Goal: Task Accomplishment & Management: Complete application form

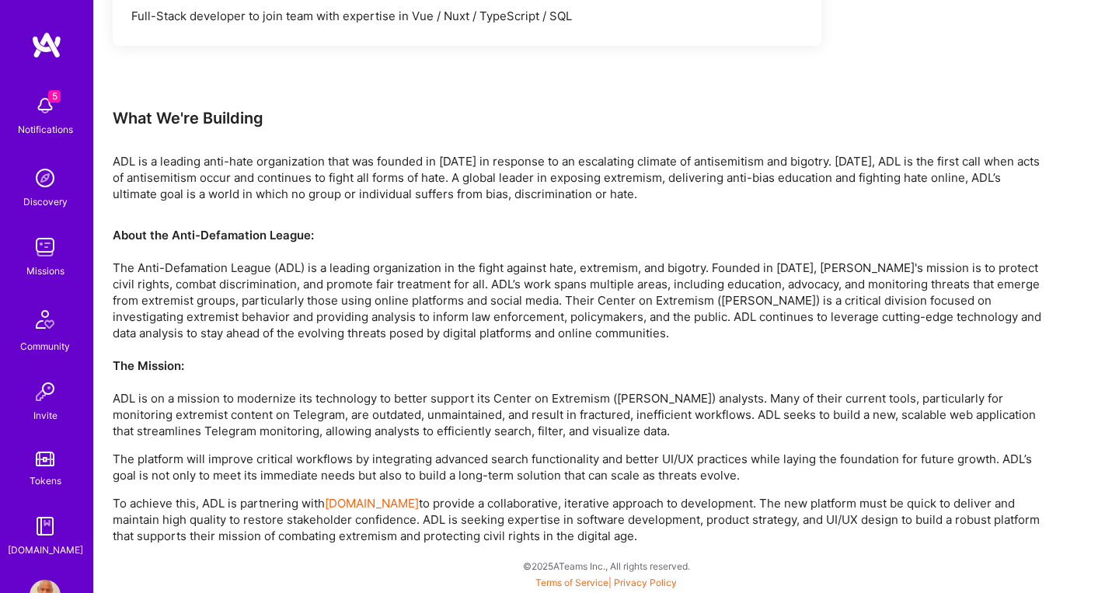
scroll to position [1193, 0]
drag, startPoint x: 619, startPoint y: 537, endPoint x: 107, endPoint y: 119, distance: 661.0
copy div "Lore Ip'do Sitametc ADI el s doeiusm temp-inci utlaboreetdo magn ali enimadm ve…"
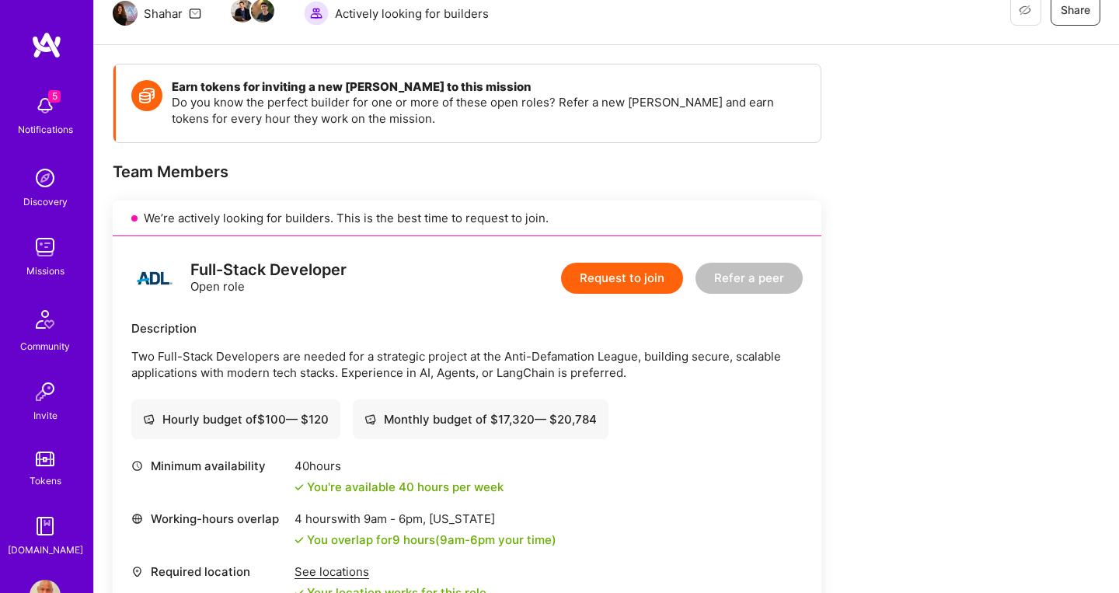
scroll to position [160, 0]
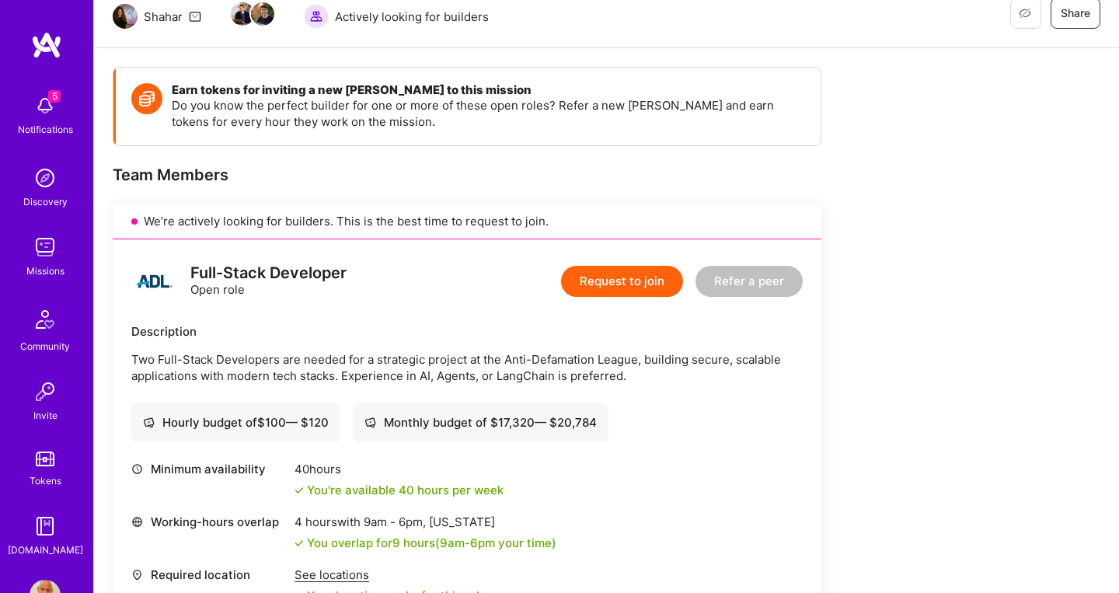
click at [629, 288] on button "Request to join" at bounding box center [622, 281] width 122 height 31
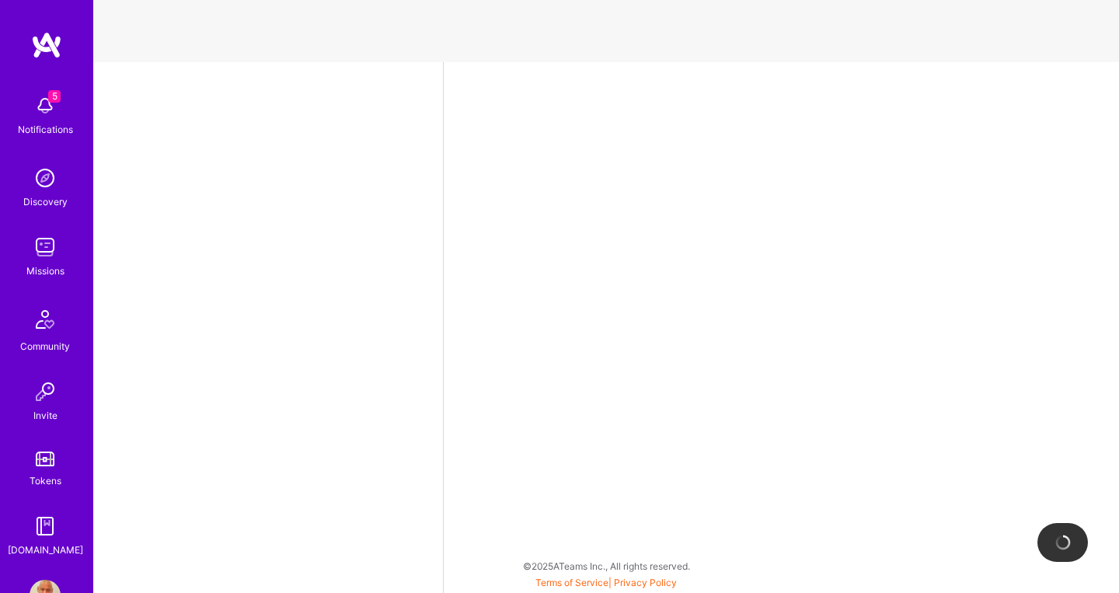
select select "CA"
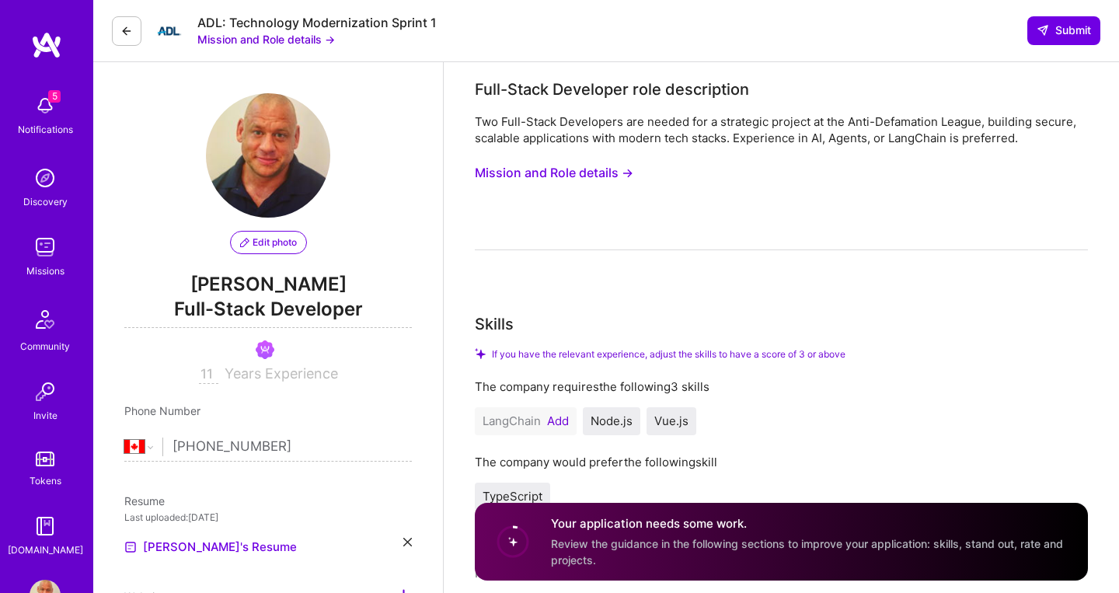
click at [563, 423] on button "Add" at bounding box center [558, 421] width 22 height 12
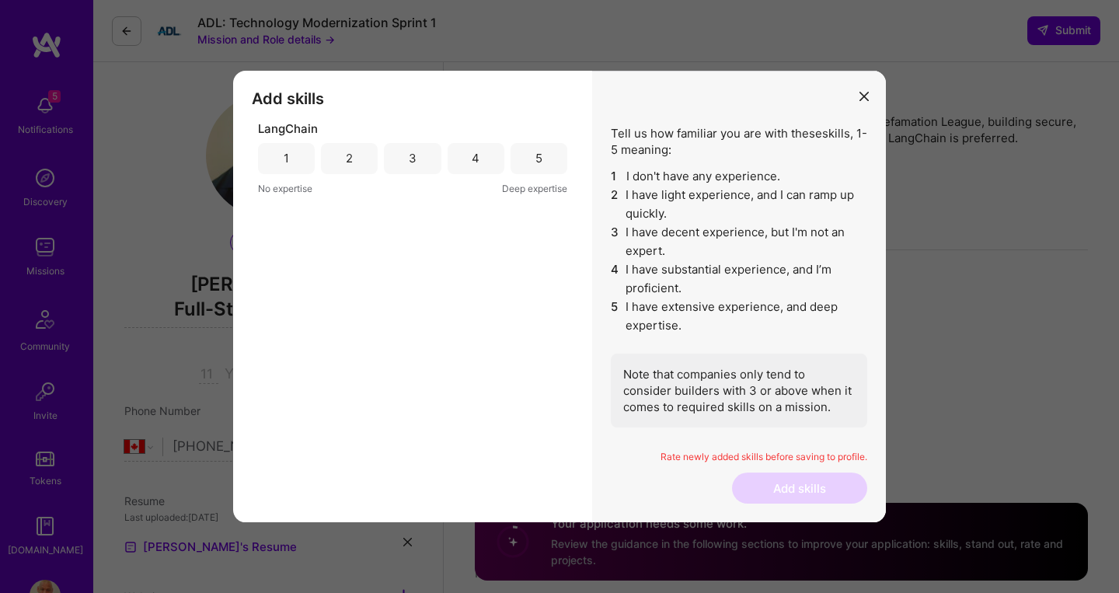
click at [541, 165] on div "5" at bounding box center [538, 158] width 7 height 16
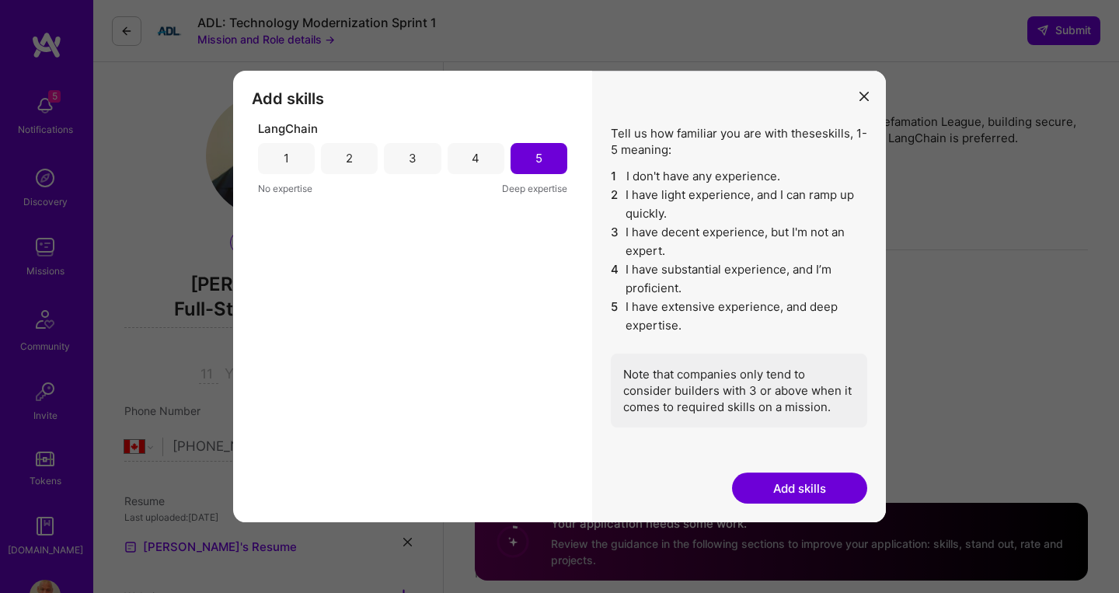
click at [796, 483] on button "Add skills" at bounding box center [799, 487] width 135 height 31
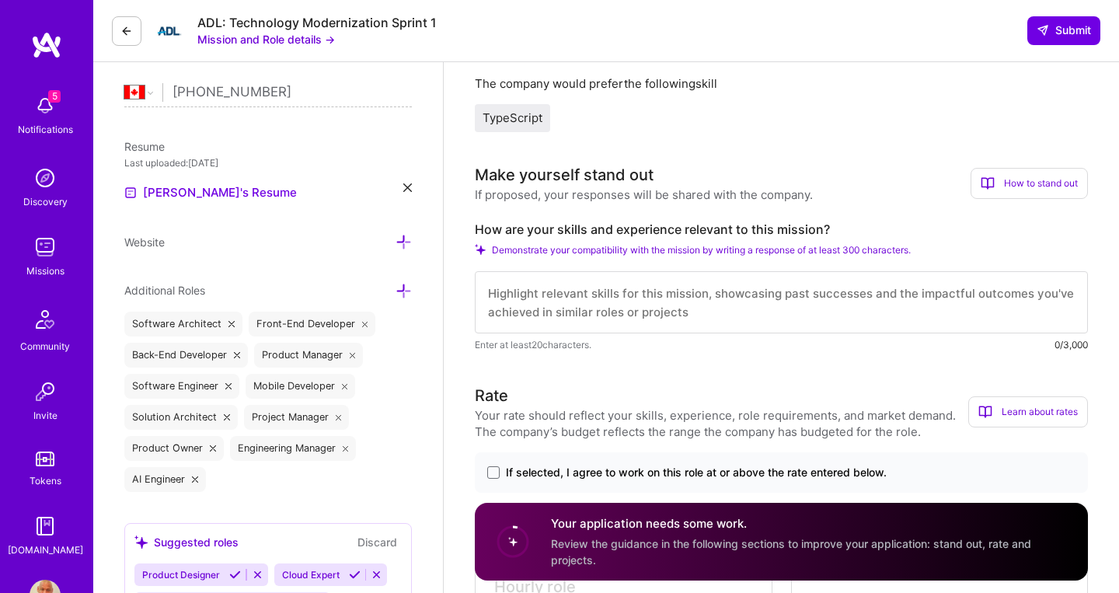
scroll to position [341, 0]
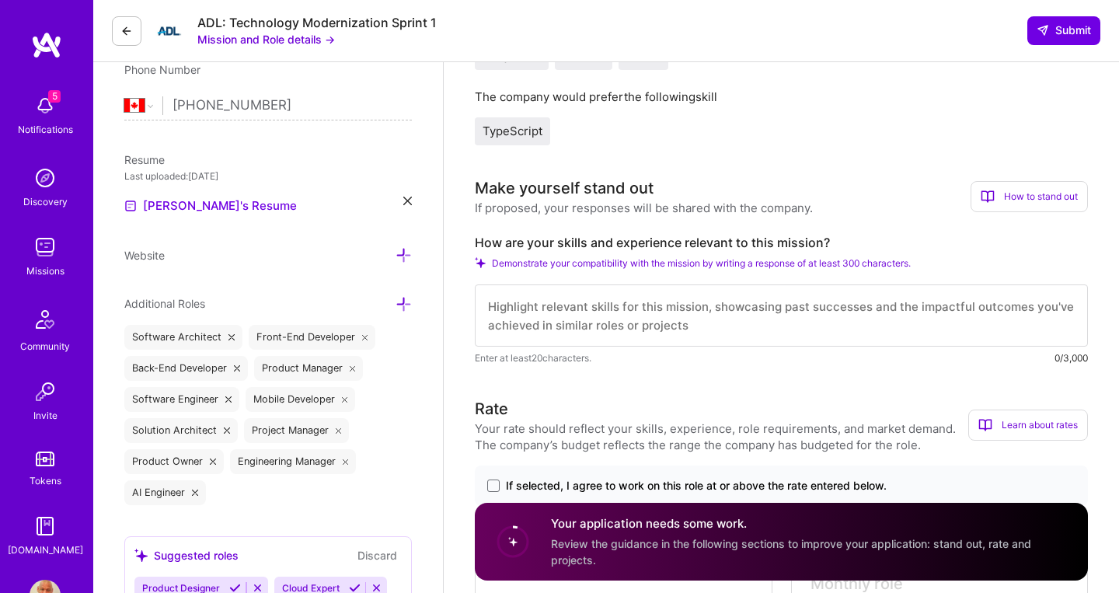
click at [712, 328] on textarea at bounding box center [781, 315] width 613 height 62
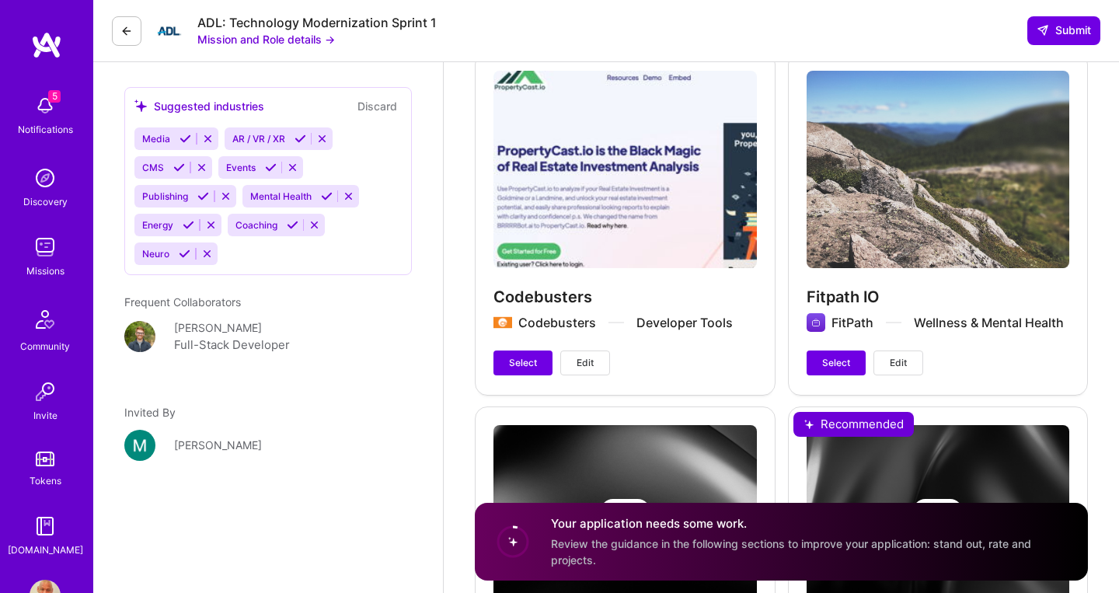
scroll to position [2553, 0]
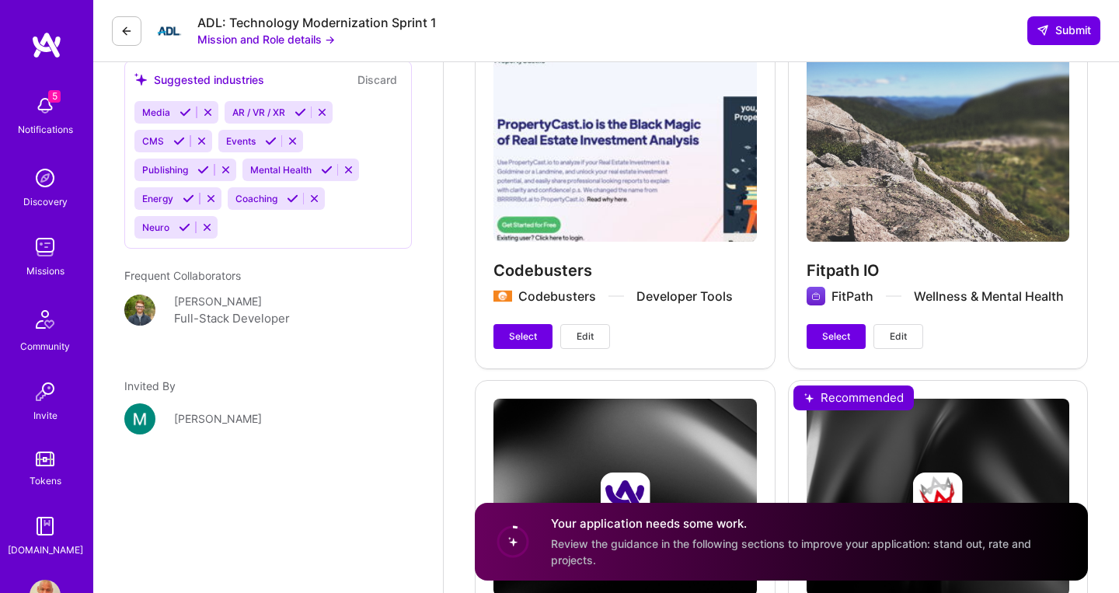
click at [586, 329] on span "Edit" at bounding box center [585, 336] width 17 height 14
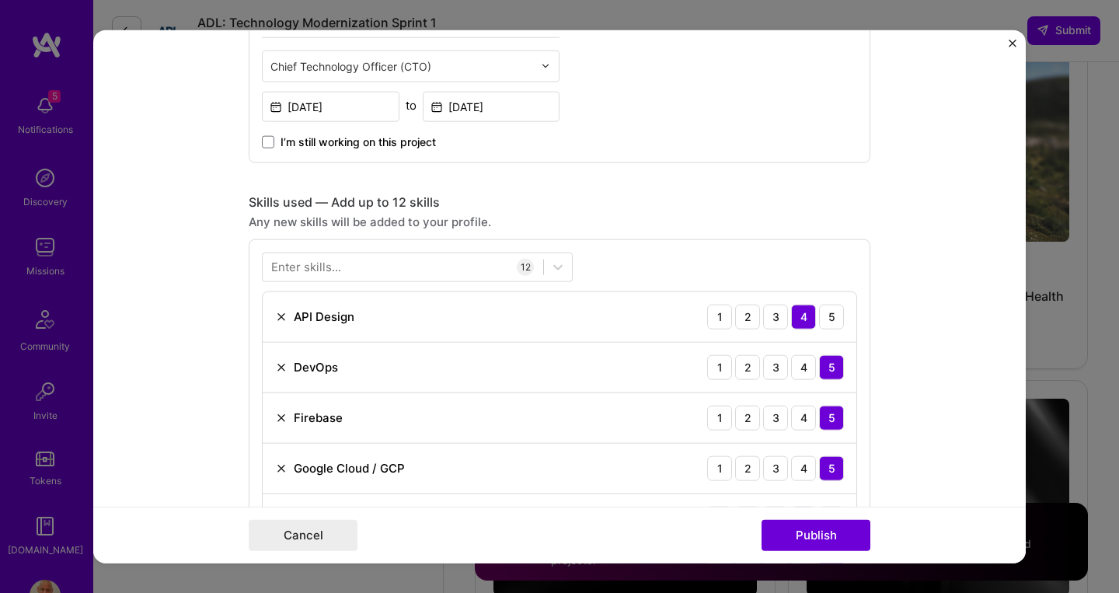
scroll to position [925, 0]
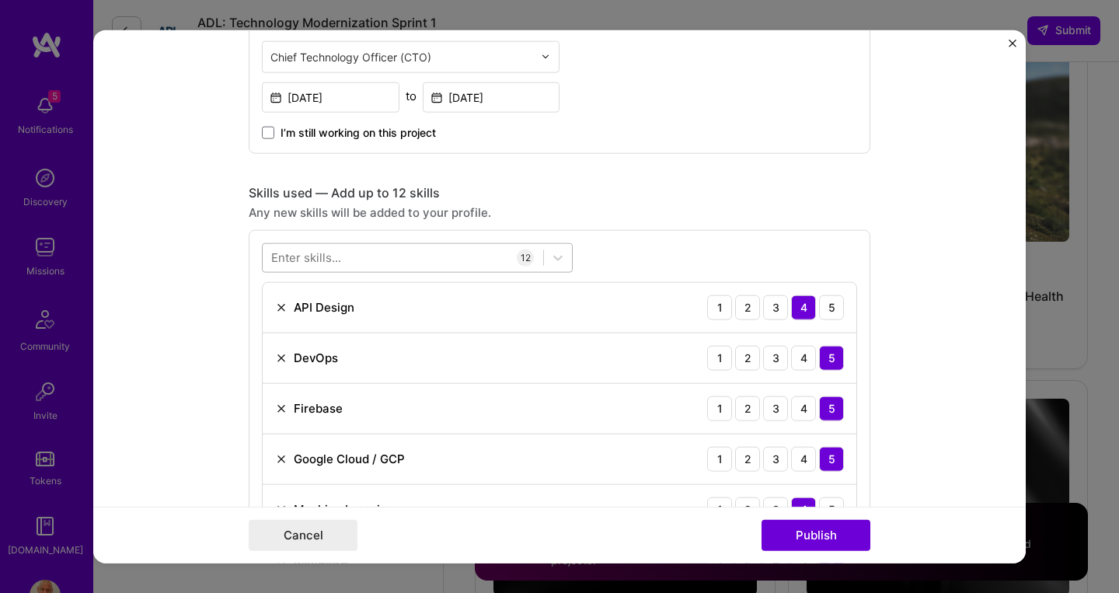
click at [379, 256] on div at bounding box center [403, 258] width 281 height 26
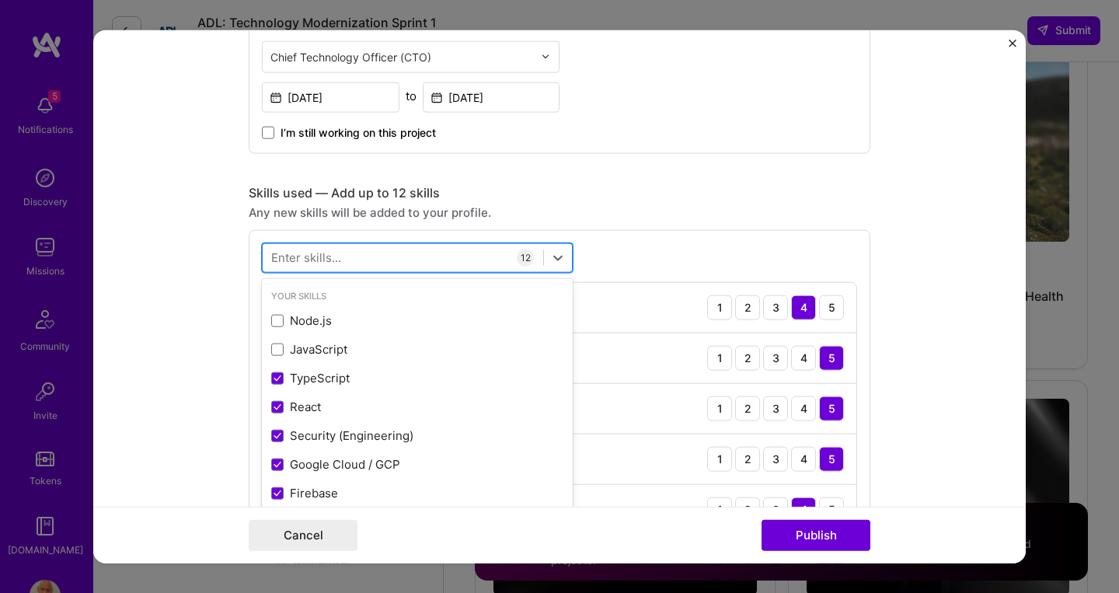
type input "a"
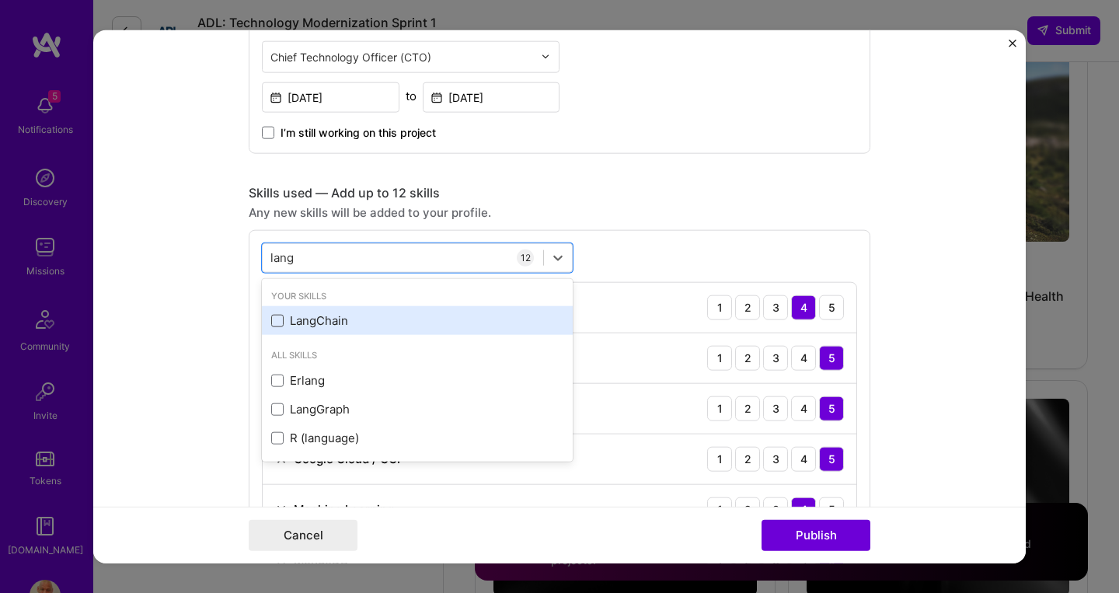
click at [280, 322] on span at bounding box center [277, 320] width 12 height 12
click at [0, 0] on input "checkbox" at bounding box center [0, 0] width 0 height 0
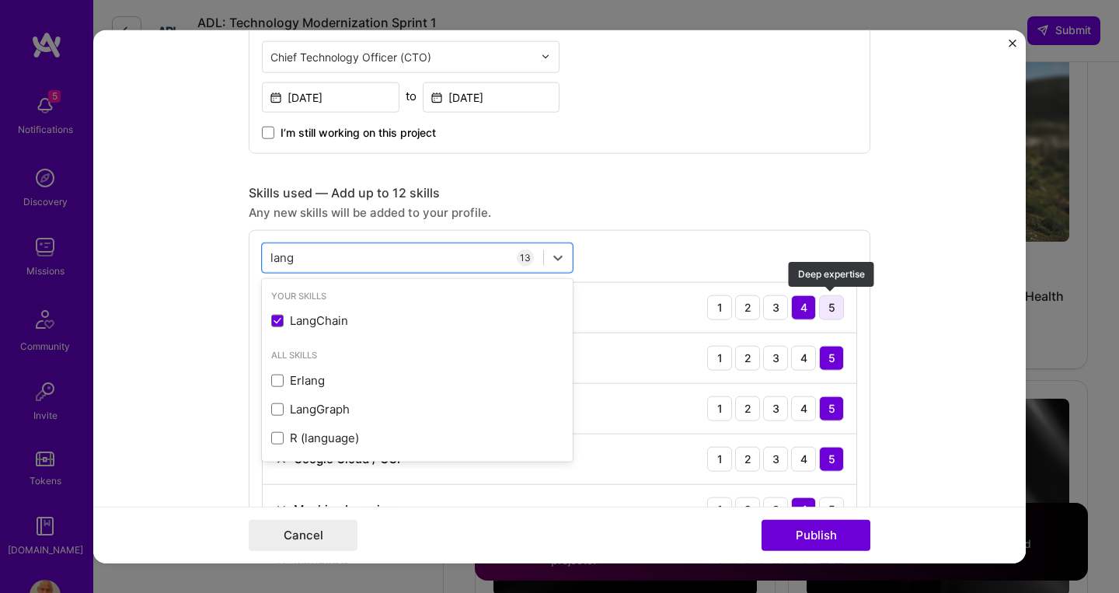
type input "lang"
click at [835, 308] on div "5" at bounding box center [831, 306] width 25 height 25
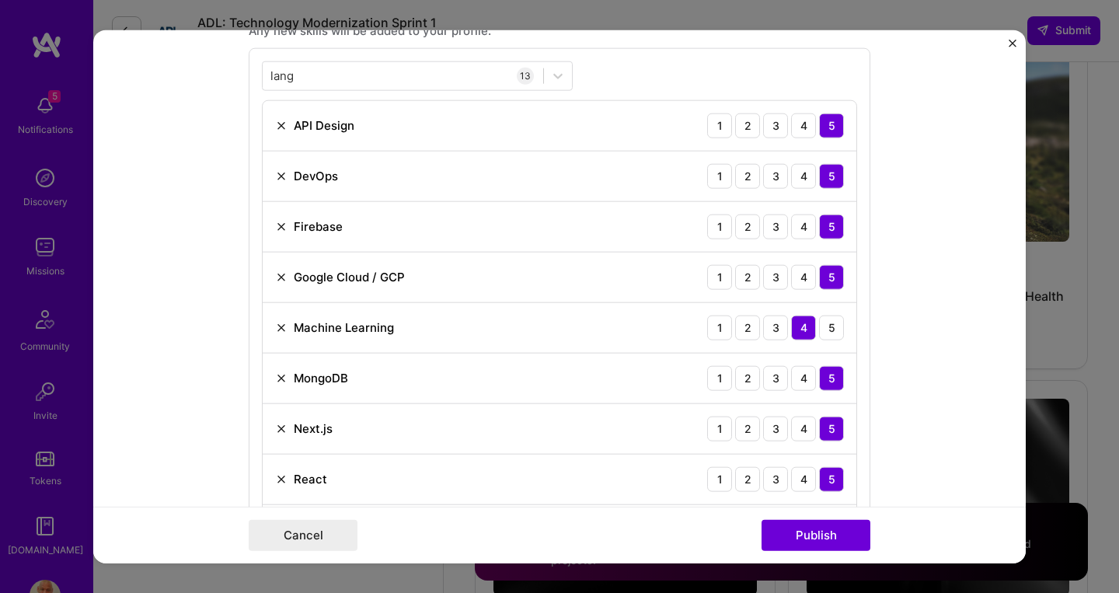
scroll to position [1105, 0]
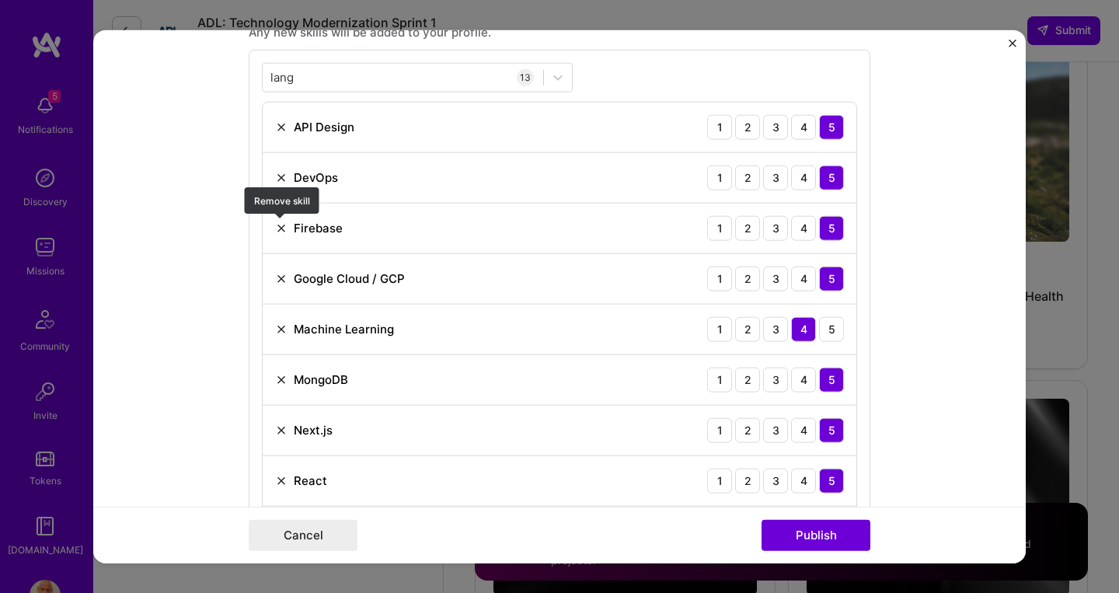
click at [281, 227] on img at bounding box center [281, 227] width 12 height 12
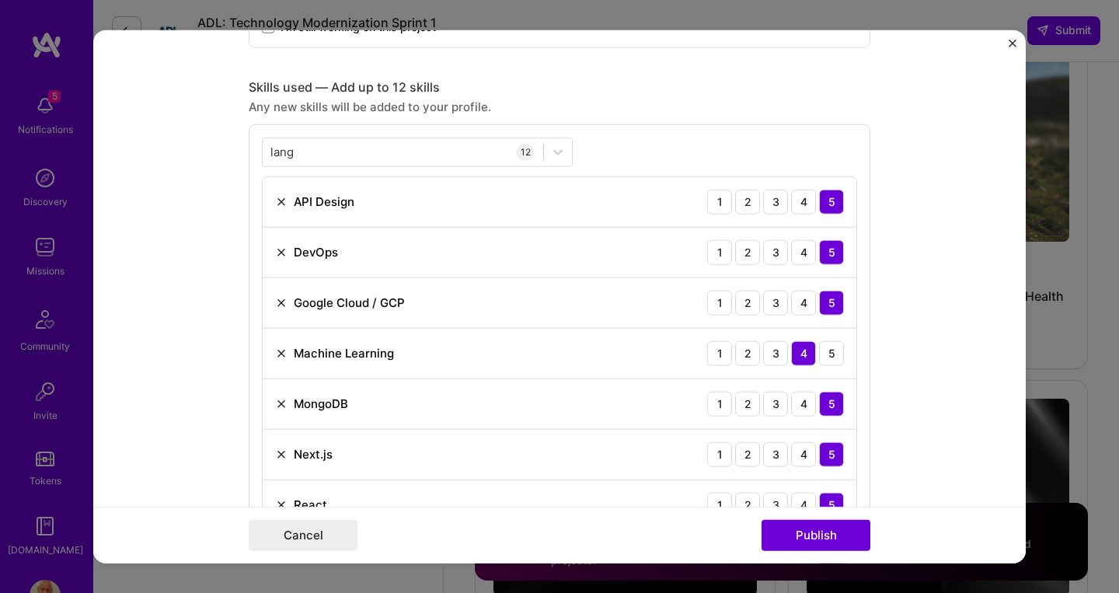
scroll to position [969, 0]
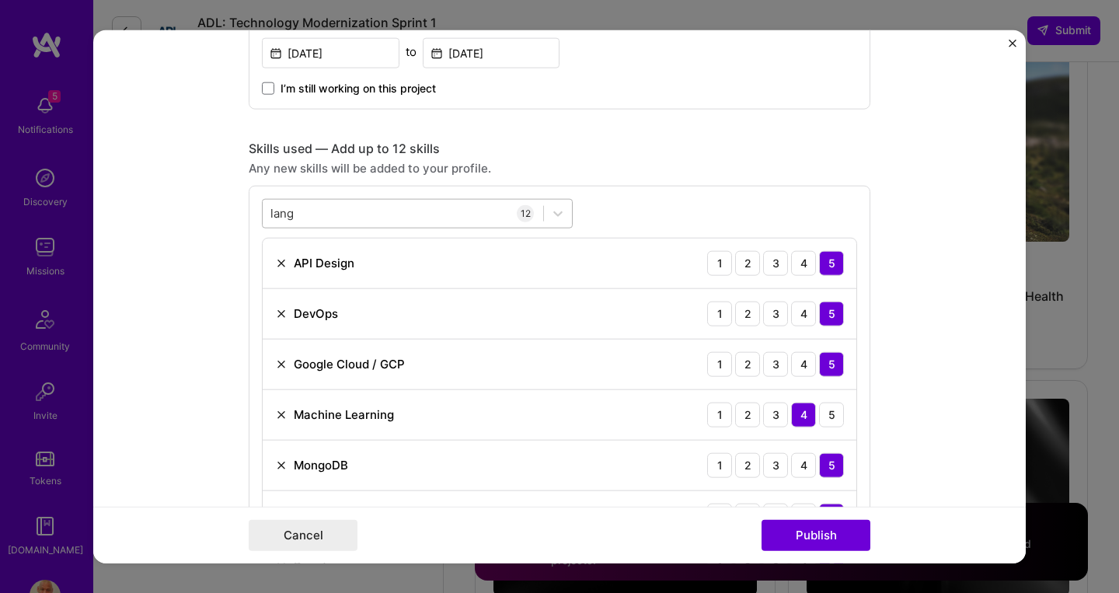
click at [351, 214] on div "[PERSON_NAME]" at bounding box center [403, 213] width 281 height 26
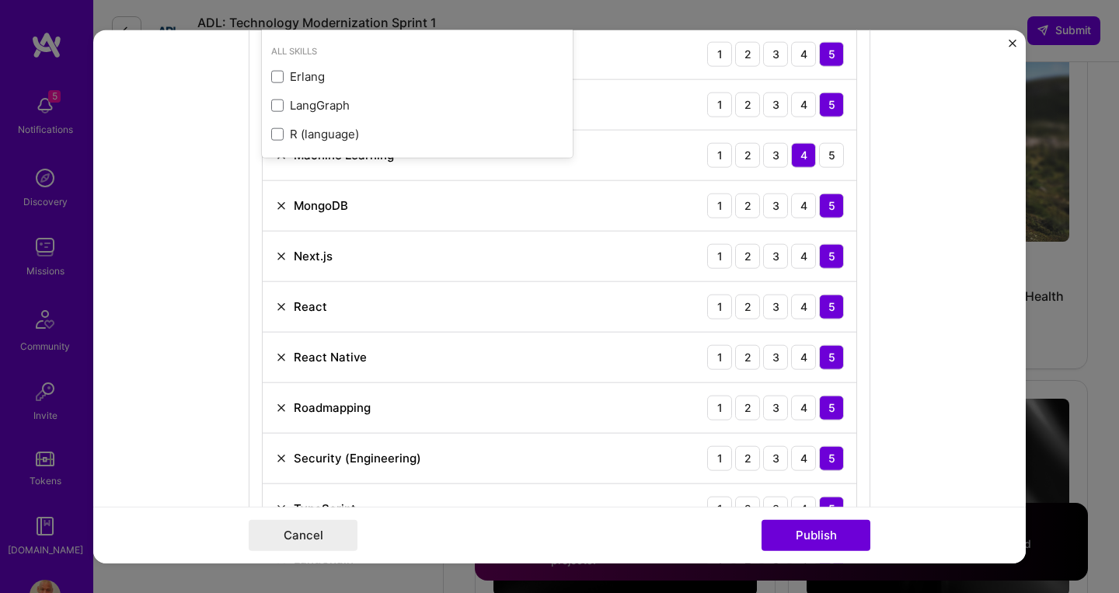
scroll to position [1230, 0]
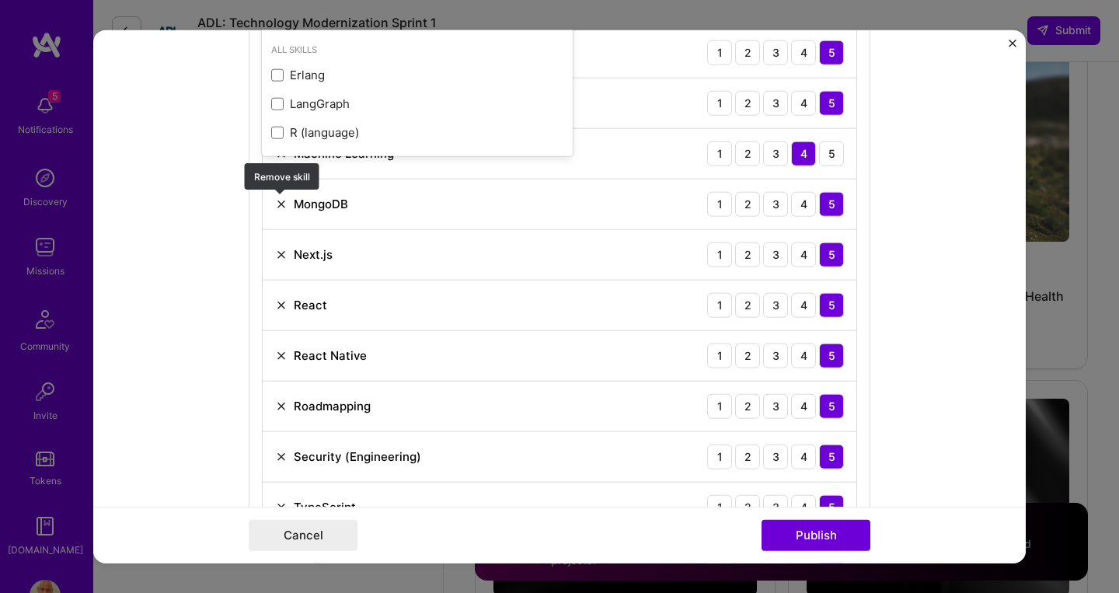
click at [285, 202] on img at bounding box center [281, 203] width 12 height 12
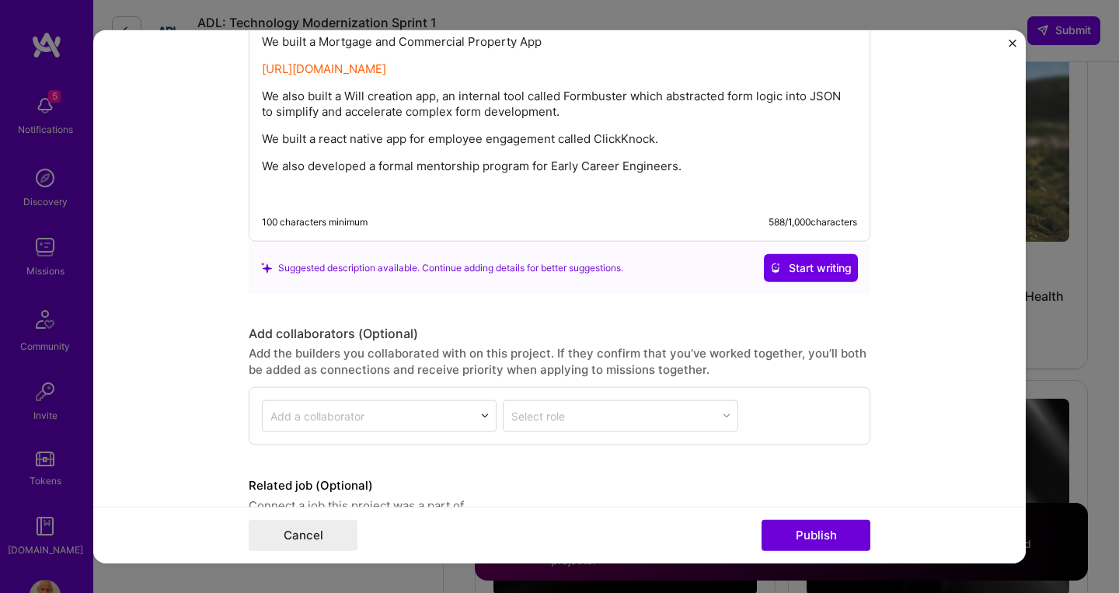
scroll to position [2312, 0]
click at [842, 528] on button "Publish" at bounding box center [815, 535] width 109 height 31
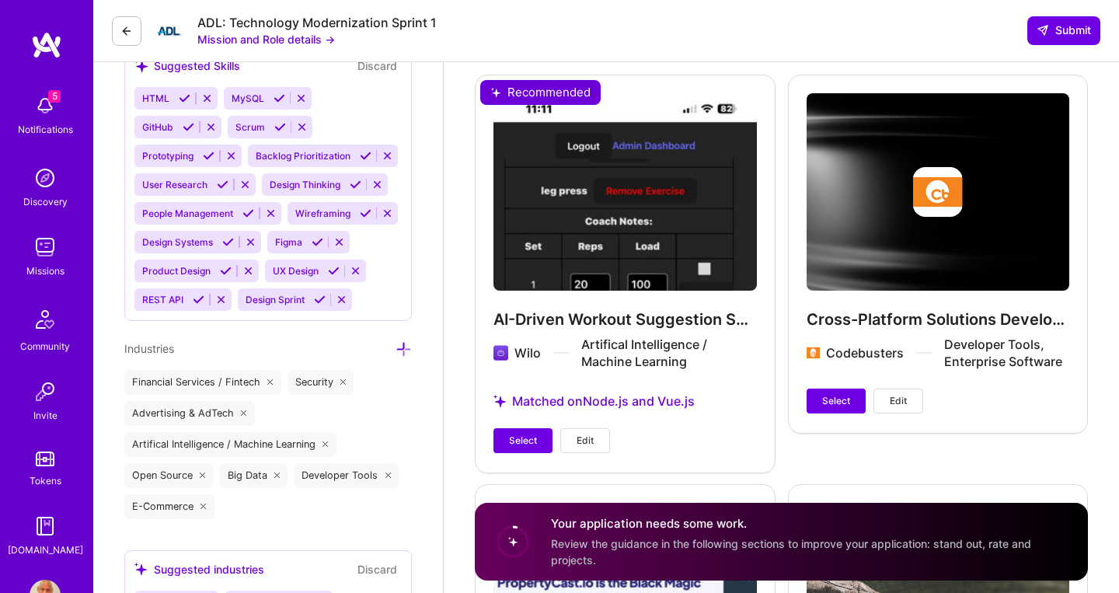
scroll to position [2114, 0]
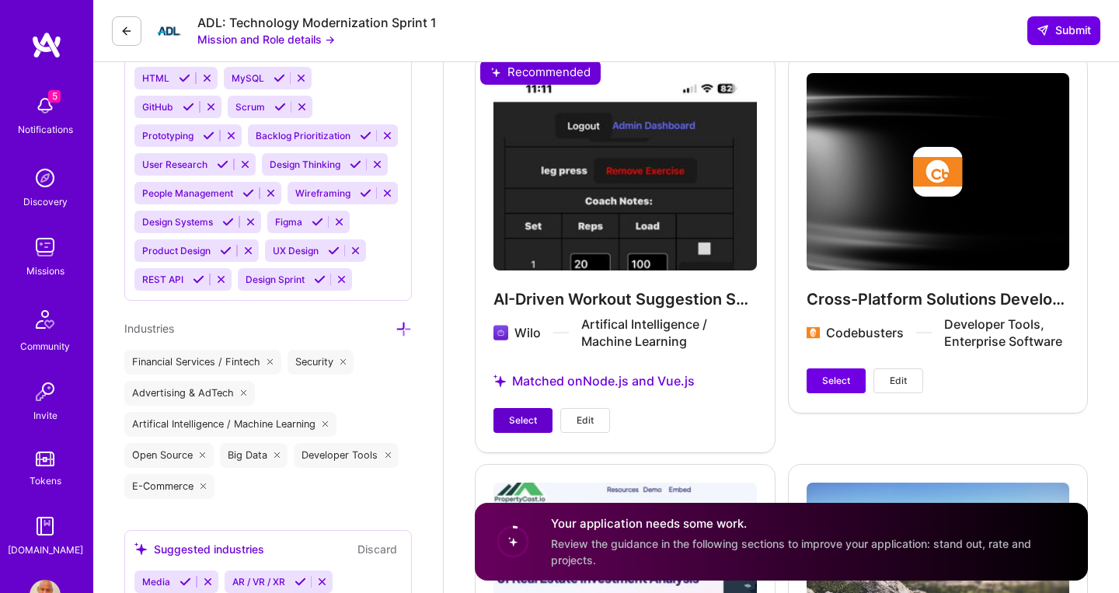
click at [516, 413] on span "Select" at bounding box center [523, 420] width 28 height 14
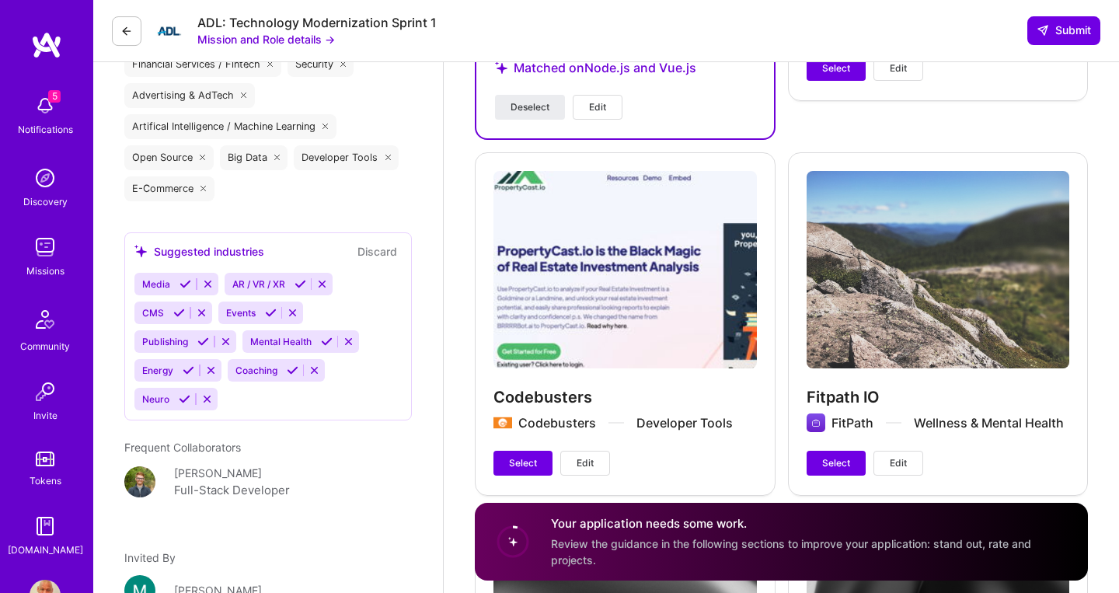
scroll to position [2410, 0]
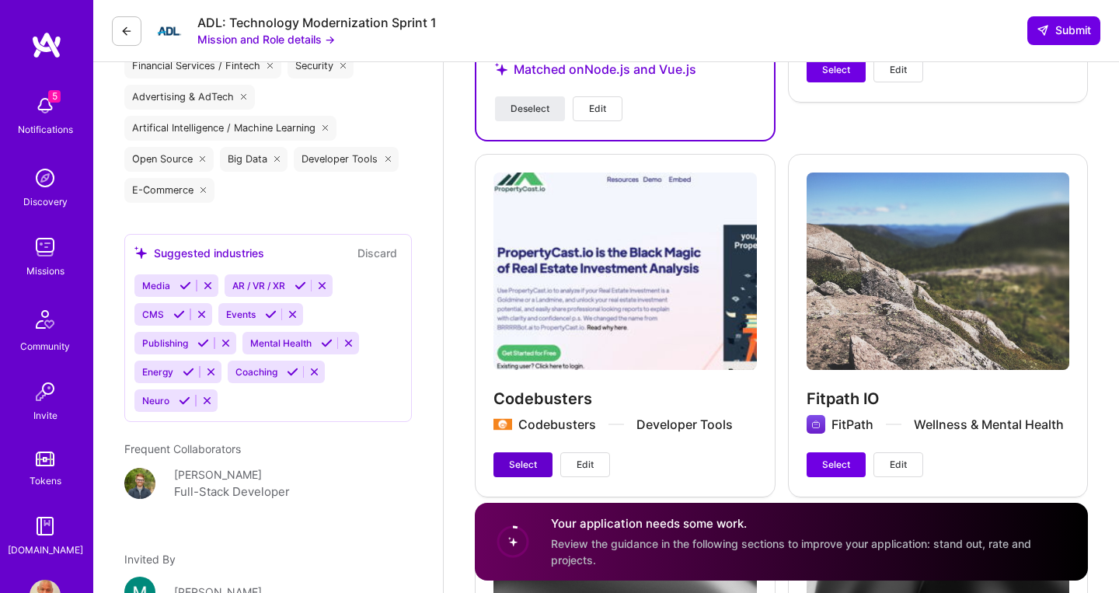
click at [536, 459] on button "Select" at bounding box center [522, 464] width 59 height 25
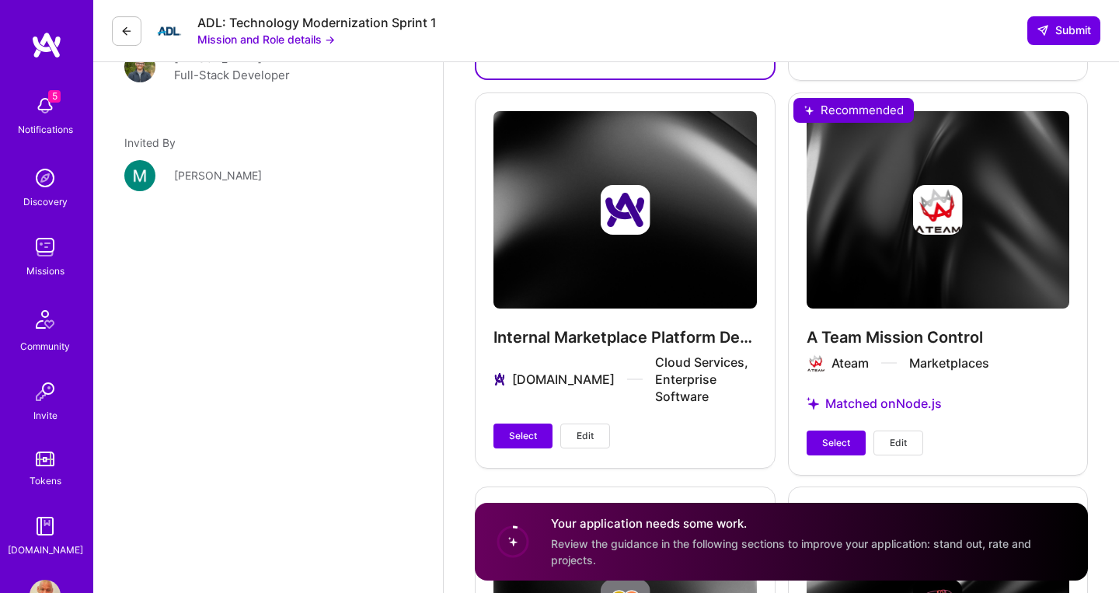
scroll to position [2828, 0]
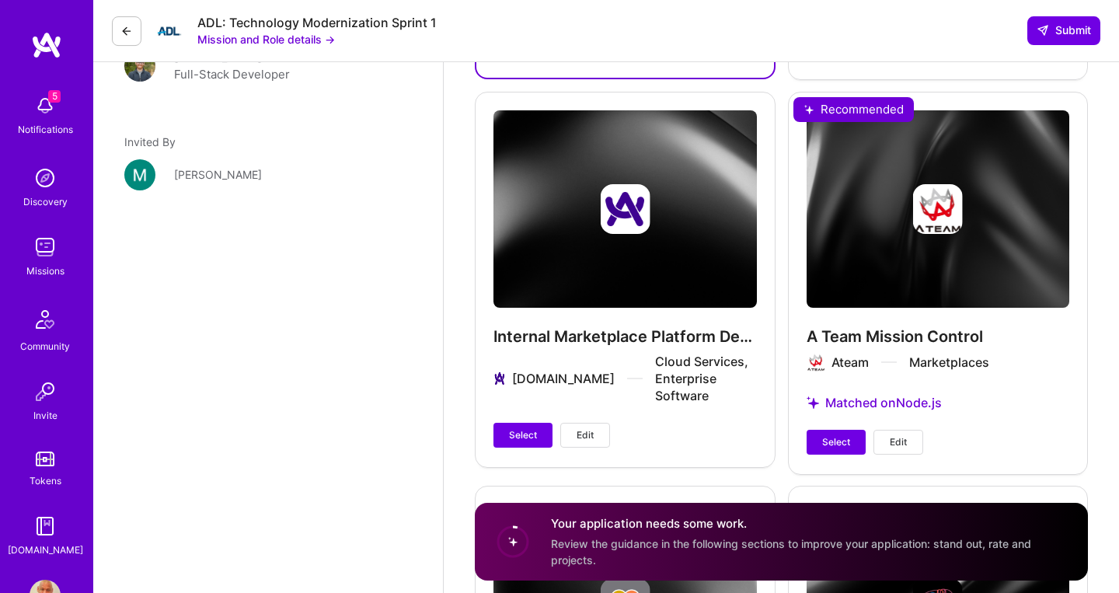
click at [901, 435] on span "Edit" at bounding box center [898, 442] width 17 height 14
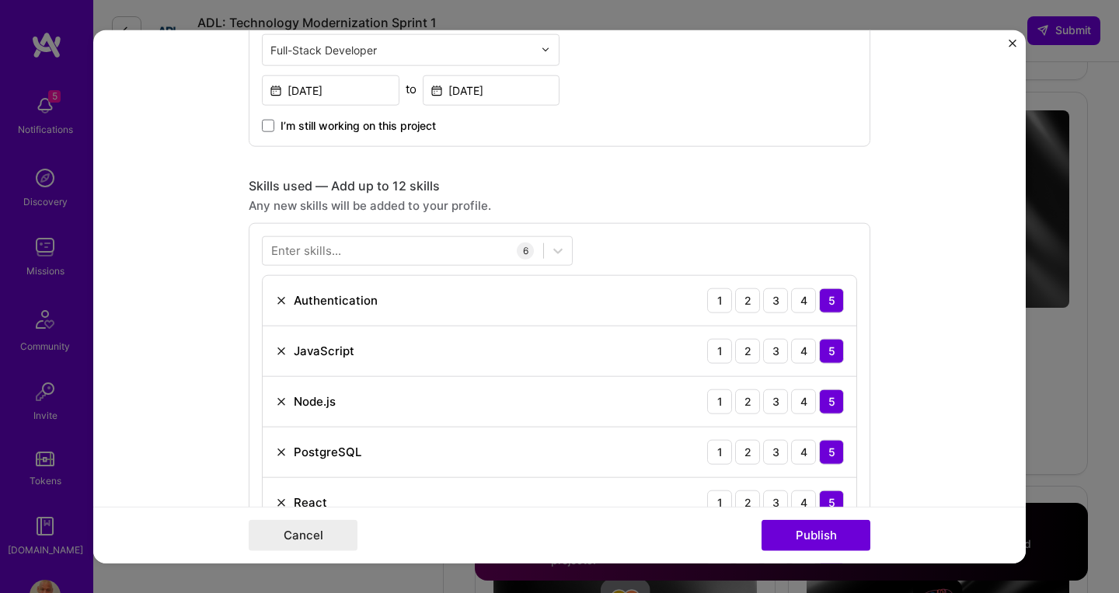
scroll to position [556, 0]
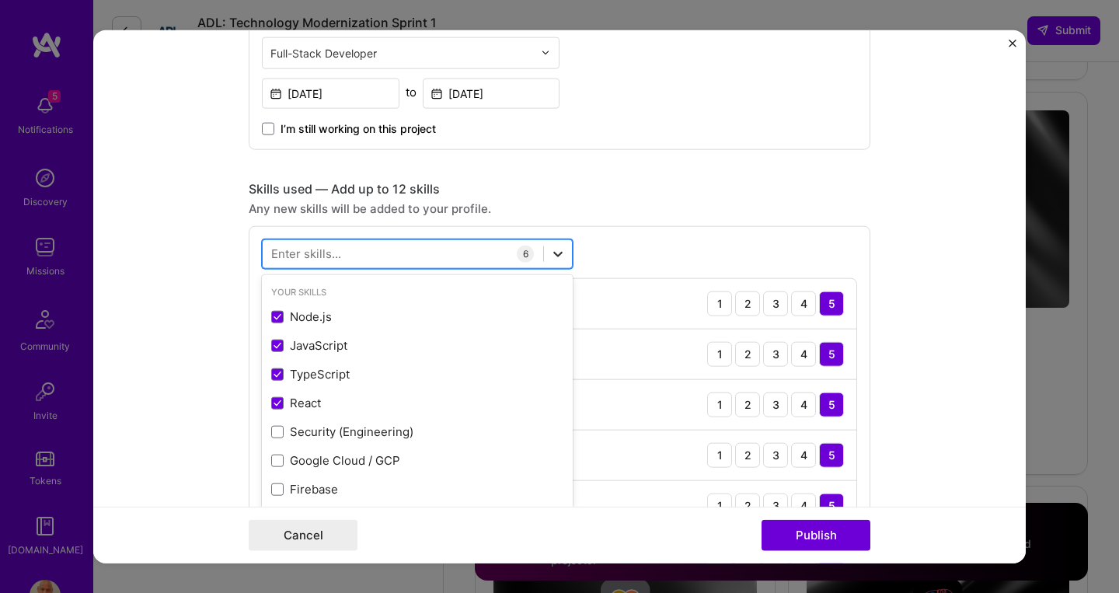
click at [561, 255] on icon at bounding box center [558, 254] width 16 height 16
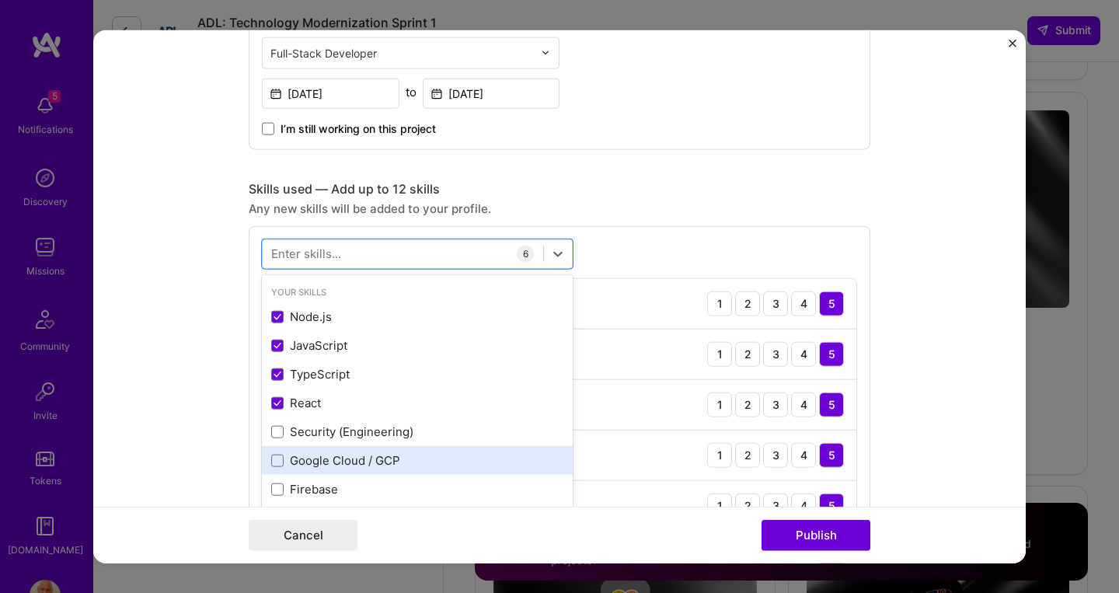
click at [396, 457] on div "Google Cloud / GCP" at bounding box center [417, 460] width 292 height 16
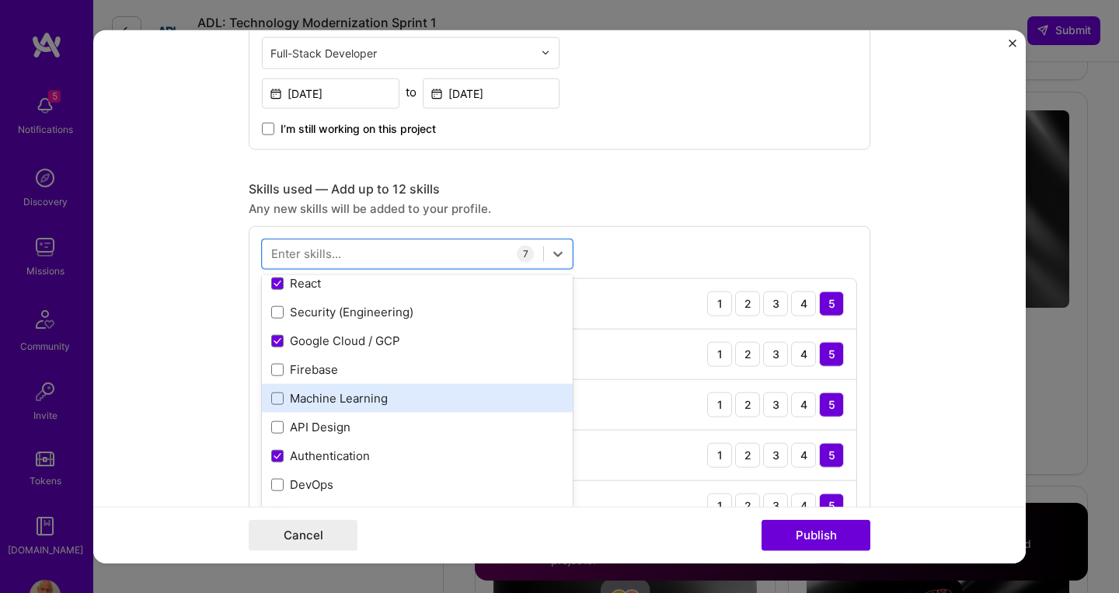
click at [296, 402] on div "Machine Learning" at bounding box center [417, 398] width 292 height 16
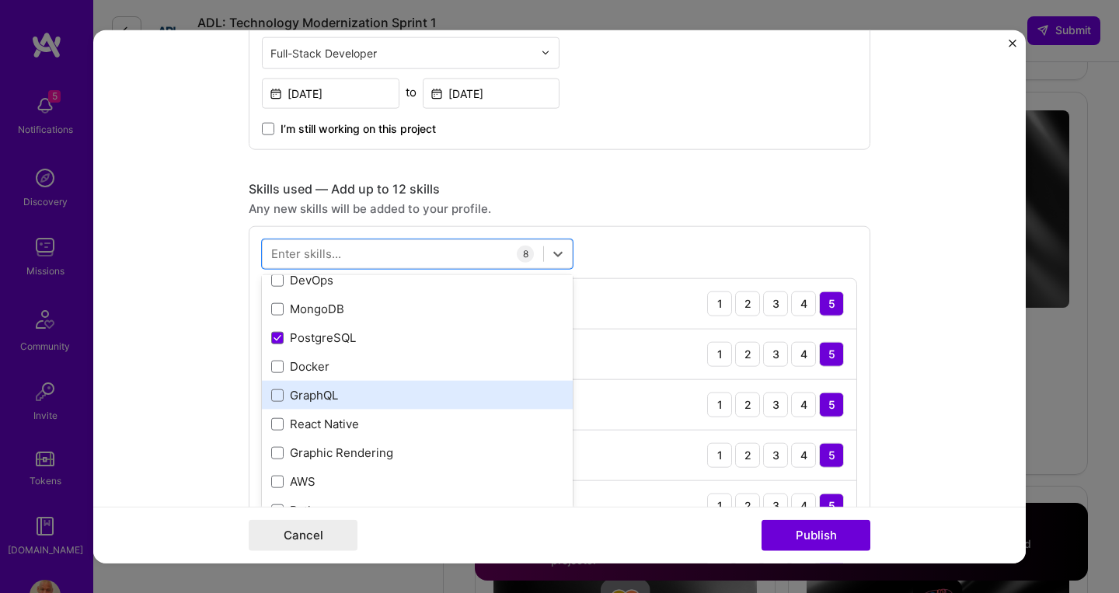
scroll to position [326, 0]
click at [280, 394] on span at bounding box center [277, 392] width 12 height 12
click at [0, 0] on input "checkbox" at bounding box center [0, 0] width 0 height 0
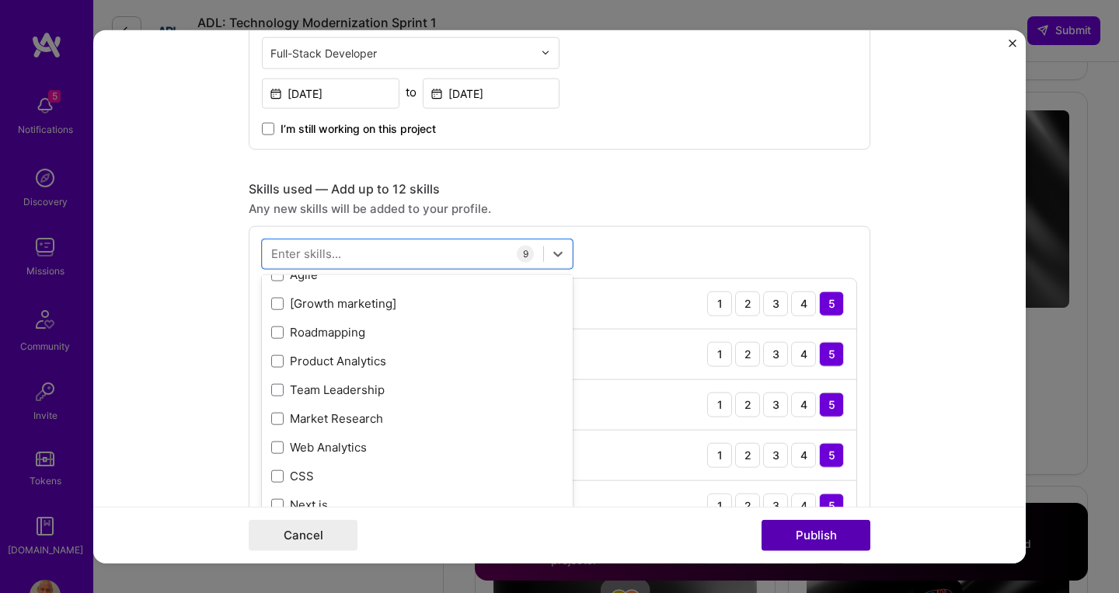
scroll to position [1023, 0]
click at [825, 541] on button "Publish" at bounding box center [815, 535] width 109 height 31
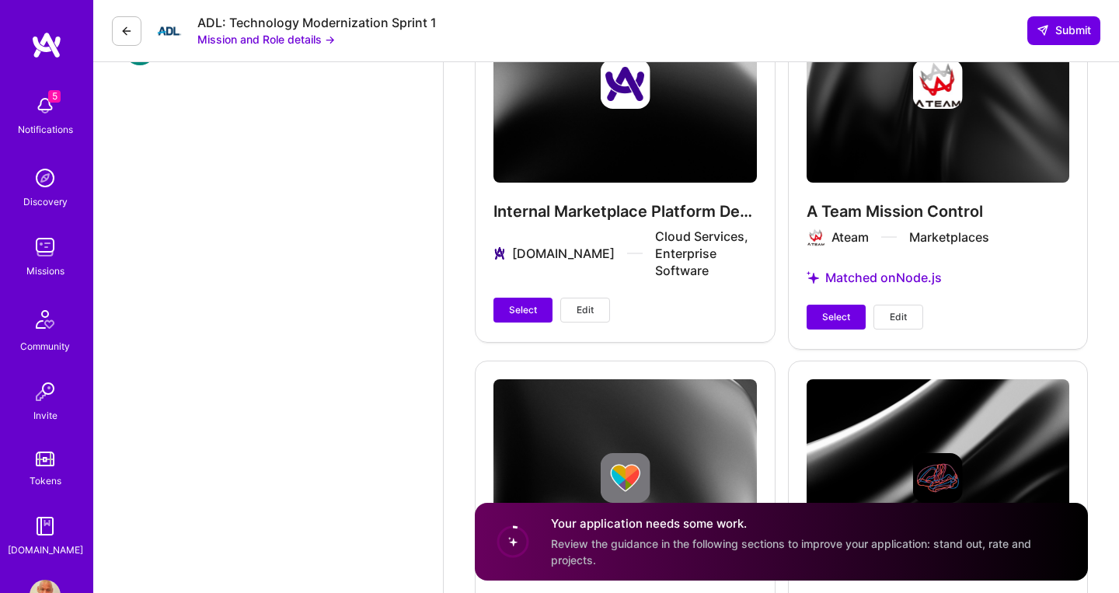
scroll to position [2950, 0]
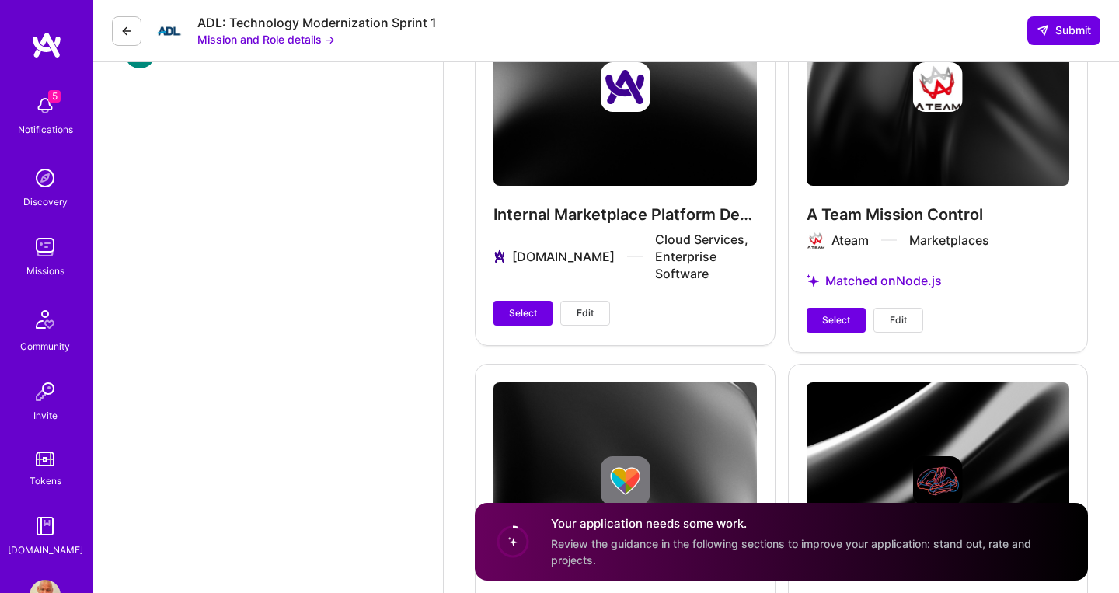
click at [847, 317] on button "Select" at bounding box center [836, 320] width 59 height 25
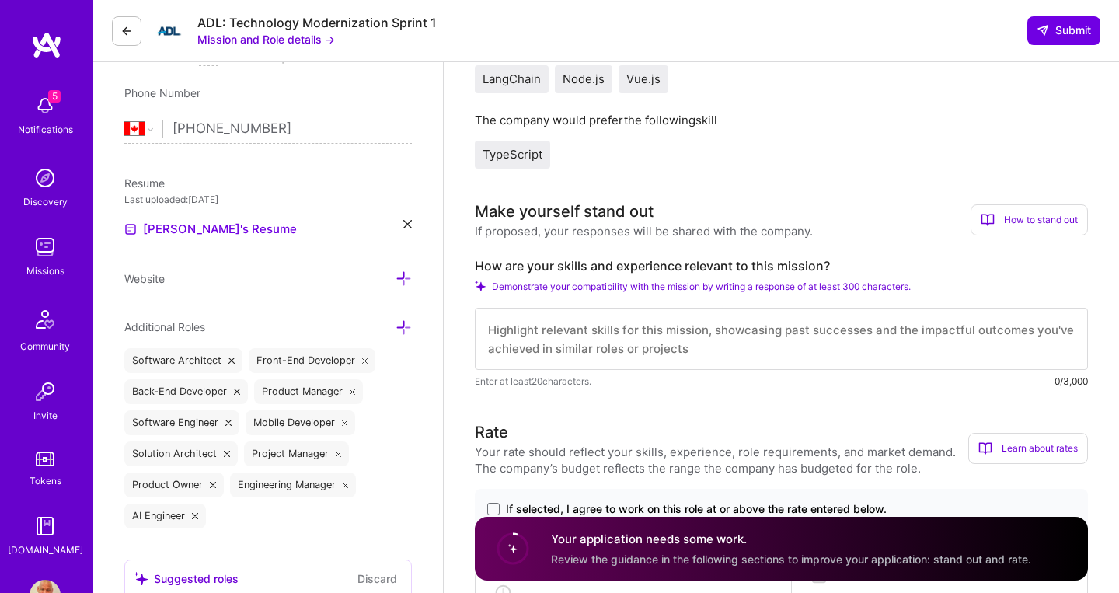
scroll to position [309, 0]
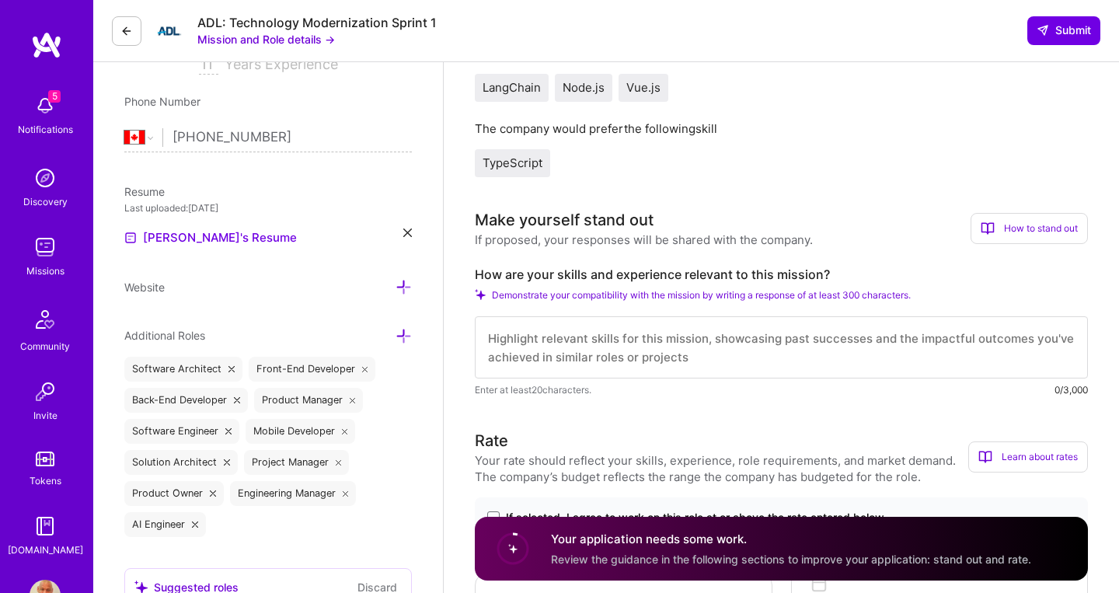
click at [1023, 228] on div "How to stand out" at bounding box center [1029, 228] width 117 height 31
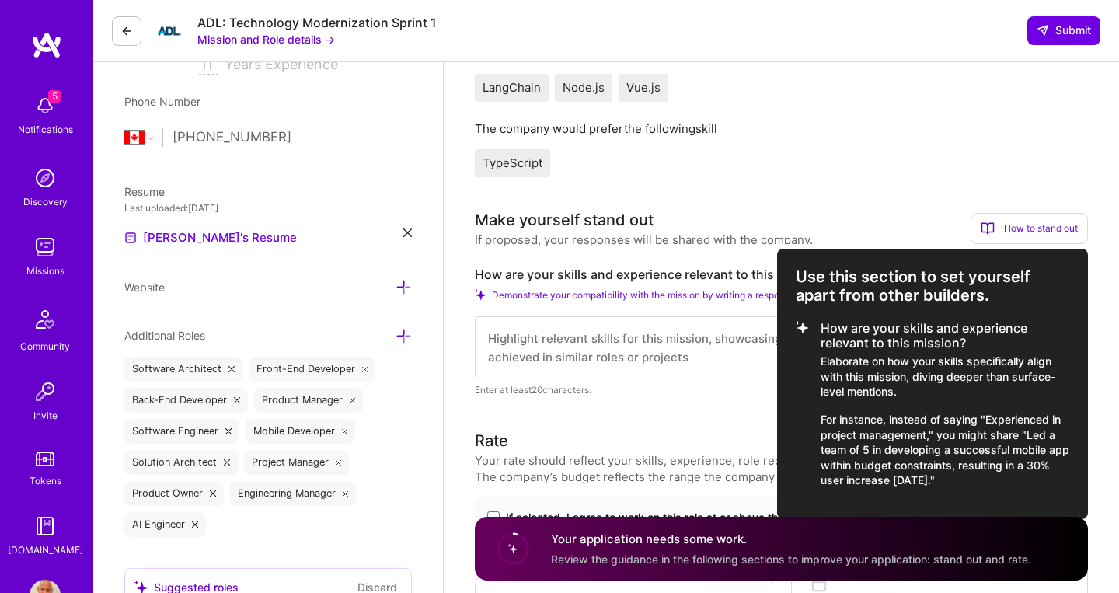
click at [702, 357] on div at bounding box center [559, 296] width 1119 height 593
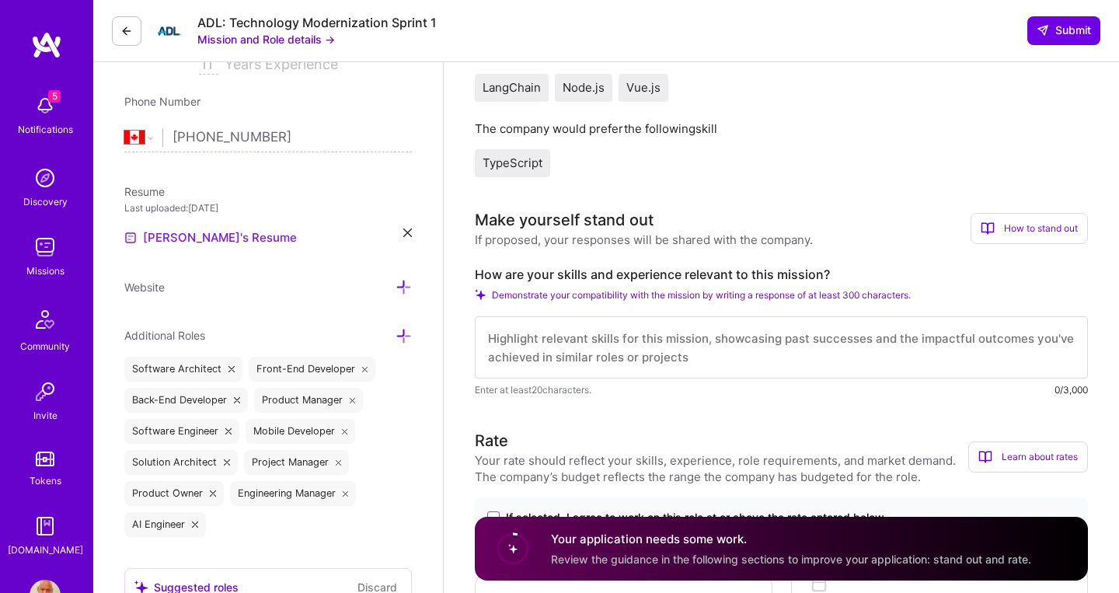
click at [200, 241] on link "[PERSON_NAME]'s Resume" at bounding box center [210, 237] width 173 height 19
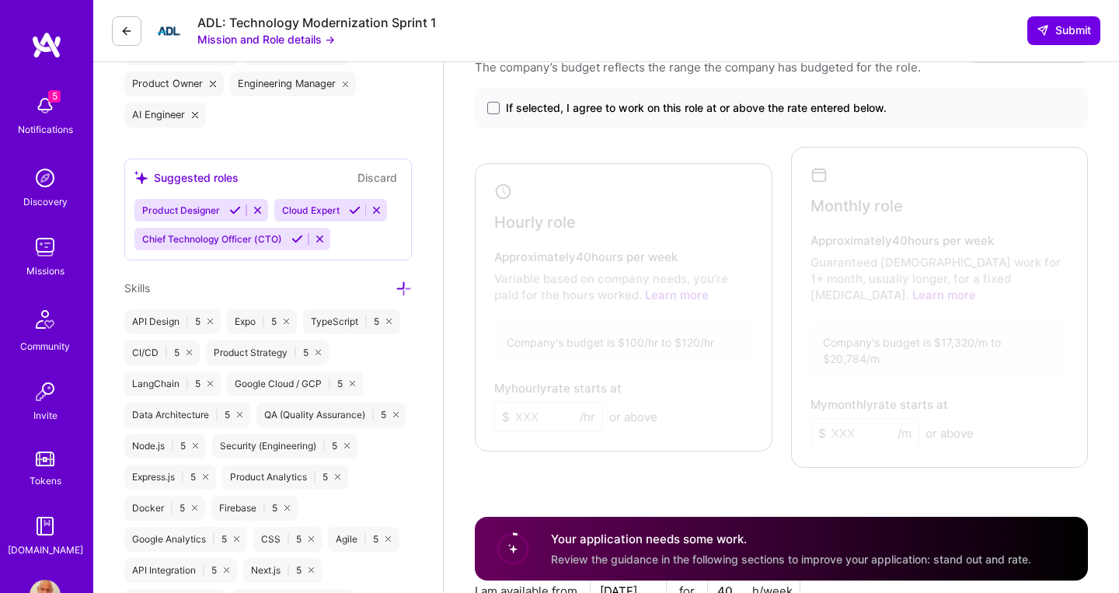
scroll to position [721, 0]
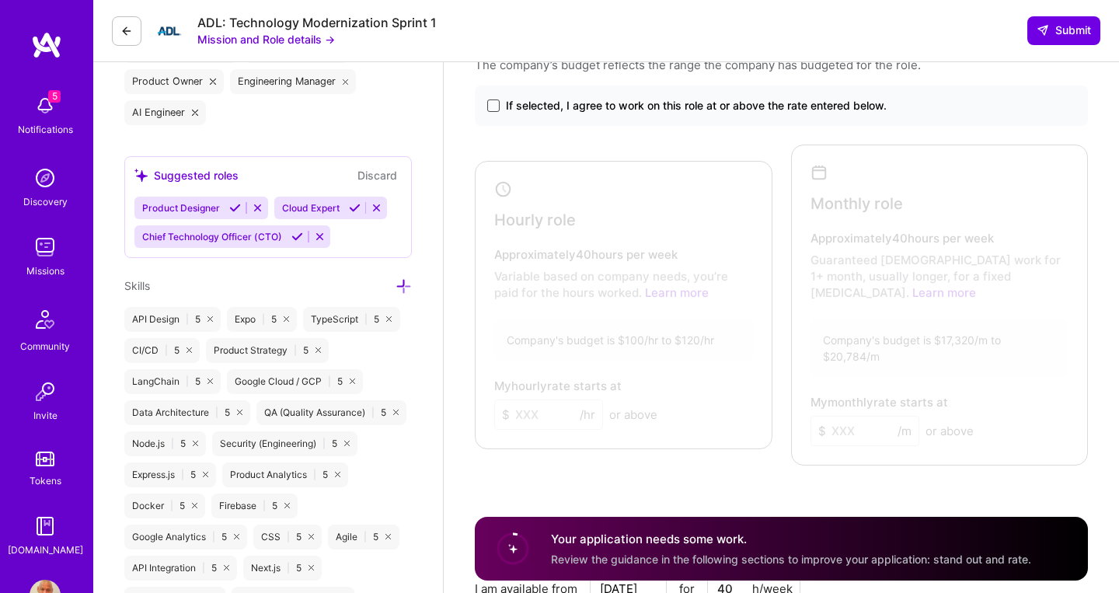
click at [490, 101] on span at bounding box center [493, 105] width 12 height 12
click at [0, 0] on input "If selected, I agree to work on this role at or above the rate entered below." at bounding box center [0, 0] width 0 height 0
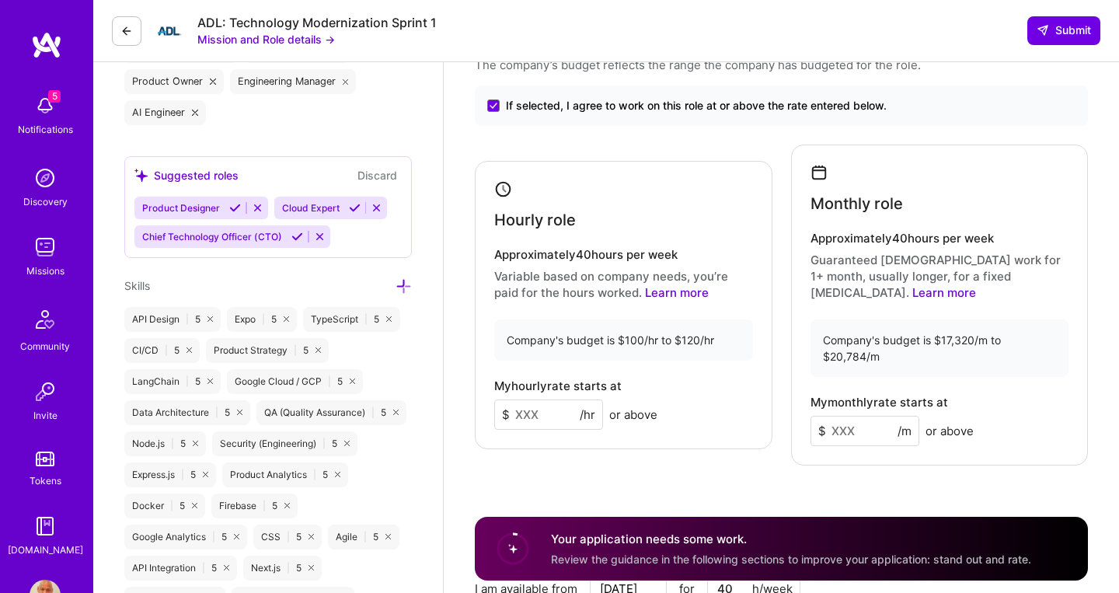
click at [534, 409] on input at bounding box center [548, 414] width 109 height 30
type input "85"
click at [876, 415] on input at bounding box center [864, 430] width 109 height 30
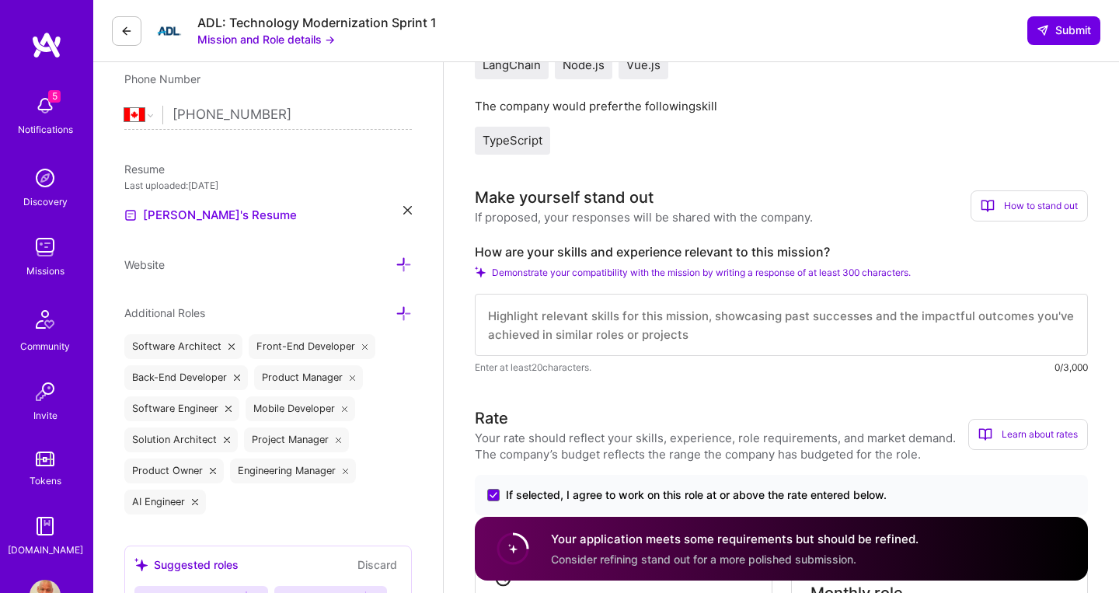
scroll to position [331, 0]
type input "15000"
click at [277, 41] on button "Mission and Role details →" at bounding box center [266, 39] width 138 height 16
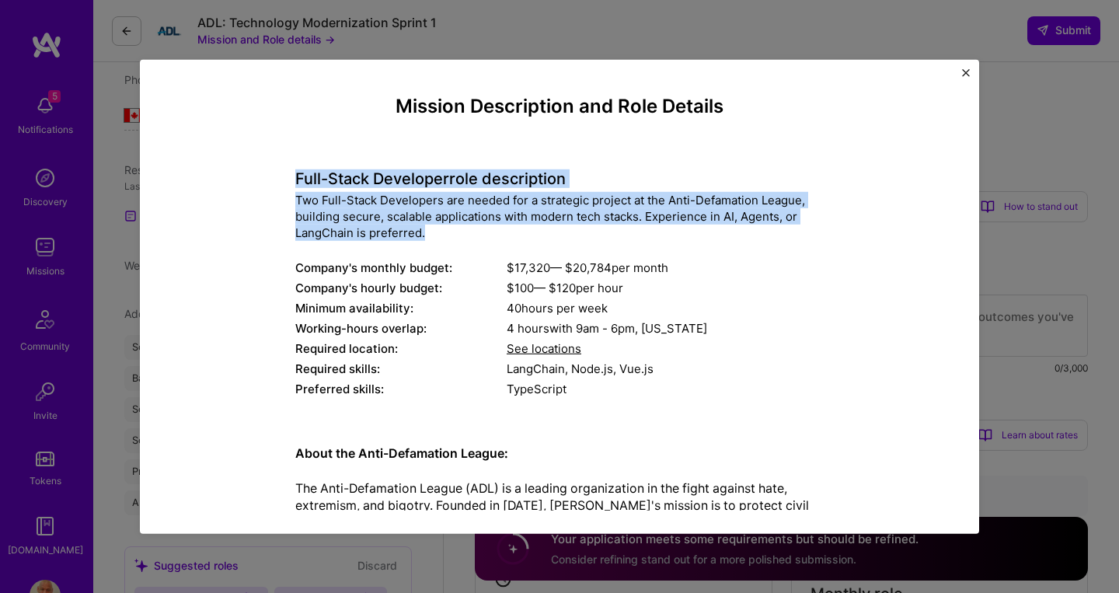
drag, startPoint x: 435, startPoint y: 228, endPoint x: 284, endPoint y: 164, distance: 164.4
click at [283, 165] on div "Mission Description and Role Details Full-Stack Developer role description Two …" at bounding box center [560, 540] width 768 height 891
copy div "Full-Stack Developer role description Two Full-Stack Developers are needed for …"
click at [967, 73] on img "Close" at bounding box center [966, 72] width 8 height 8
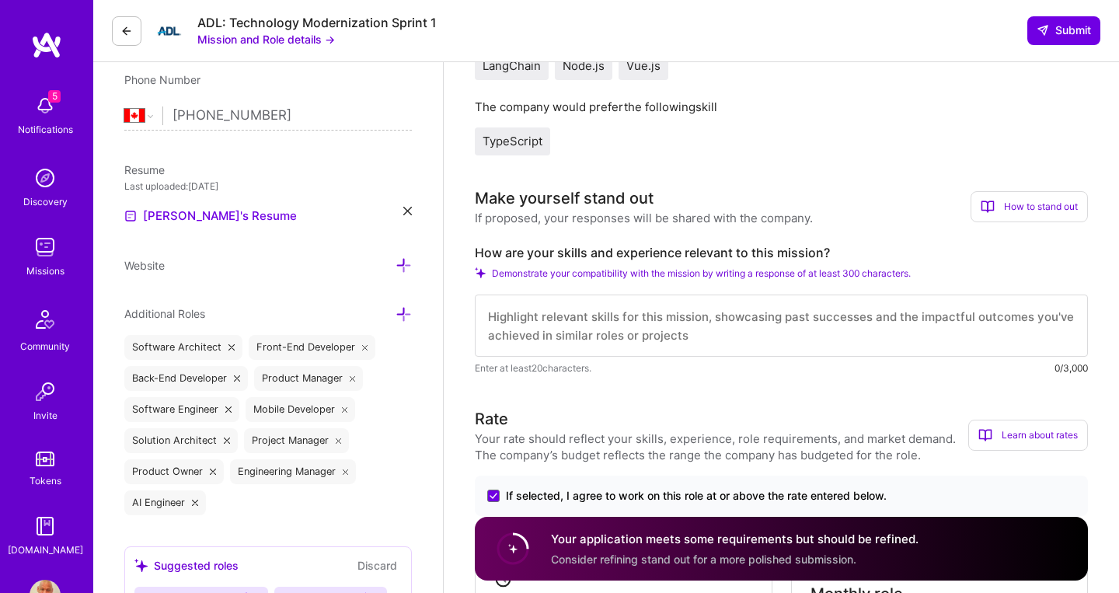
click at [536, 313] on textarea at bounding box center [781, 325] width 613 height 62
paste textarea "**I'm an ideal fit for the ADL's Full-Stack Developer role, bringing exactly th…"
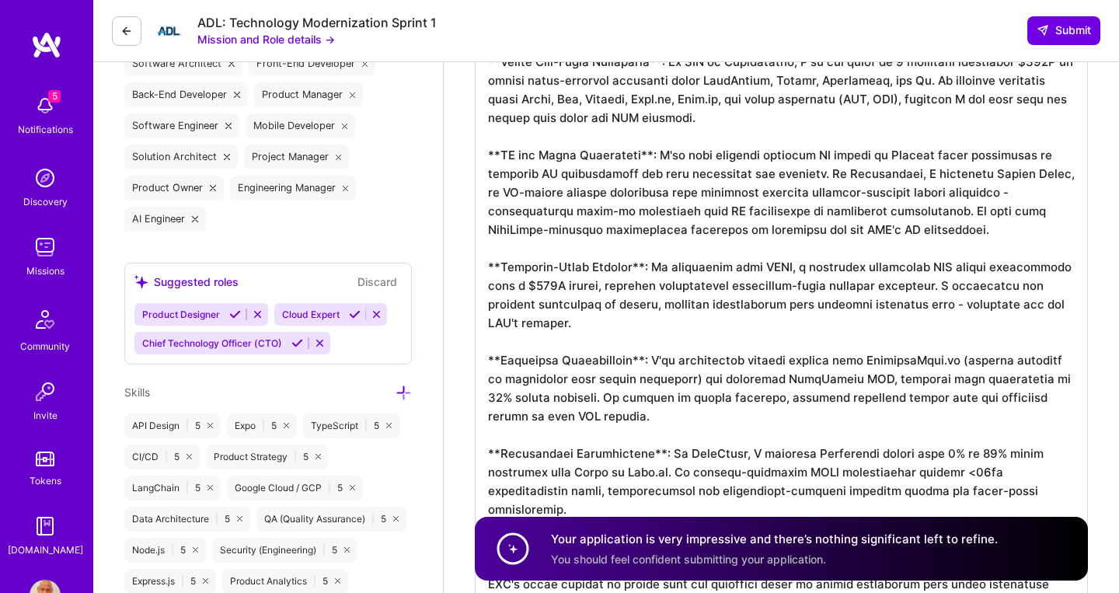
scroll to position [2, 0]
click at [620, 306] on textarea at bounding box center [781, 295] width 613 height 622
click at [856, 420] on textarea at bounding box center [781, 295] width 613 height 622
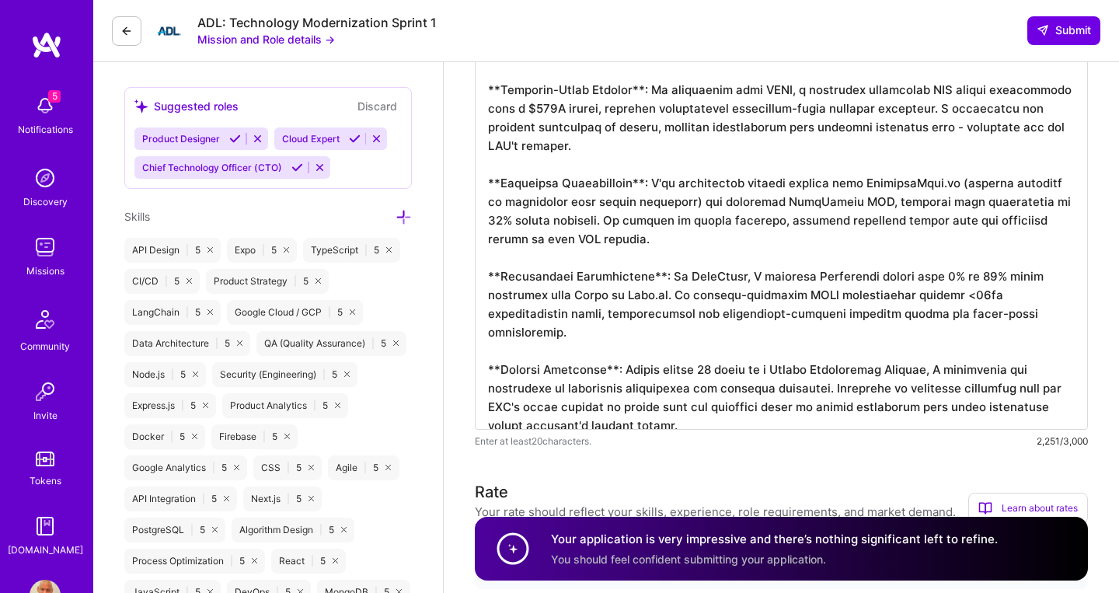
scroll to position [795, 0]
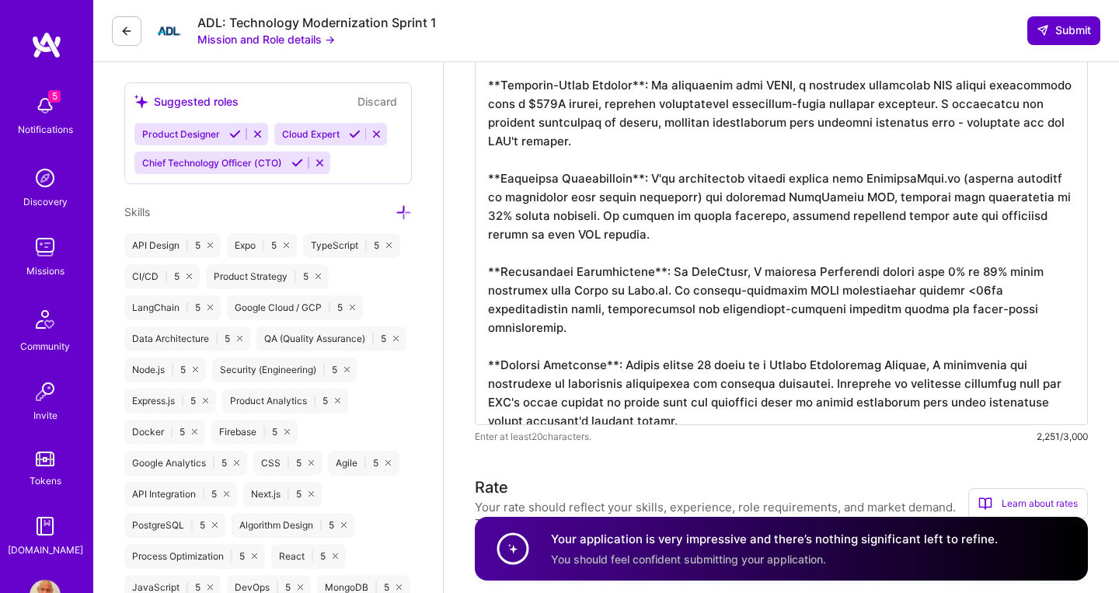
type textarea "**I'm an ideal fit for the ADL's Full-Stack Developer role, bringing exactly th…"
drag, startPoint x: 1053, startPoint y: 31, endPoint x: 1032, endPoint y: 65, distance: 40.1
click at [1054, 31] on span "Submit" at bounding box center [1064, 31] width 54 height 16
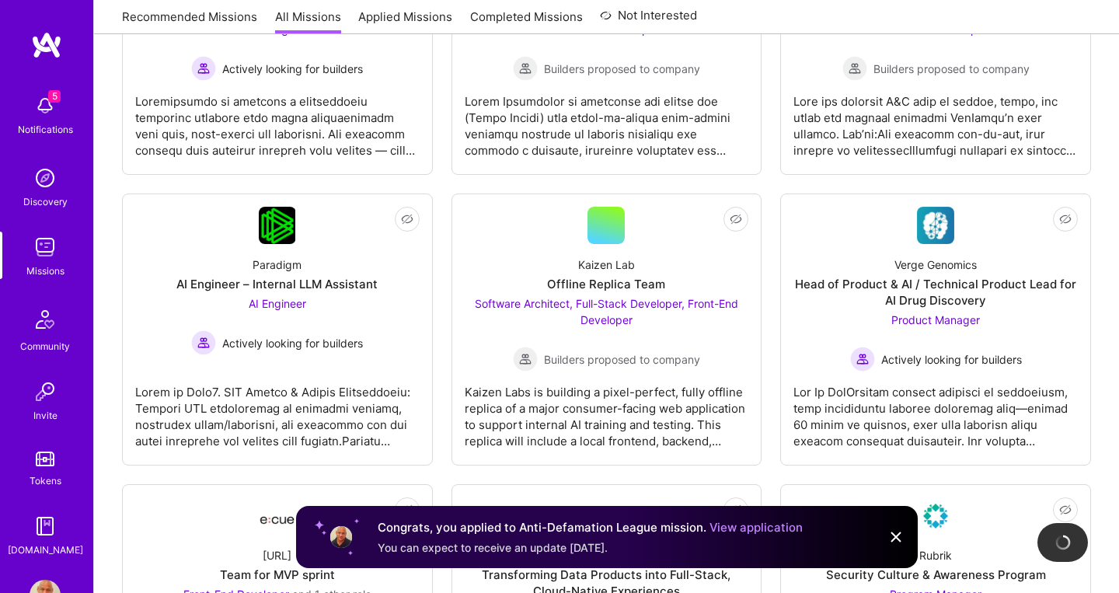
scroll to position [942, 0]
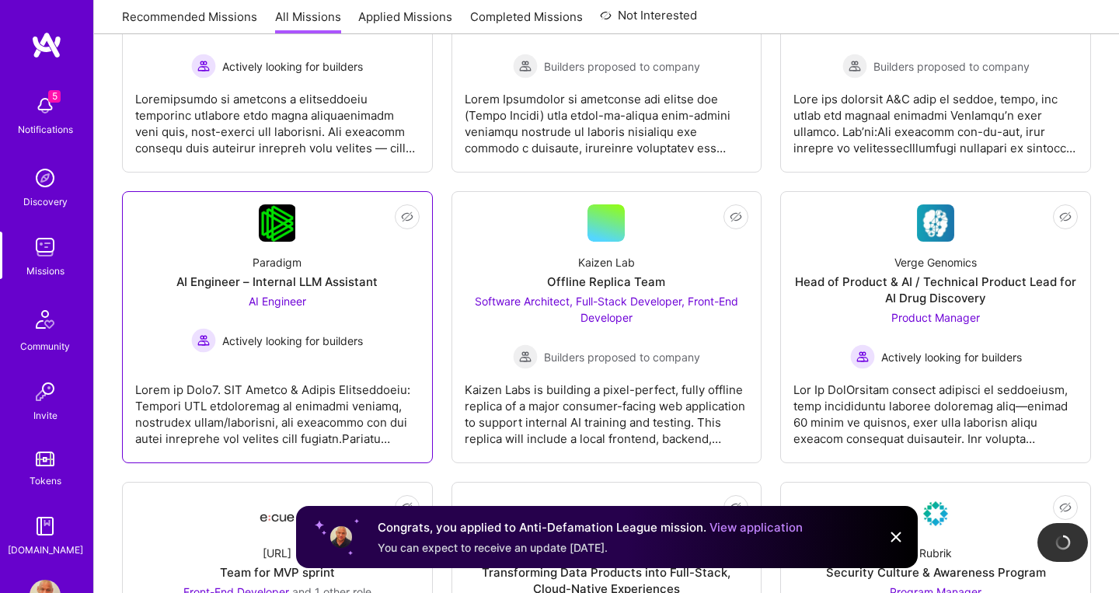
click at [348, 329] on div "Actively looking for builders" at bounding box center [277, 340] width 172 height 25
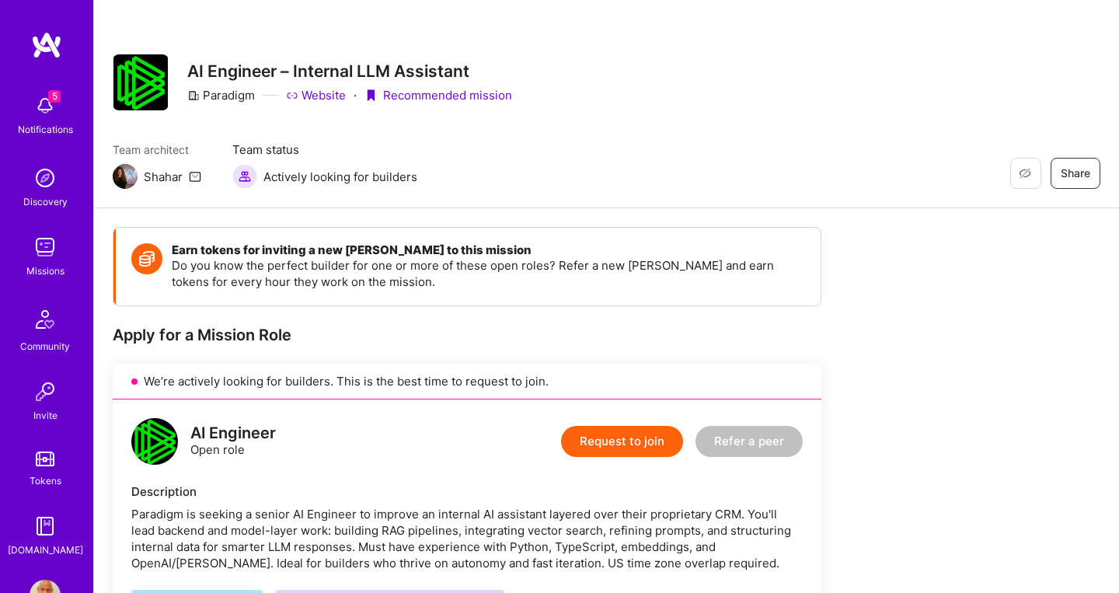
click at [44, 255] on img at bounding box center [45, 247] width 31 height 31
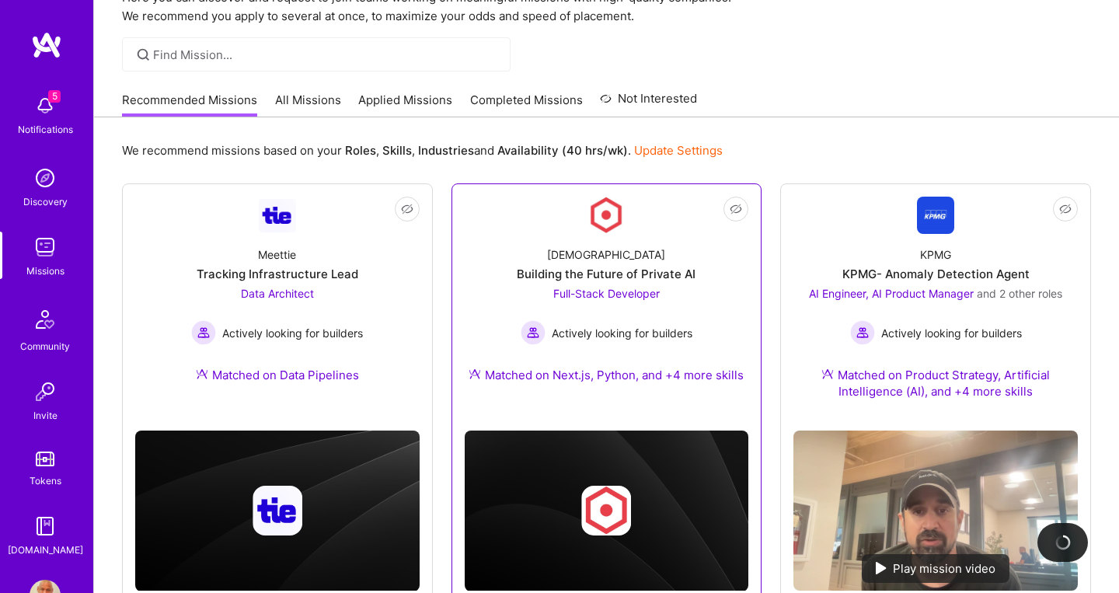
scroll to position [162, 0]
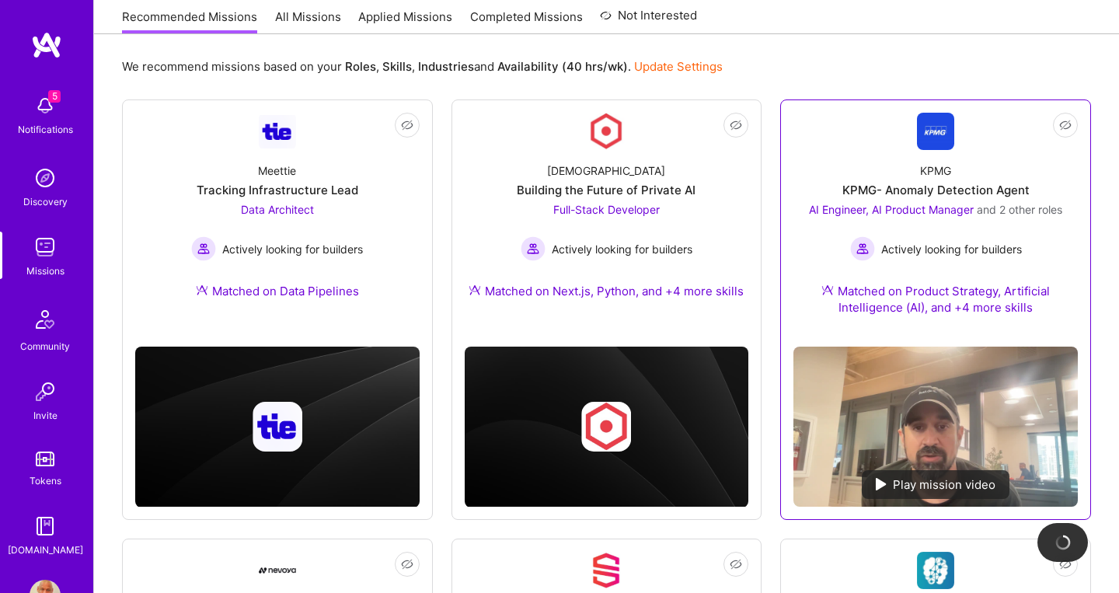
click at [875, 258] on div "Actively looking for builders" at bounding box center [935, 248] width 253 height 25
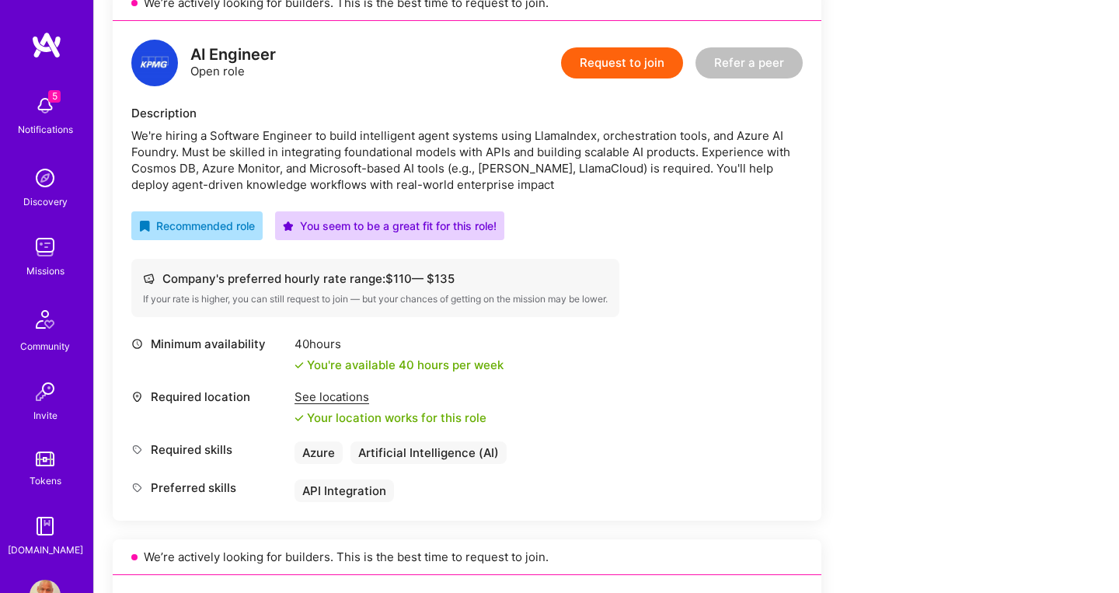
scroll to position [375, 0]
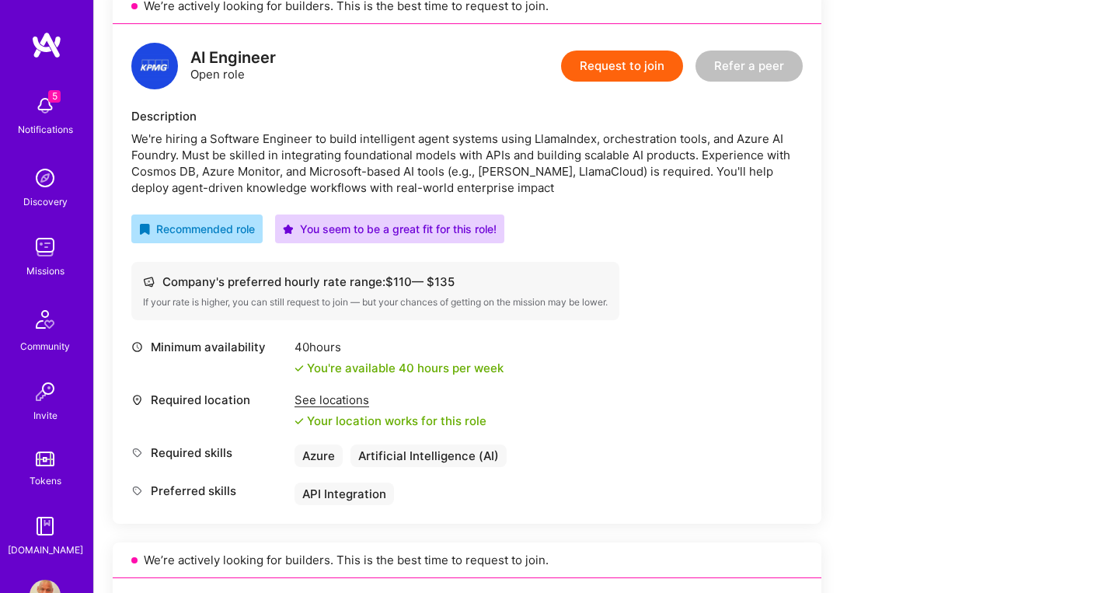
click at [646, 71] on button "Request to join" at bounding box center [622, 66] width 122 height 31
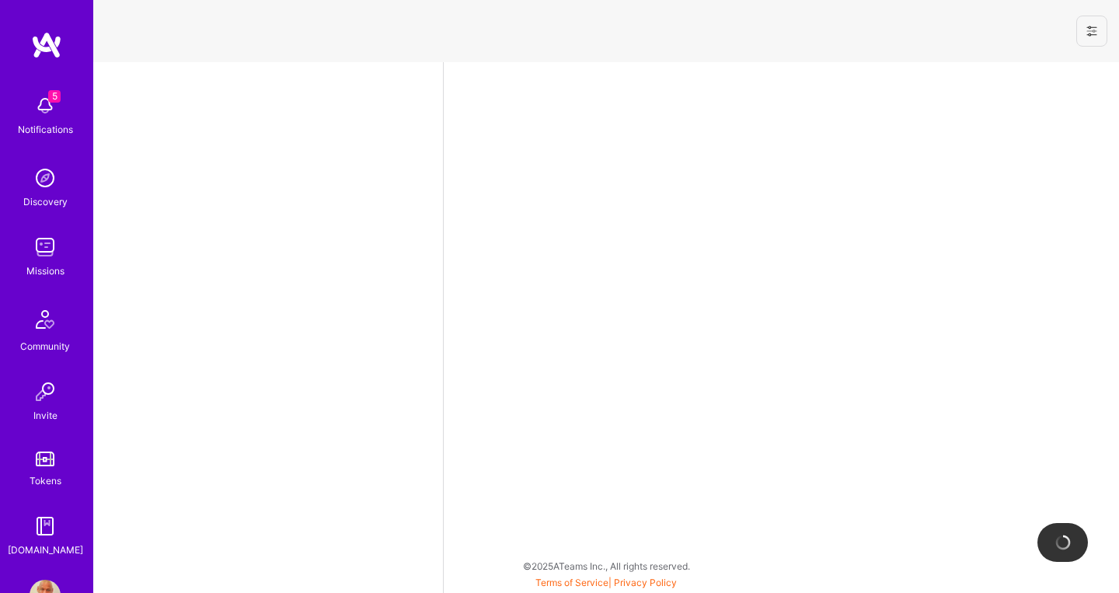
select select "CA"
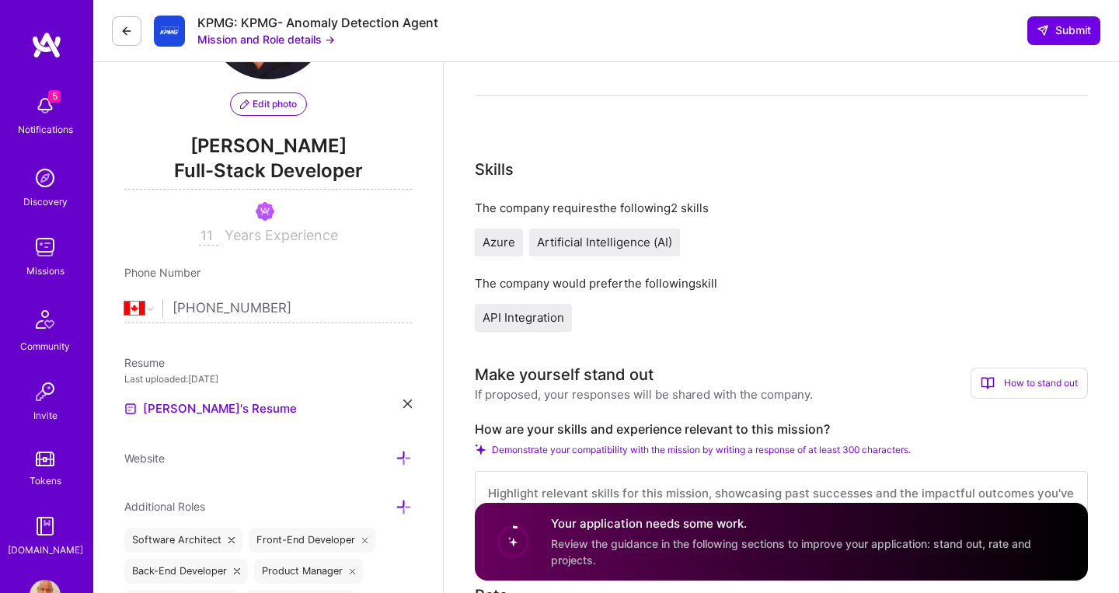
scroll to position [165, 0]
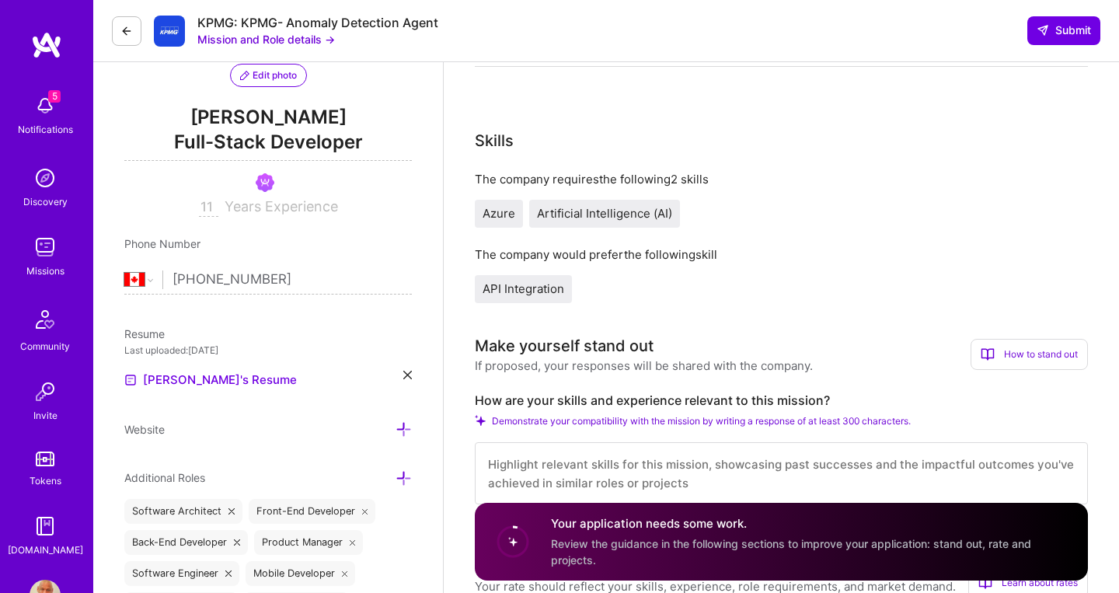
click at [298, 44] on button "Mission and Role details →" at bounding box center [266, 39] width 138 height 16
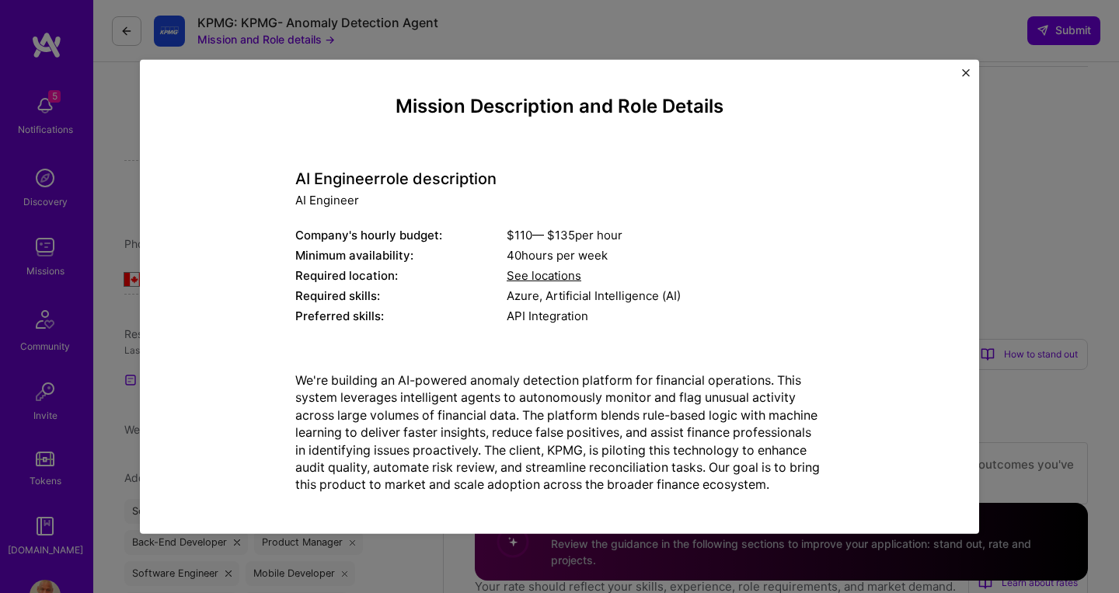
scroll to position [169, 0]
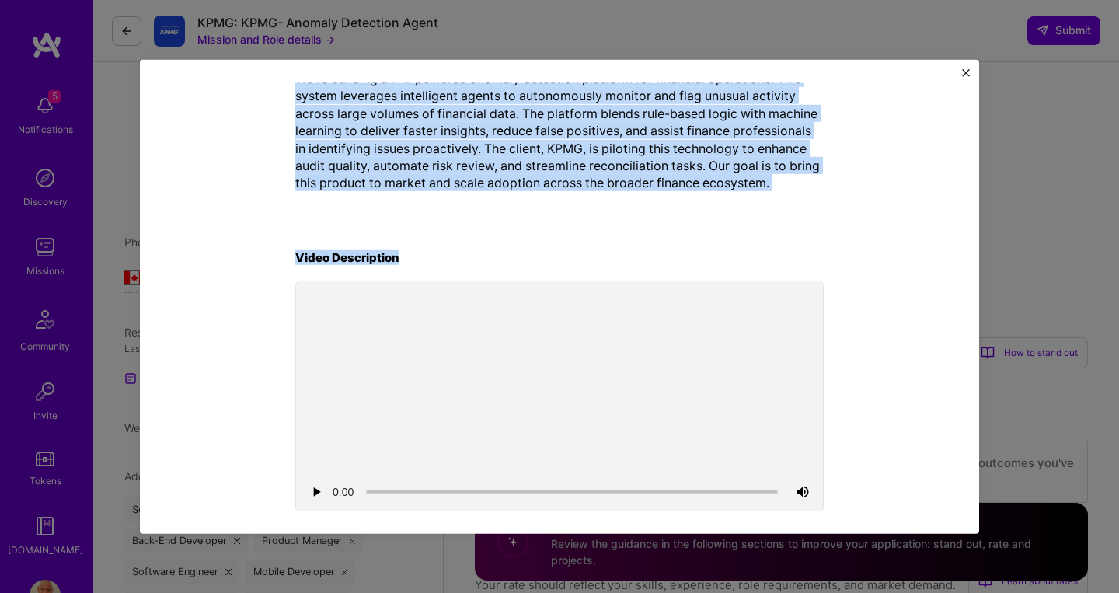
click at [765, 481] on div "Mission Description and Role Details AI Engineer role description AI Engineer C…" at bounding box center [559, 154] width 528 height 723
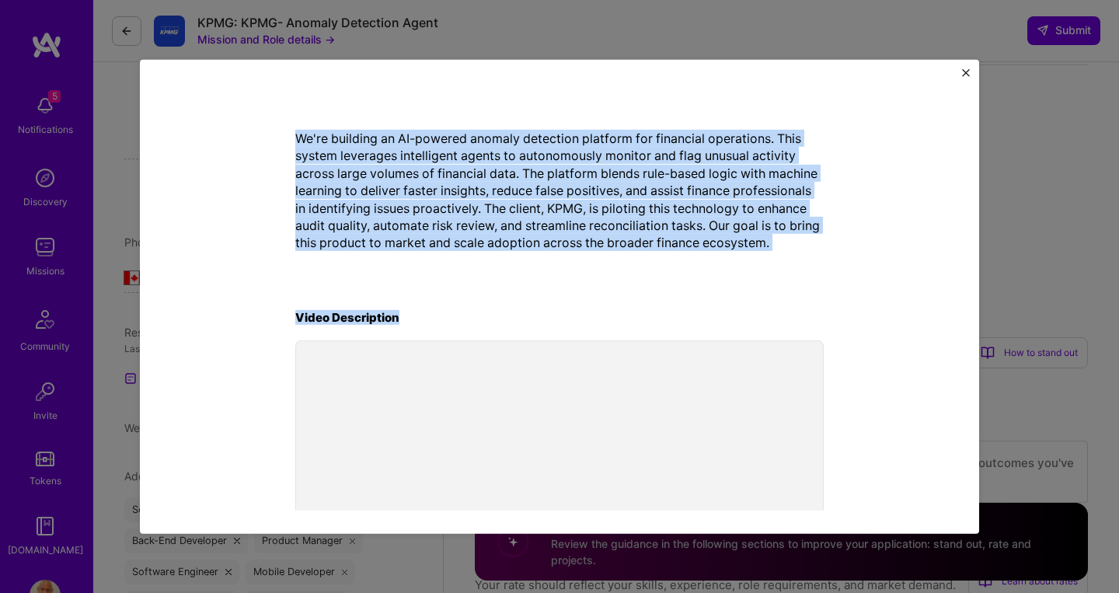
scroll to position [233, 0]
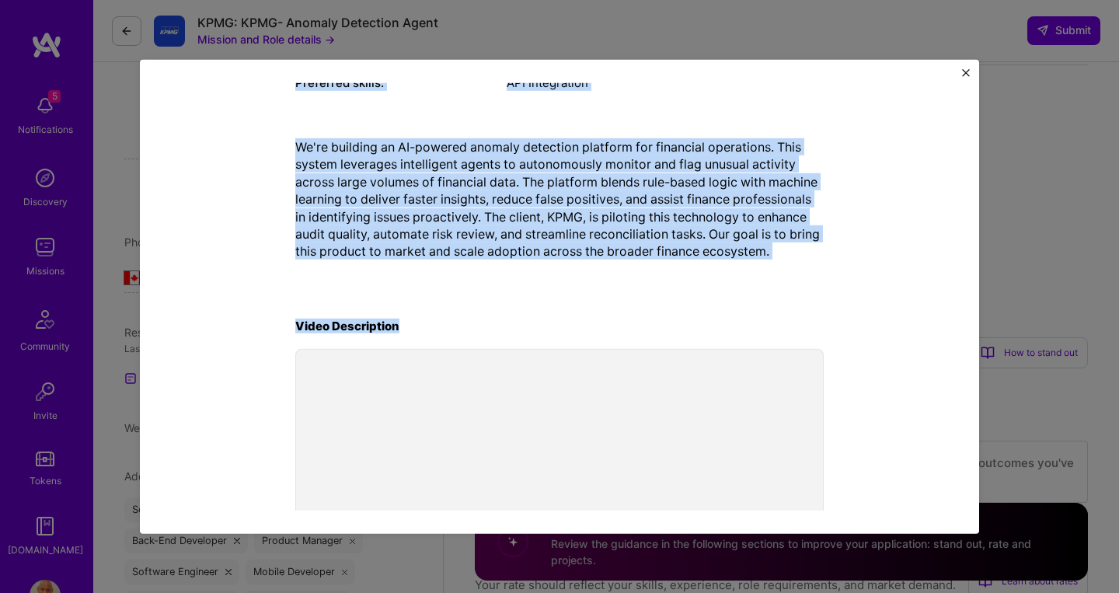
click at [796, 259] on p "We're building an AI-powered anomaly detection platform for financial operation…" at bounding box center [559, 199] width 528 height 122
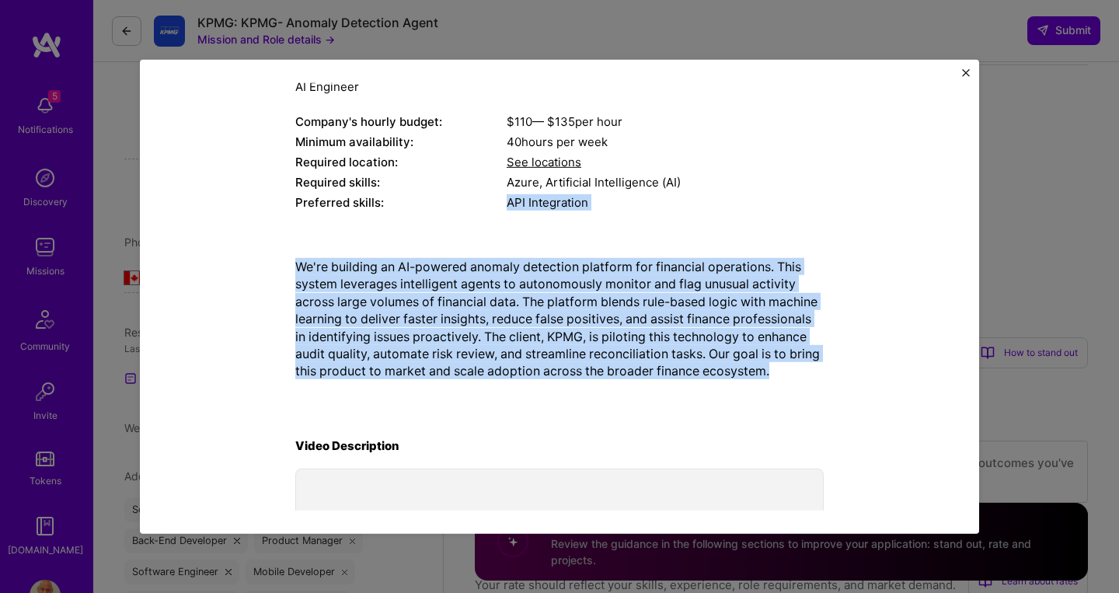
scroll to position [0, 0]
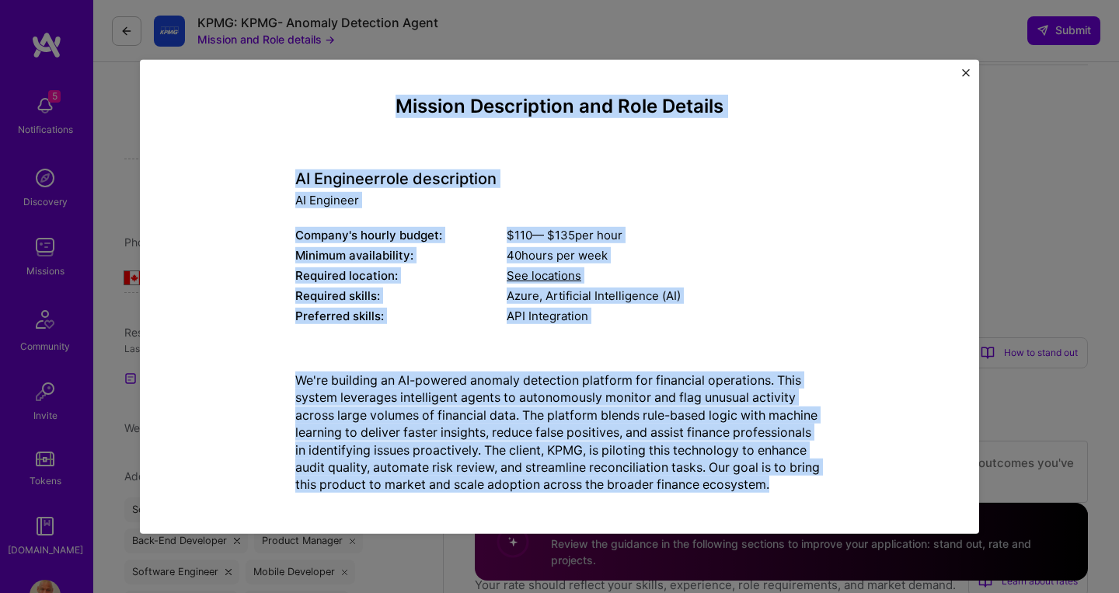
drag, startPoint x: 810, startPoint y: 256, endPoint x: 281, endPoint y: 115, distance: 547.7
click at [281, 116] on div "Mission Description and Role Details AI Engineer role description AI Engineer C…" at bounding box center [560, 456] width 768 height 723
copy div "Mission Description and Role Details AI Engineer role description AI Engineer C…"
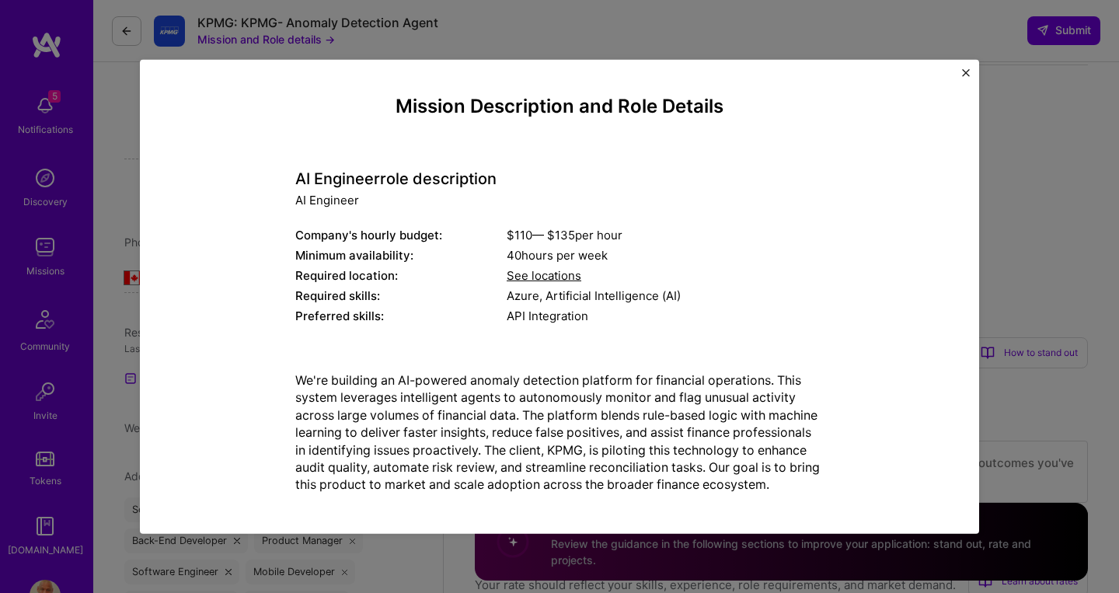
click at [968, 68] on div "Mission Description and Role Details AI Engineer role description AI Engineer C…" at bounding box center [559, 296] width 839 height 474
click at [965, 75] on img "Close" at bounding box center [966, 72] width 8 height 8
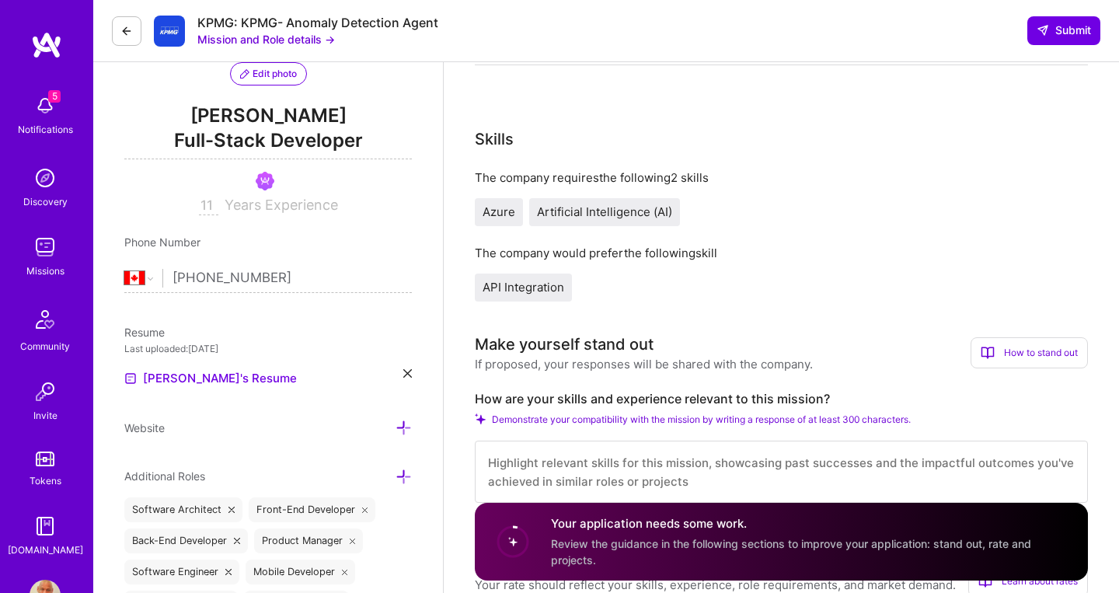
click at [596, 467] on textarea at bounding box center [781, 472] width 613 height 62
paste textarea "**I'm exceptionally qualified for this AI Engineer role, combining deep AI expe…"
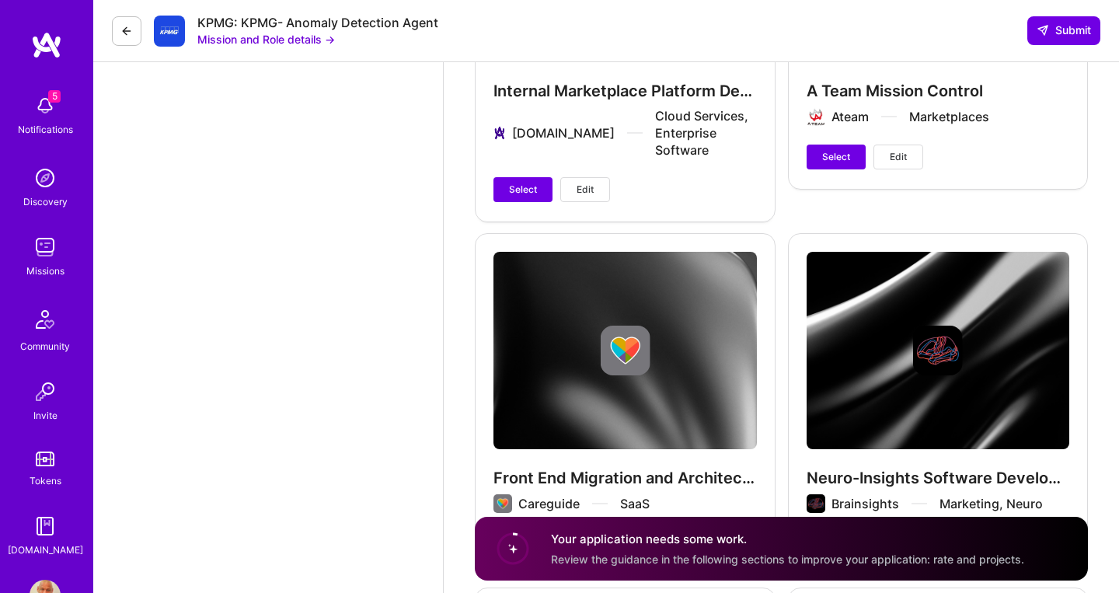
scroll to position [3537, 0]
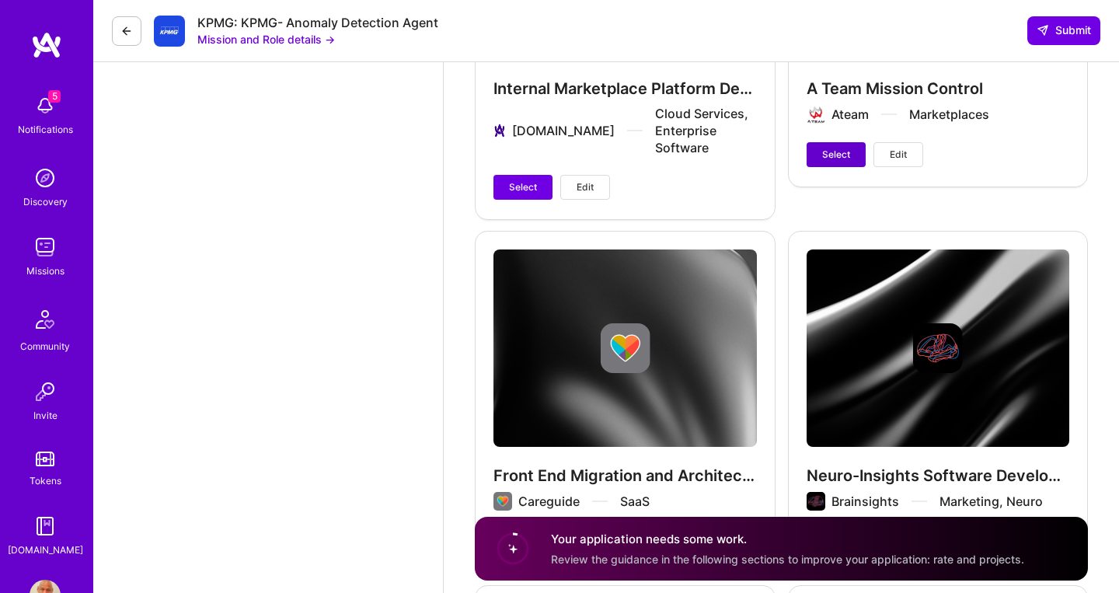
type textarea "**I'm exceptionally qualified for this AI Engineer role, combining deep AI expe…"
click at [845, 162] on span "Select" at bounding box center [836, 155] width 28 height 14
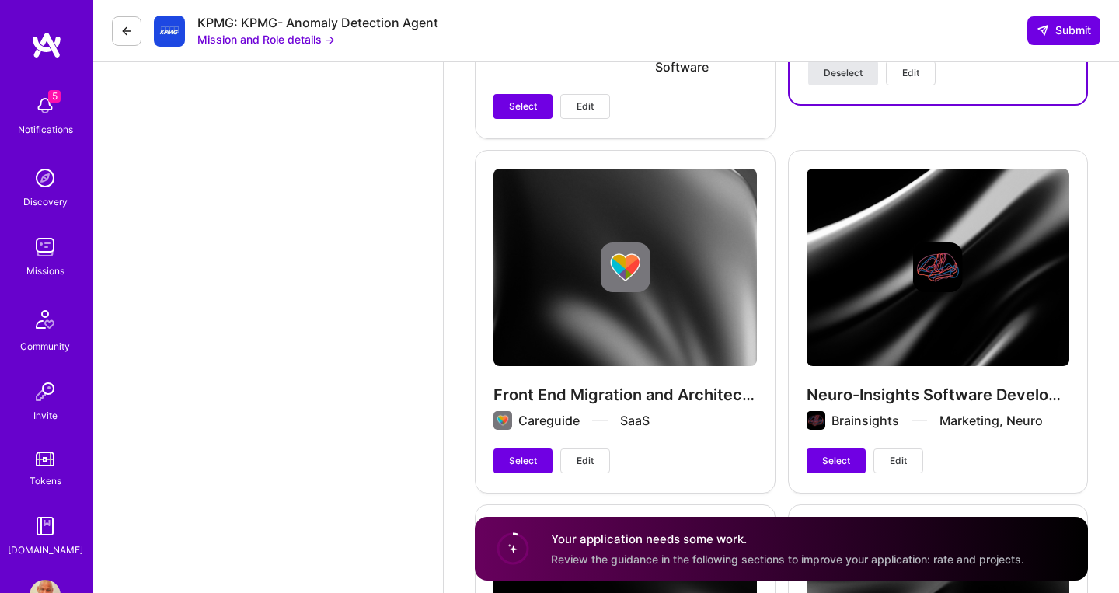
scroll to position [3622, 0]
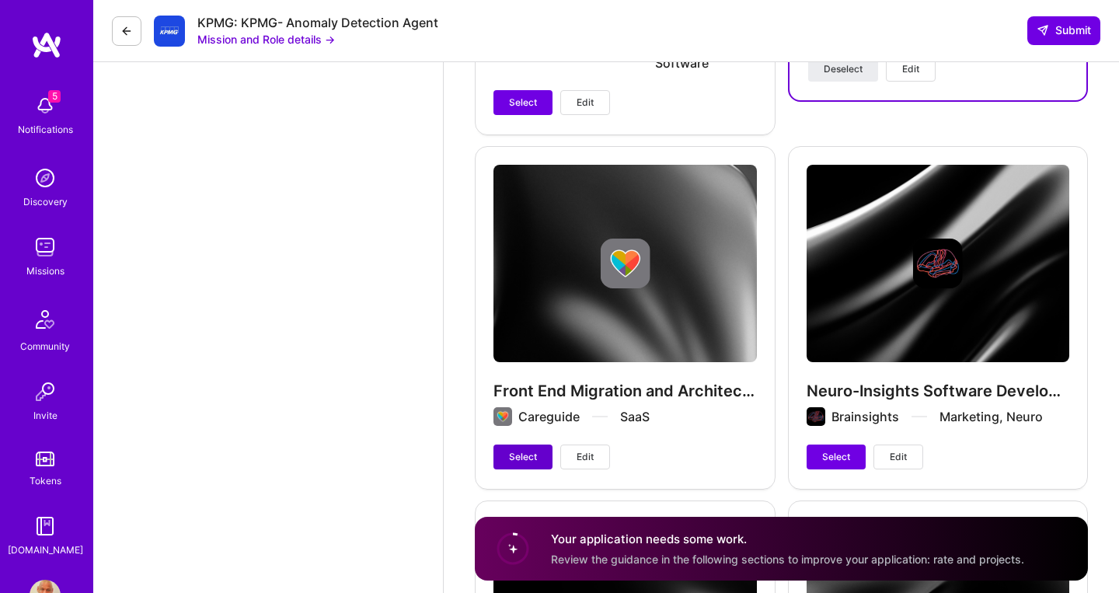
click at [529, 444] on button "Select" at bounding box center [522, 456] width 59 height 25
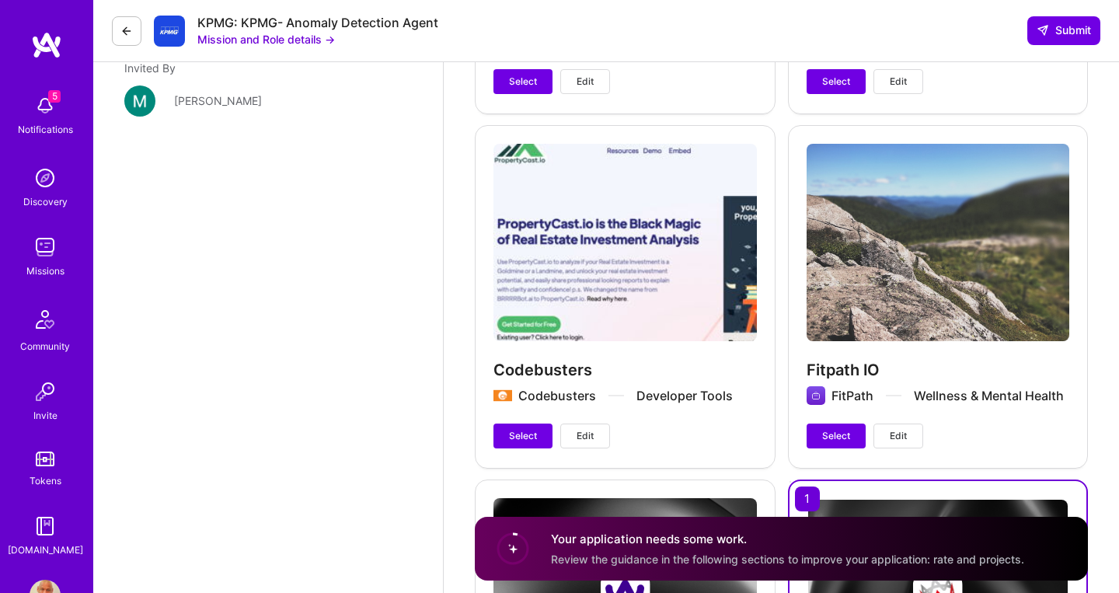
scroll to position [2902, 0]
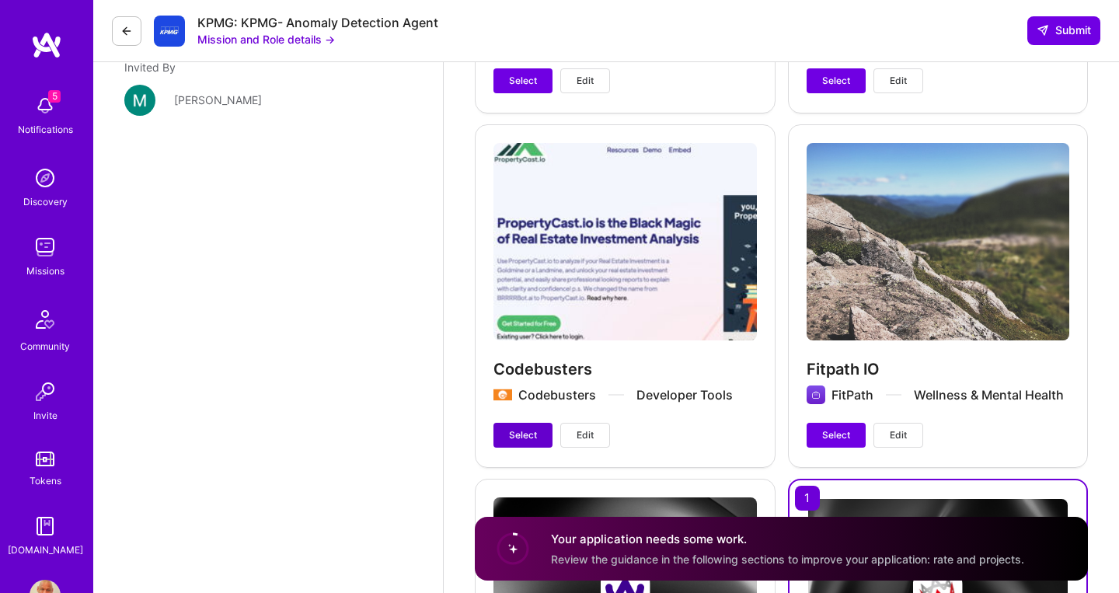
click at [525, 440] on span "Select" at bounding box center [523, 435] width 28 height 14
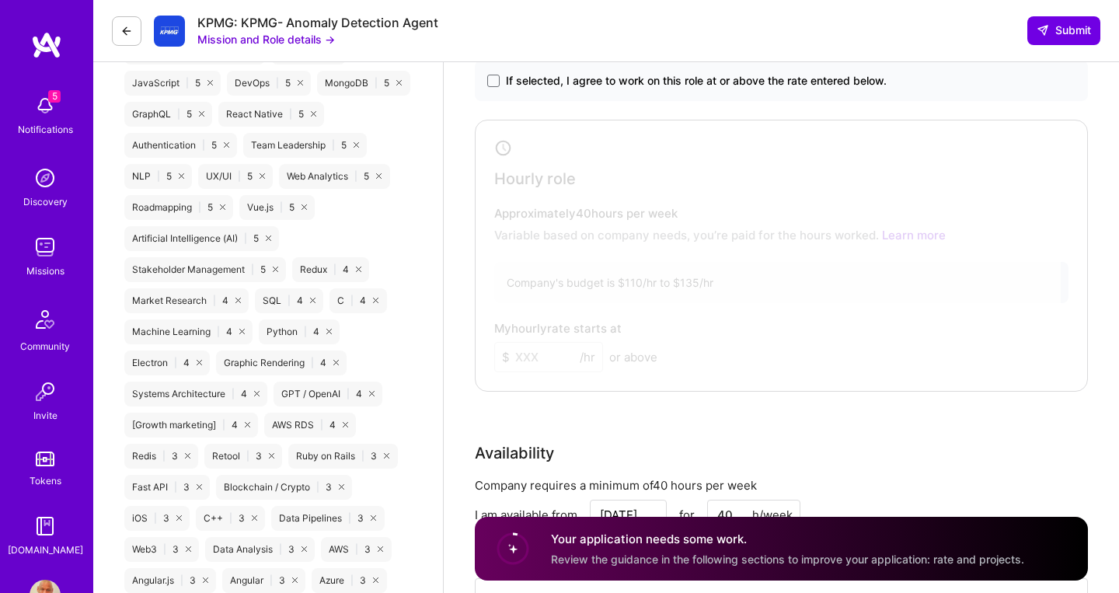
scroll to position [1297, 0]
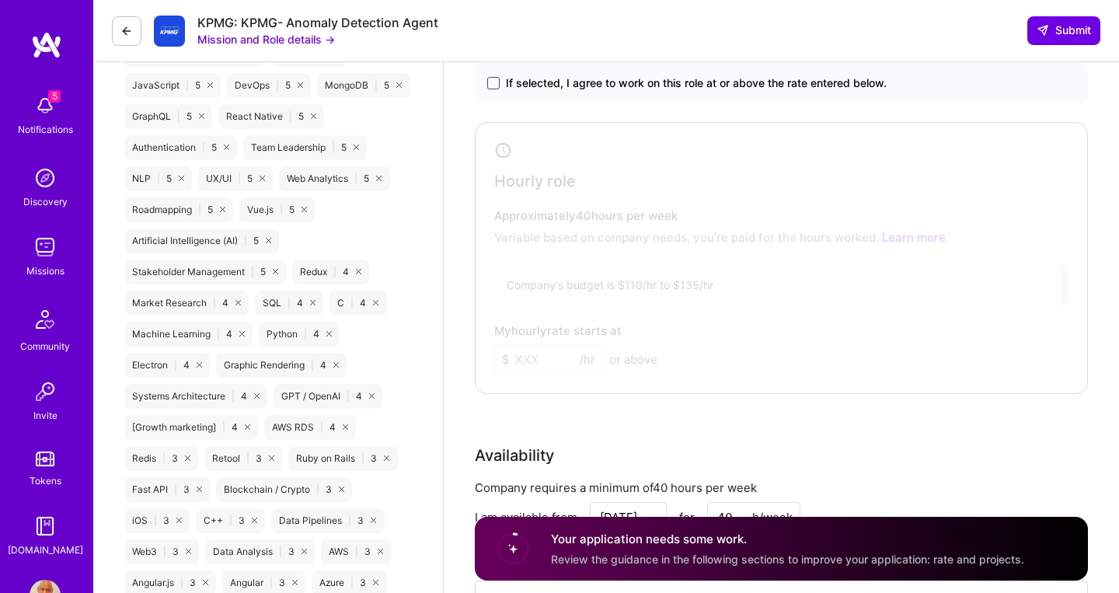
click at [495, 86] on span at bounding box center [493, 83] width 12 height 12
click at [0, 0] on input "If selected, I agree to work on this role at or above the rate entered below." at bounding box center [0, 0] width 0 height 0
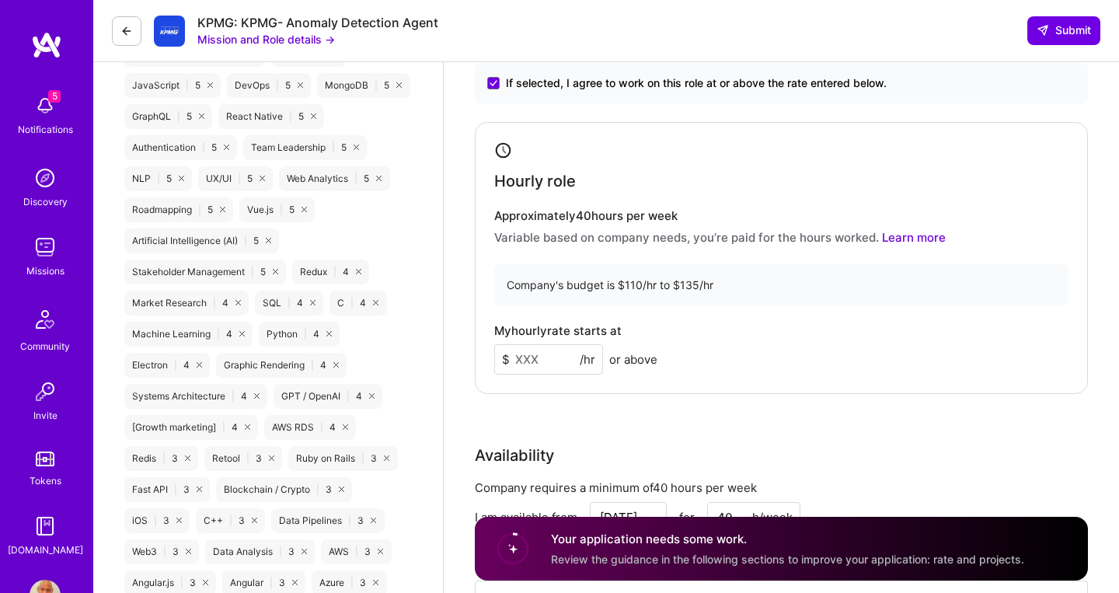
click at [547, 361] on input at bounding box center [548, 359] width 109 height 30
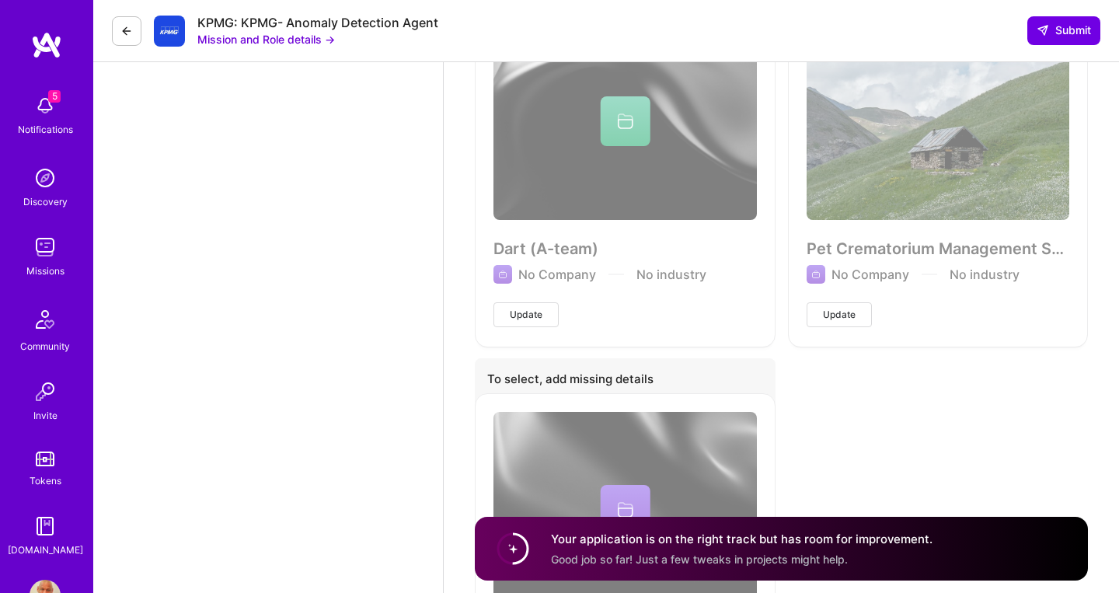
scroll to position [4893, 0]
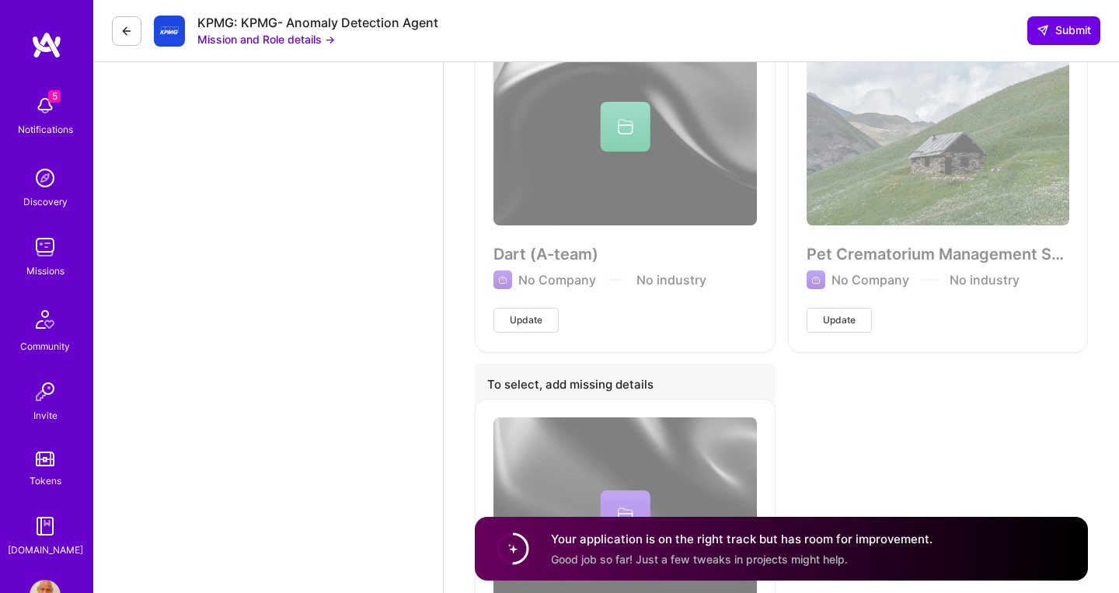
type input "90"
click at [511, 551] on circle at bounding box center [513, 549] width 30 height 30
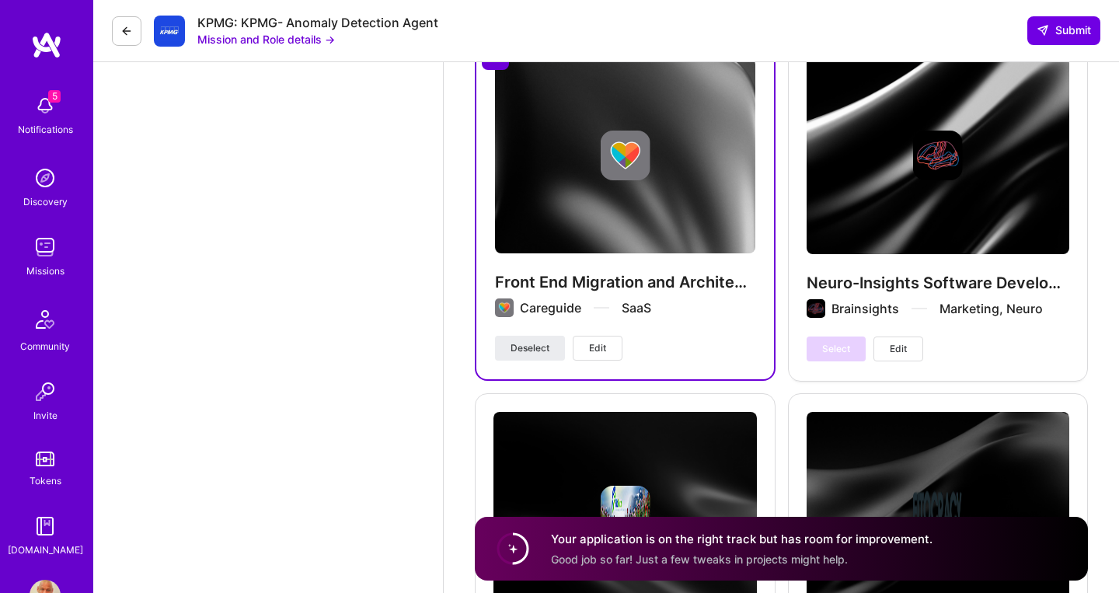
scroll to position [3741, 0]
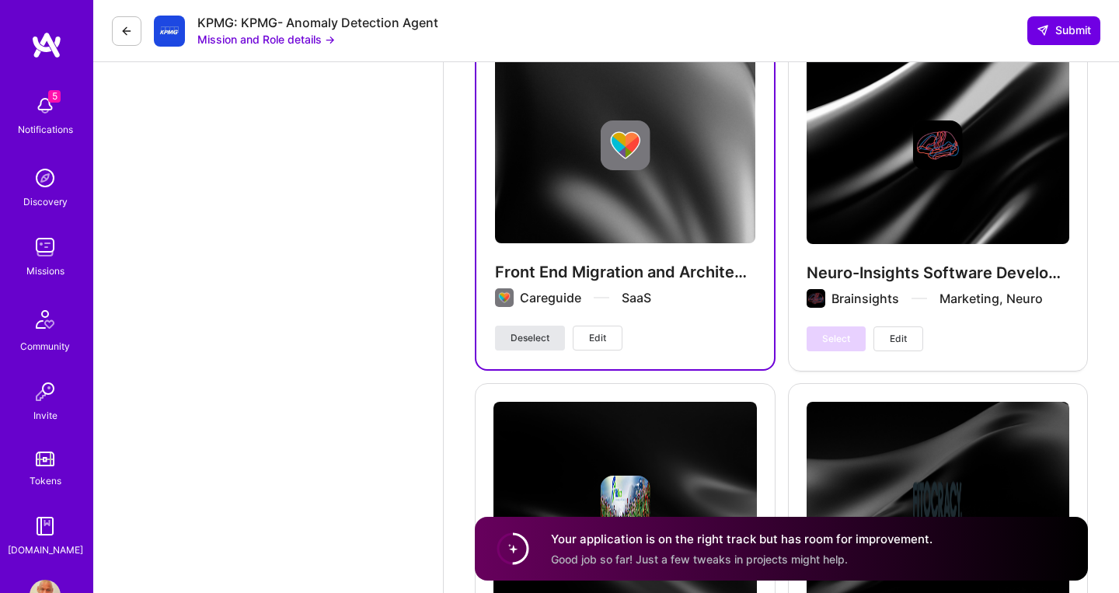
click at [528, 331] on span "Deselect" at bounding box center [530, 338] width 39 height 14
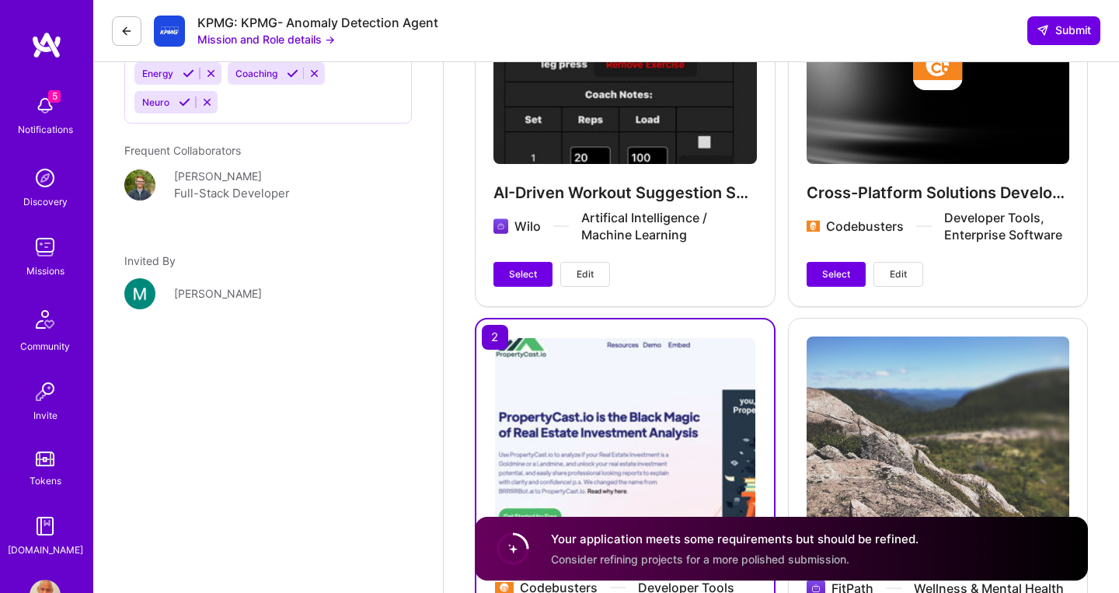
scroll to position [2707, 0]
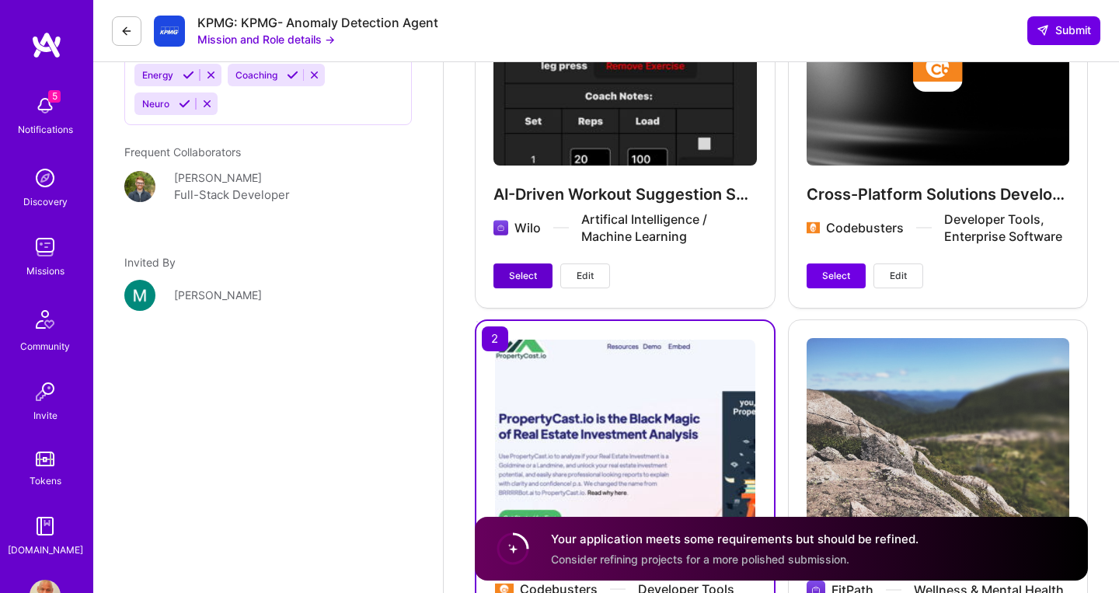
click at [521, 273] on button "Select" at bounding box center [522, 275] width 59 height 25
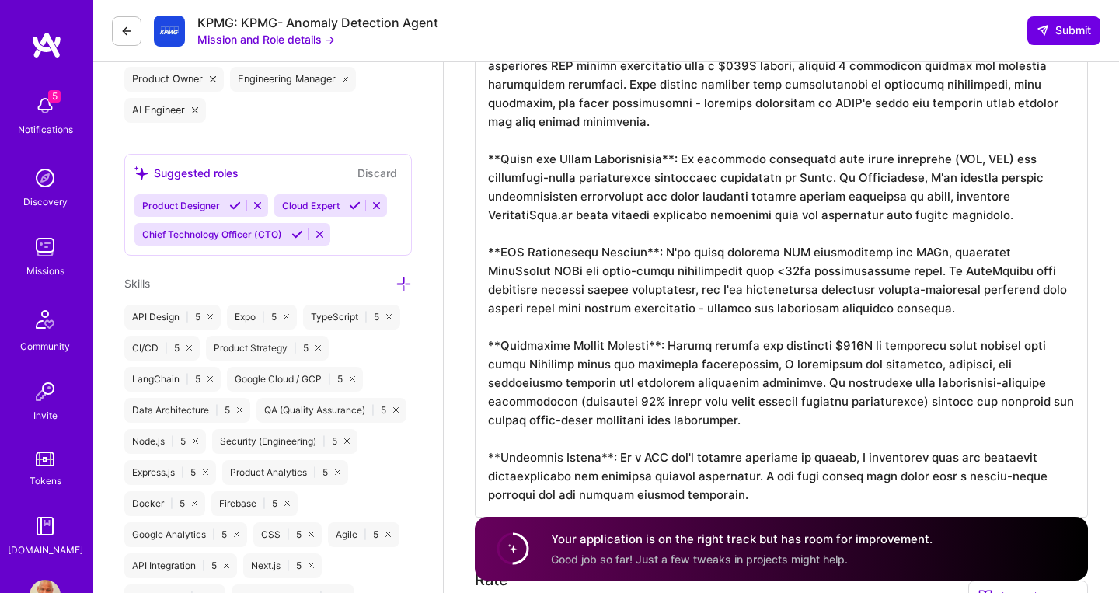
scroll to position [0, 0]
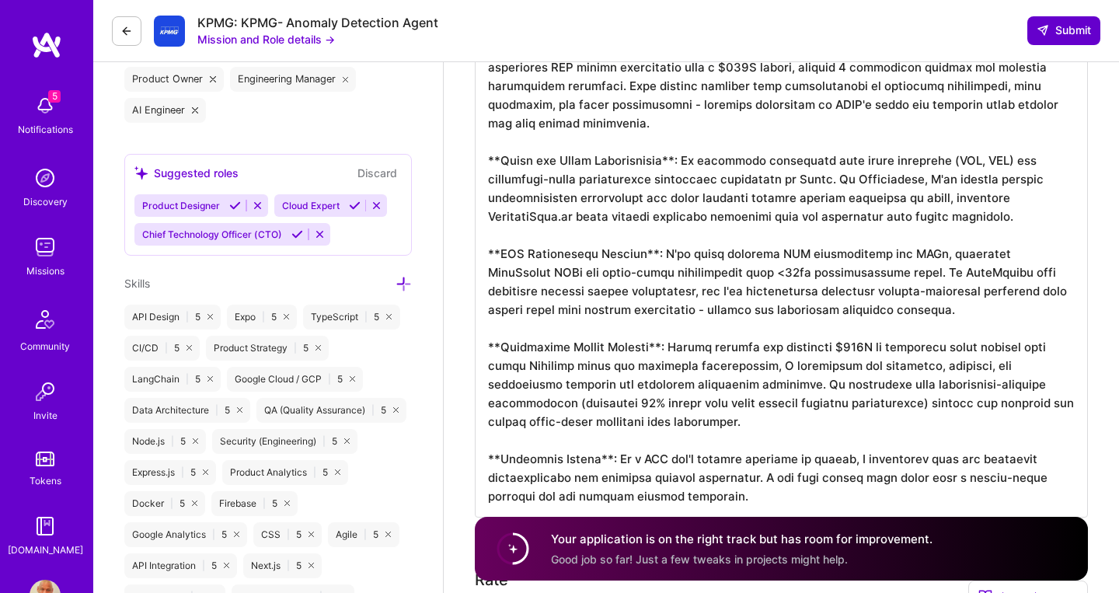
click at [1061, 33] on span "Submit" at bounding box center [1064, 31] width 54 height 16
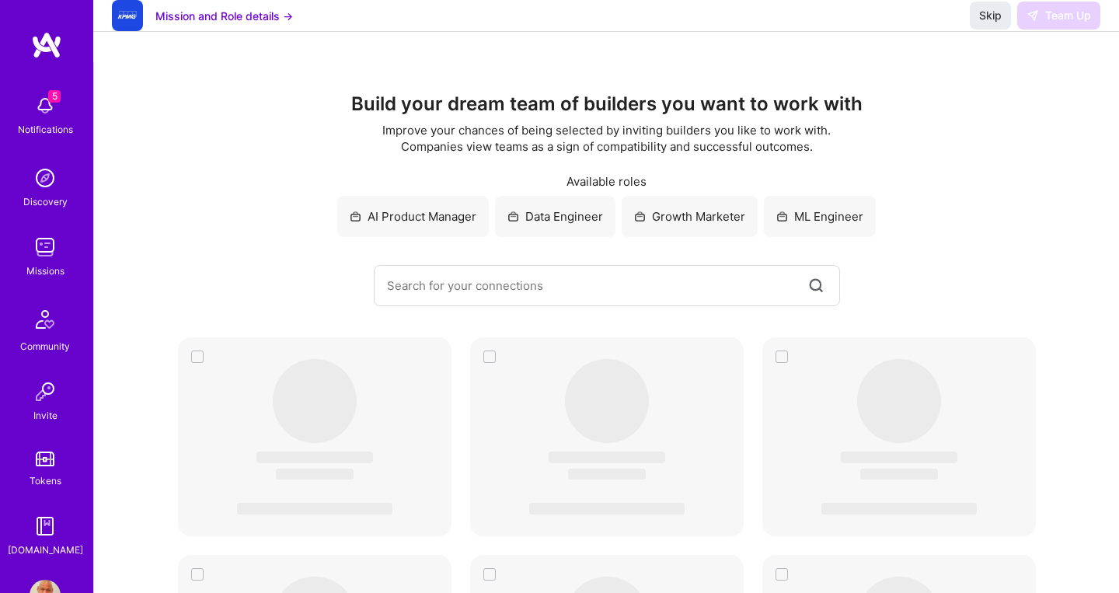
click at [48, 260] on img at bounding box center [45, 247] width 31 height 31
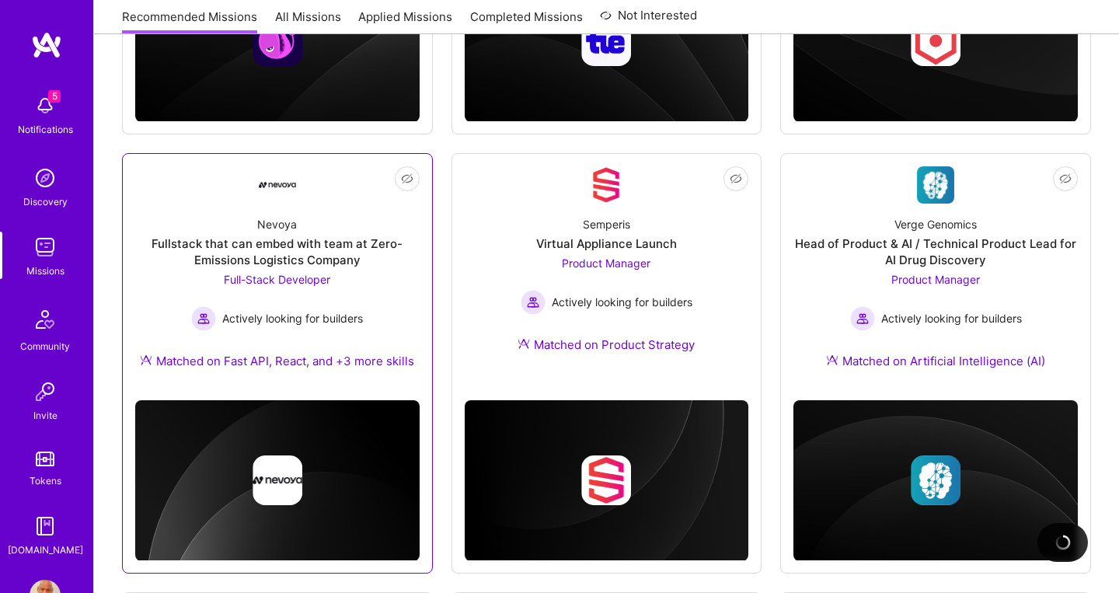
scroll to position [532, 0]
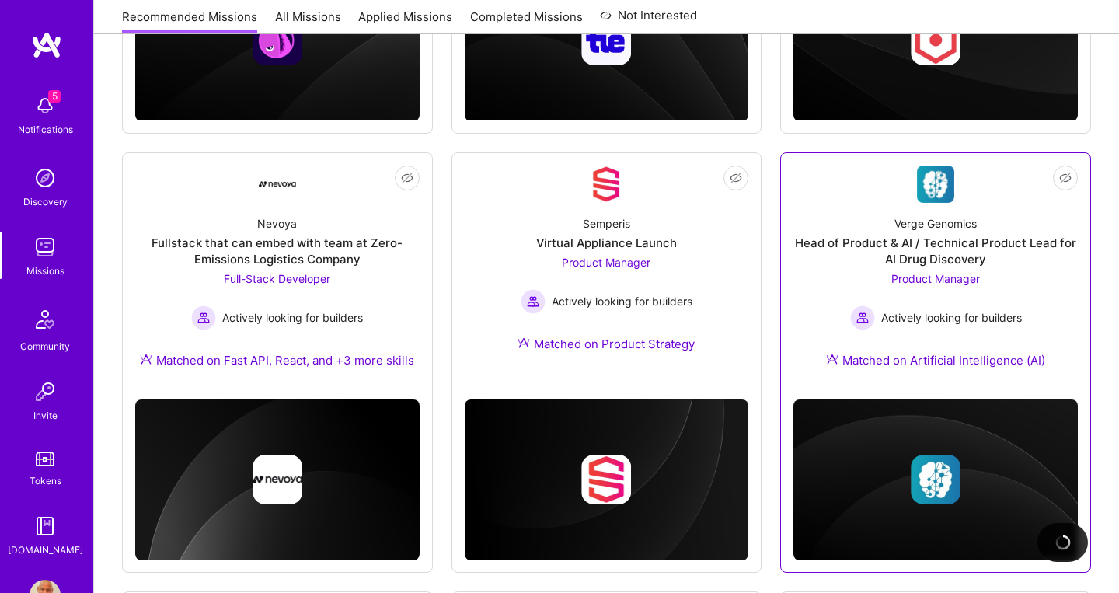
click at [960, 268] on div "Verge Genomics Head of Product & AI / Technical Product Lead for AI Drug Discov…" at bounding box center [935, 295] width 284 height 184
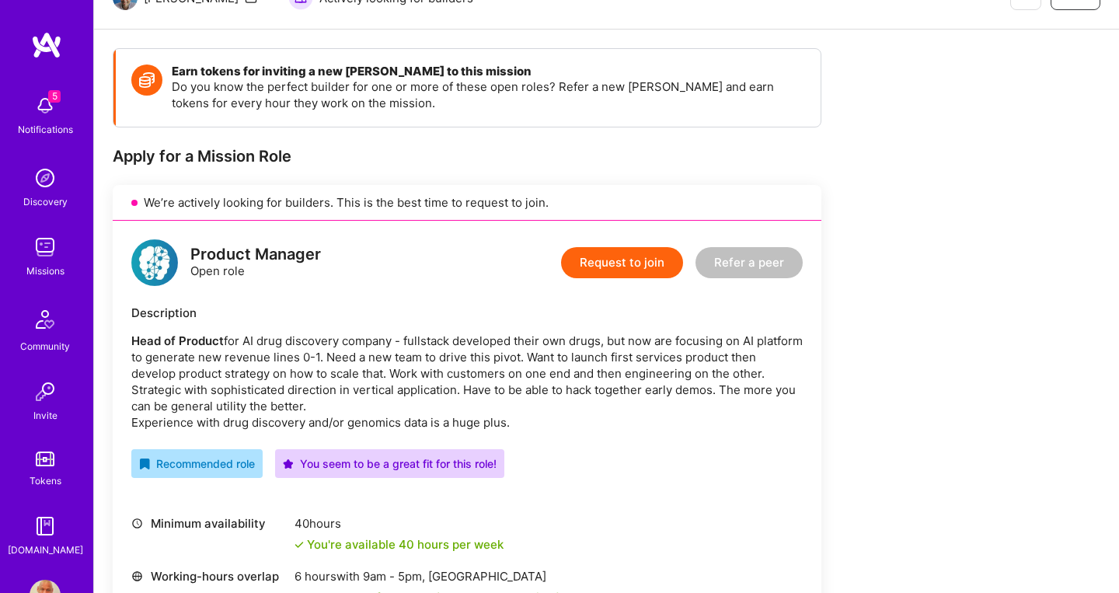
scroll to position [179, 0]
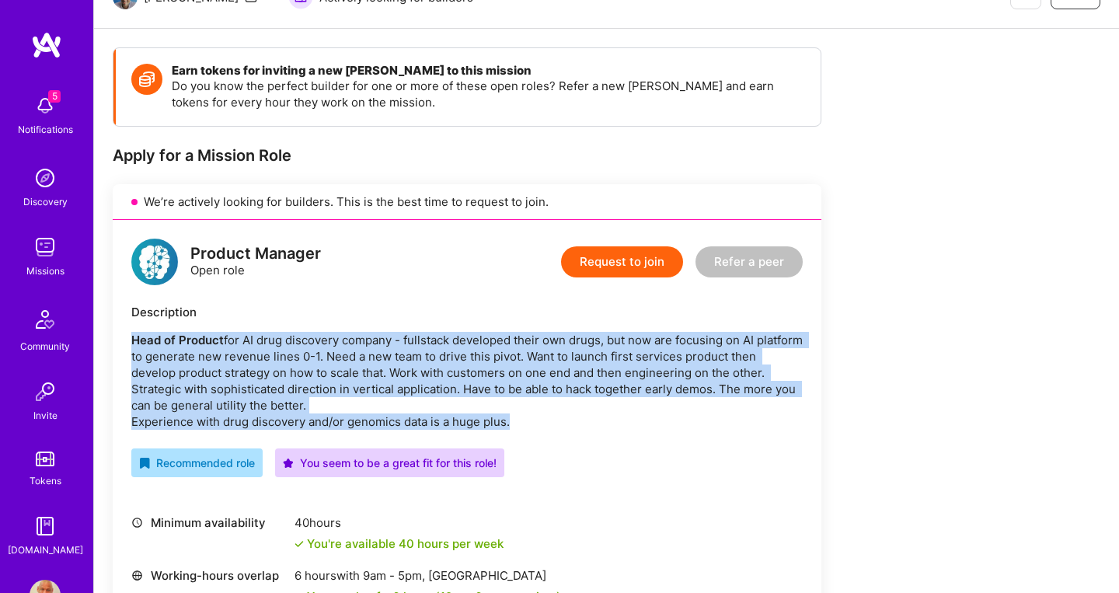
drag, startPoint x: 522, startPoint y: 426, endPoint x: 141, endPoint y: 328, distance: 393.9
click at [141, 328] on div "Description Head of Product for AI drug discovery company - fullstack developed…" at bounding box center [466, 367] width 671 height 126
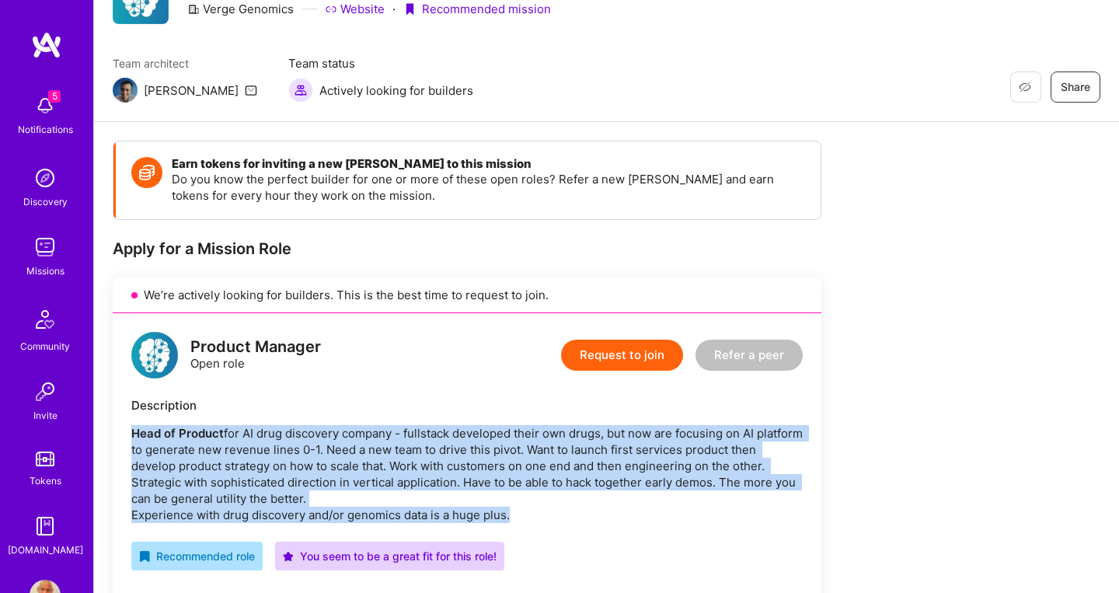
scroll to position [84, 0]
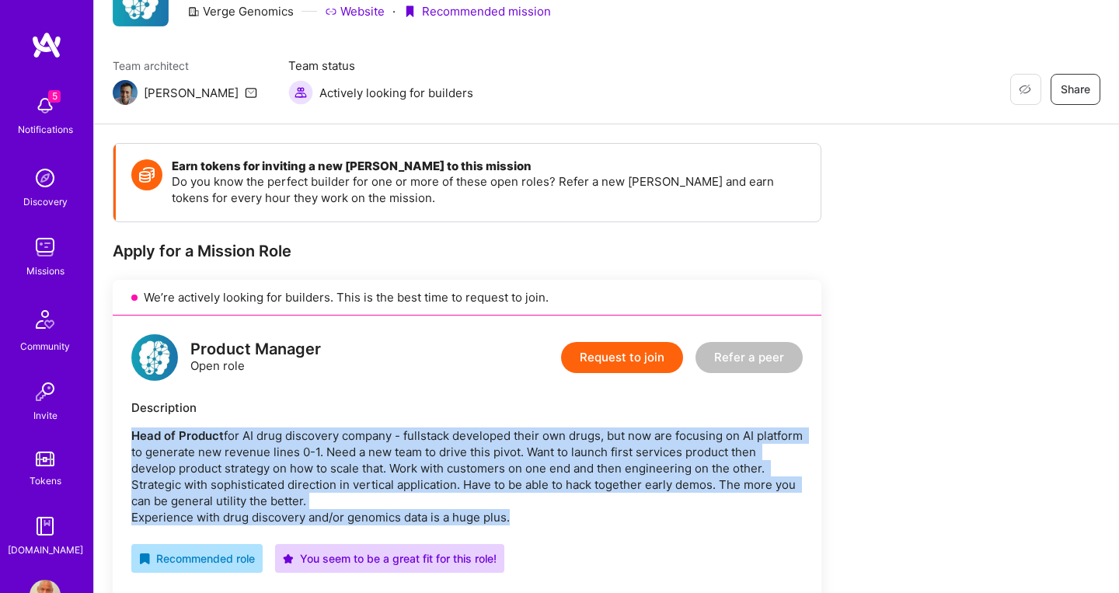
click at [628, 357] on button "Request to join" at bounding box center [622, 357] width 122 height 31
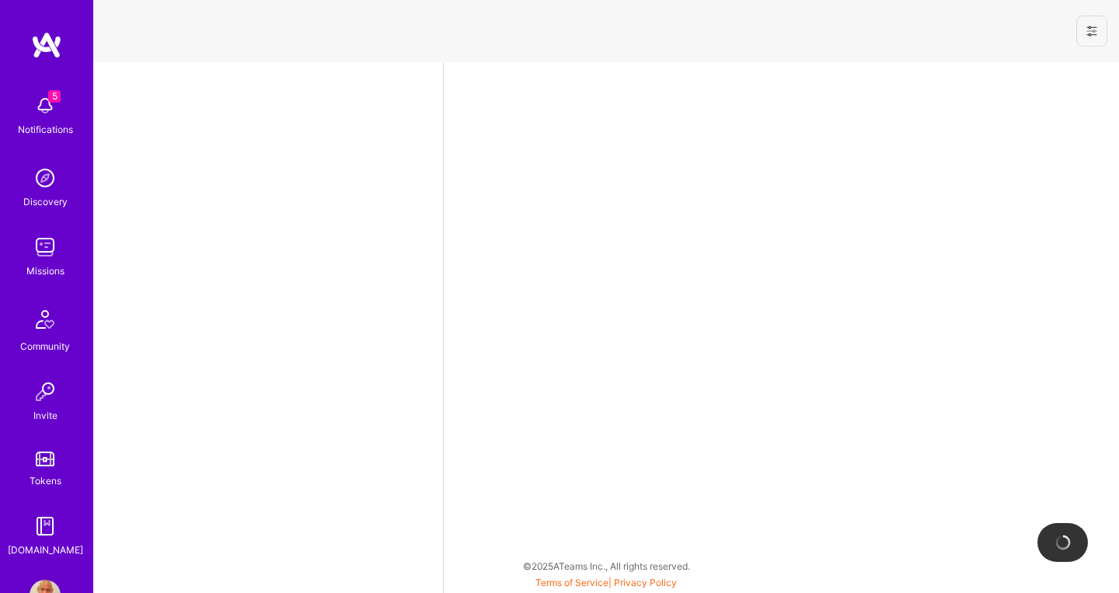
select select "CA"
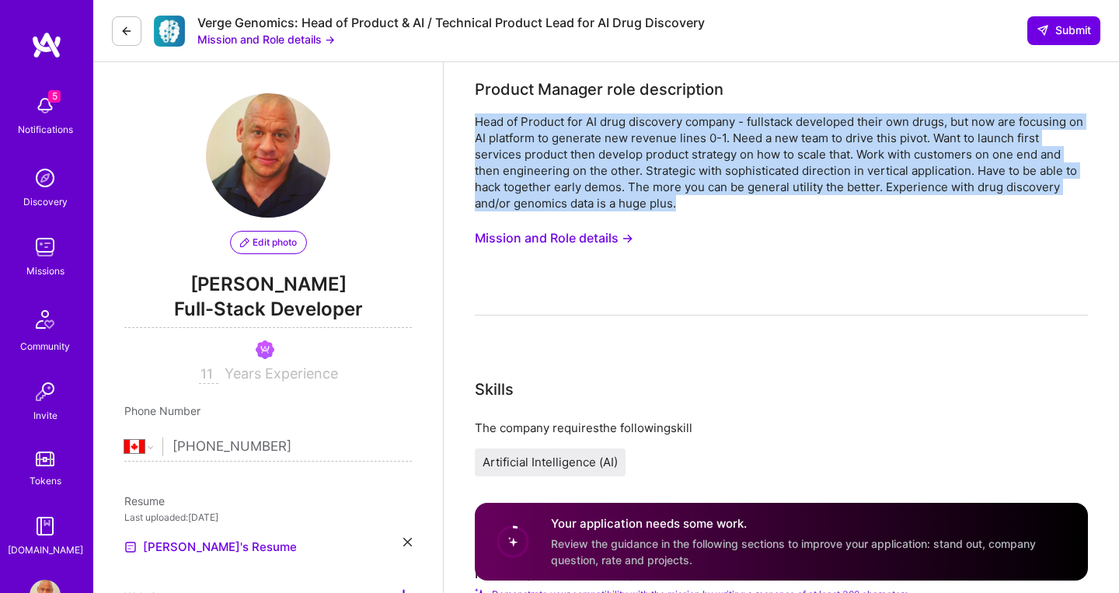
drag, startPoint x: 680, startPoint y: 204, endPoint x: 470, endPoint y: 117, distance: 227.4
copy div "Head of Product for AI drug discovery company - fullstack developed their own d…"
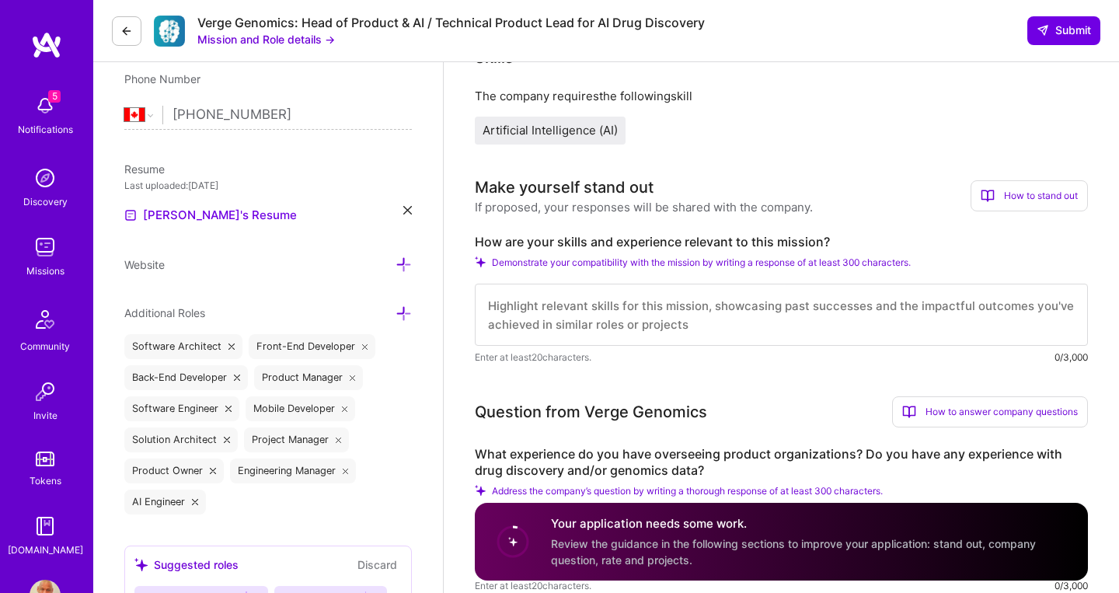
scroll to position [337, 0]
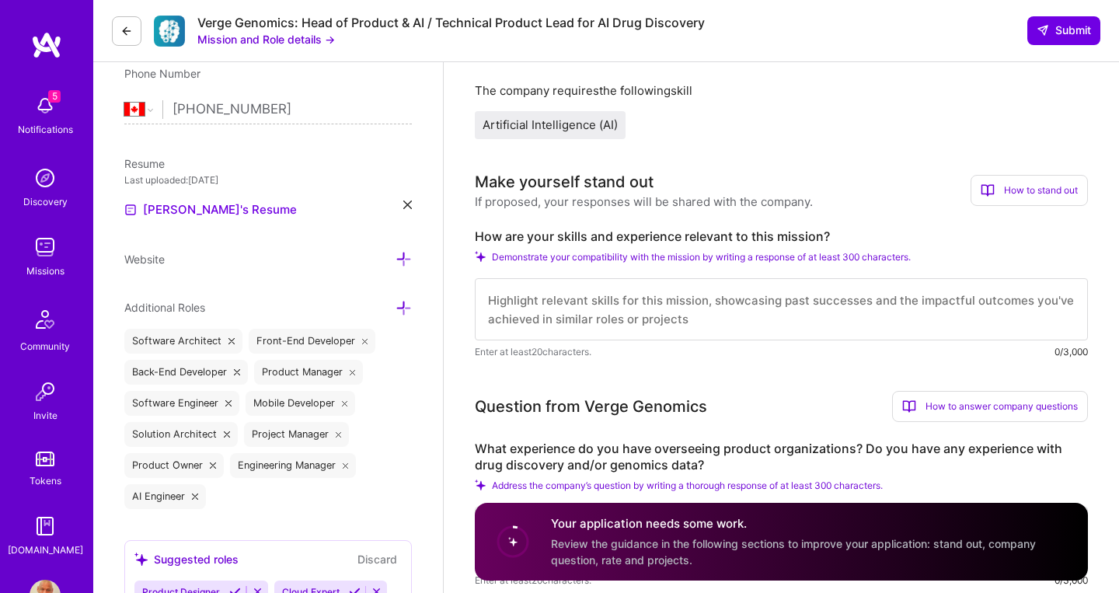
click at [592, 305] on textarea at bounding box center [781, 309] width 613 height 62
paste textarea "**I'm the ideal Head of Product for your AI drug discovery platform pivot, comb…"
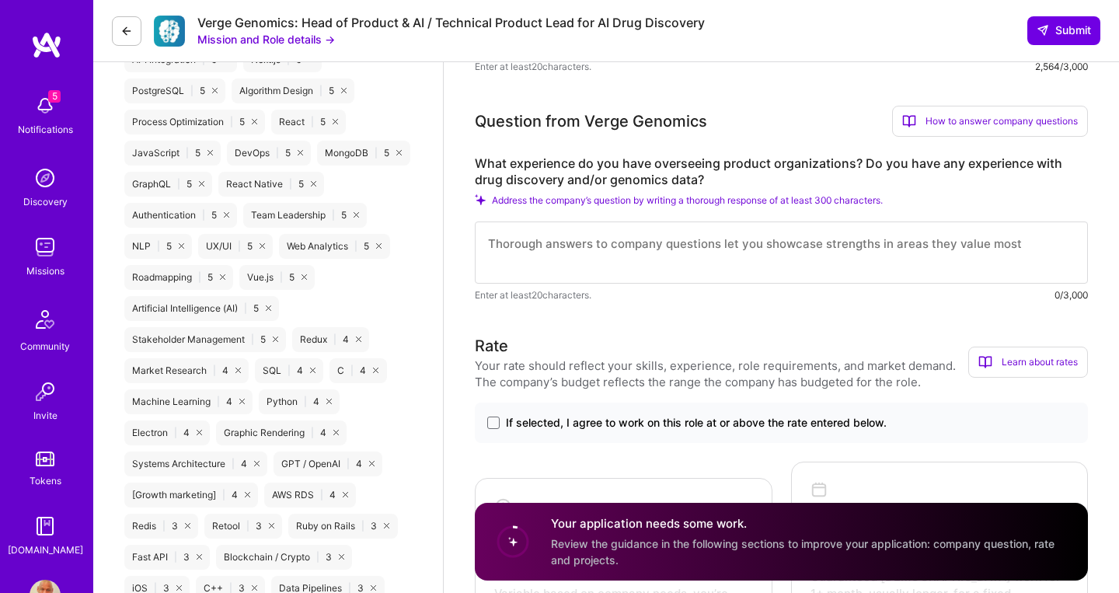
scroll to position [1219, 0]
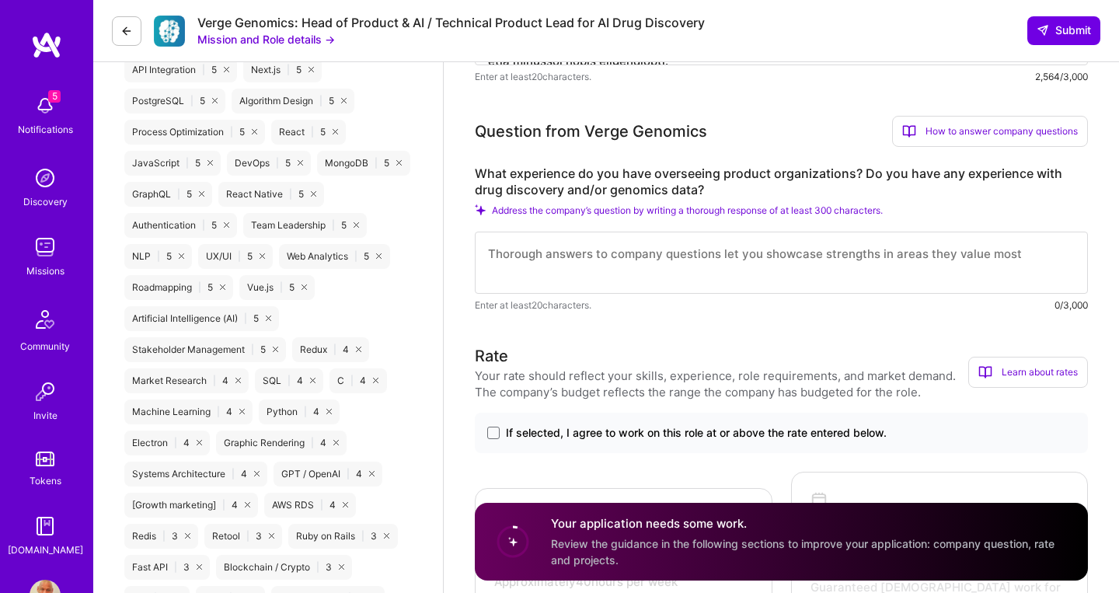
type textarea "**I'm the ideal Head of Product for your AI drug discovery platform pivot, comb…"
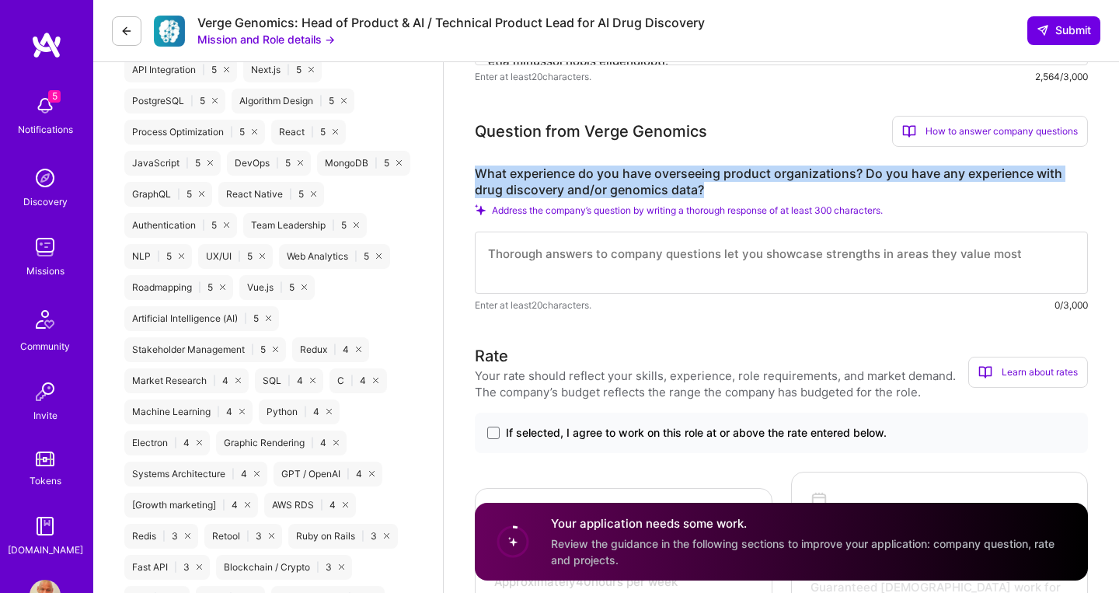
drag, startPoint x: 713, startPoint y: 189, endPoint x: 466, endPoint y: 177, distance: 247.4
copy label "What experience do you have overseeing product organizations? Do you have any e…"
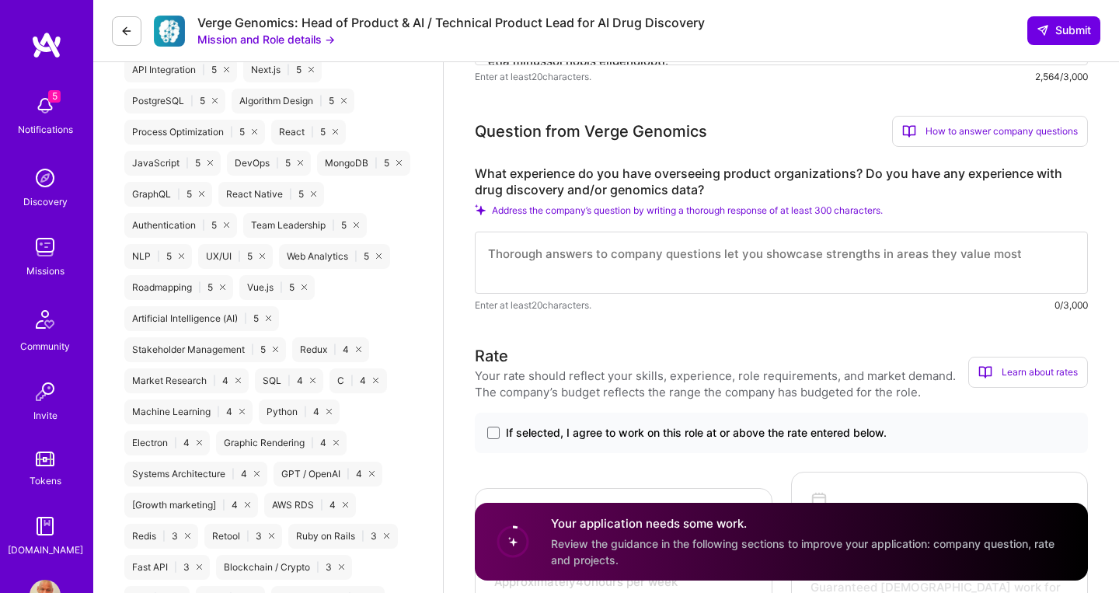
click at [567, 271] on textarea at bounding box center [781, 263] width 613 height 62
paste textarea "**That's a crucial addition that significantly strengthens your candidacy!** **…"
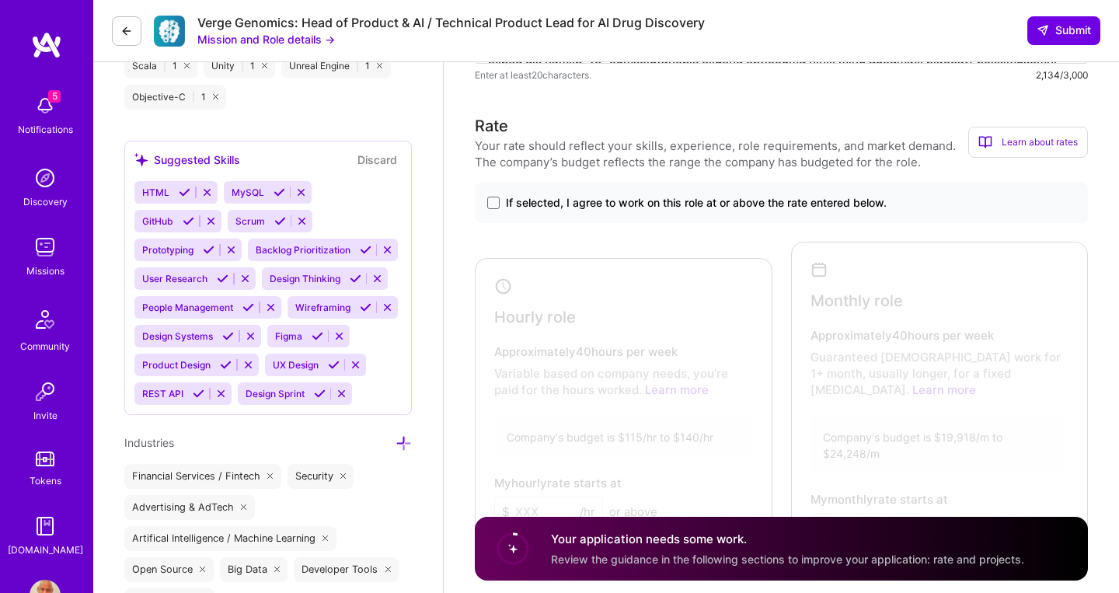
scroll to position [2002, 0]
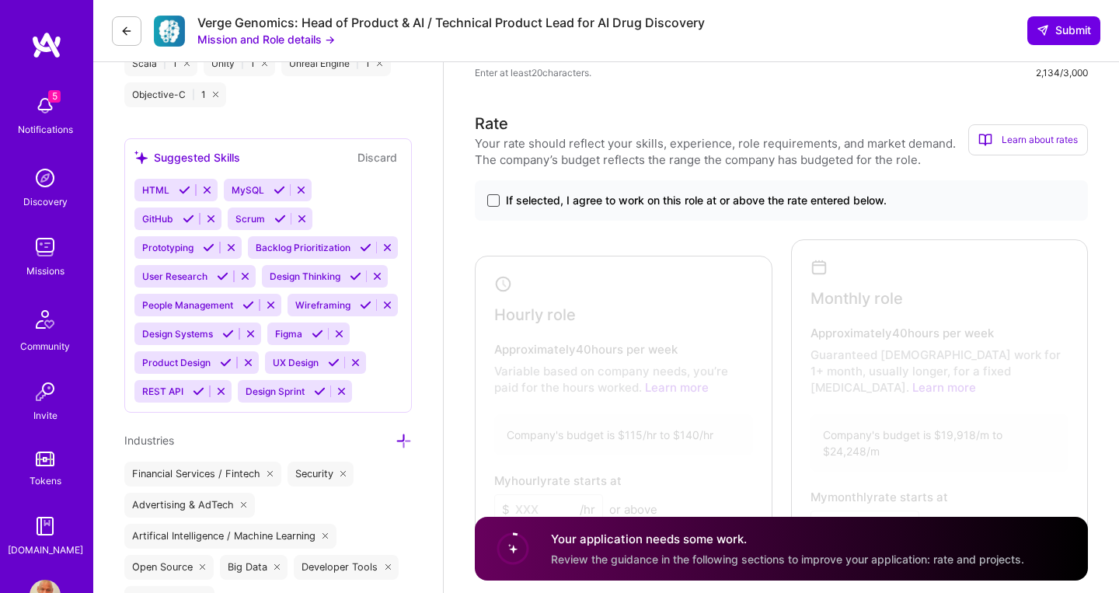
type textarea "**That's a crucial addition that significantly strengthens your candidacy!** **…"
click at [497, 201] on span at bounding box center [493, 200] width 12 height 12
click at [0, 0] on input "If selected, I agree to work on this role at or above the rate entered below." at bounding box center [0, 0] width 0 height 0
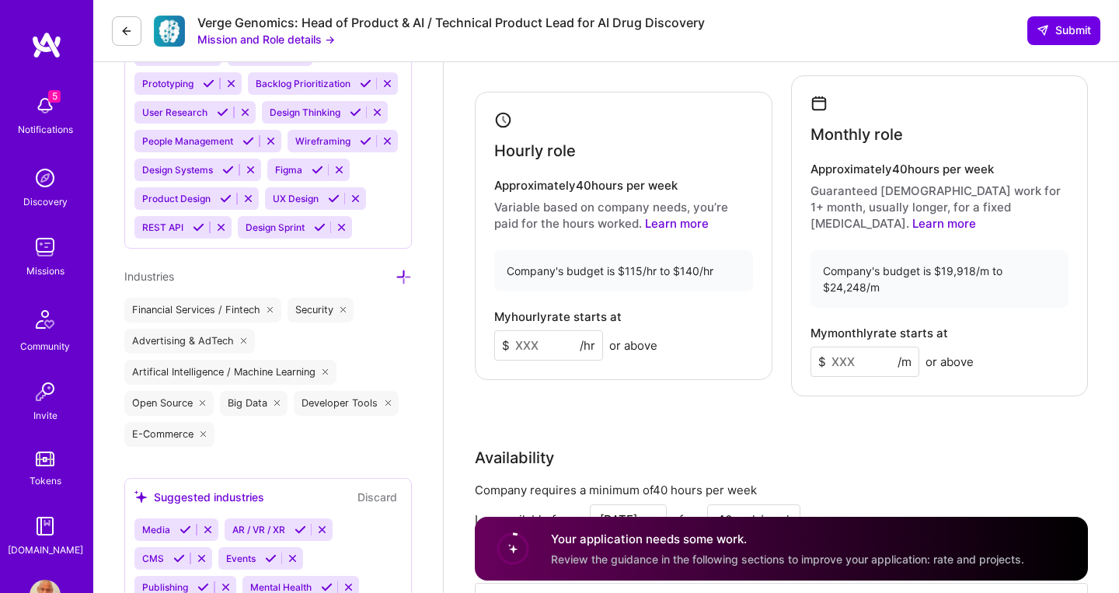
scroll to position [2166, 0]
click at [547, 343] on input at bounding box center [548, 346] width 109 height 30
type input "100"
click at [842, 347] on input at bounding box center [864, 362] width 109 height 30
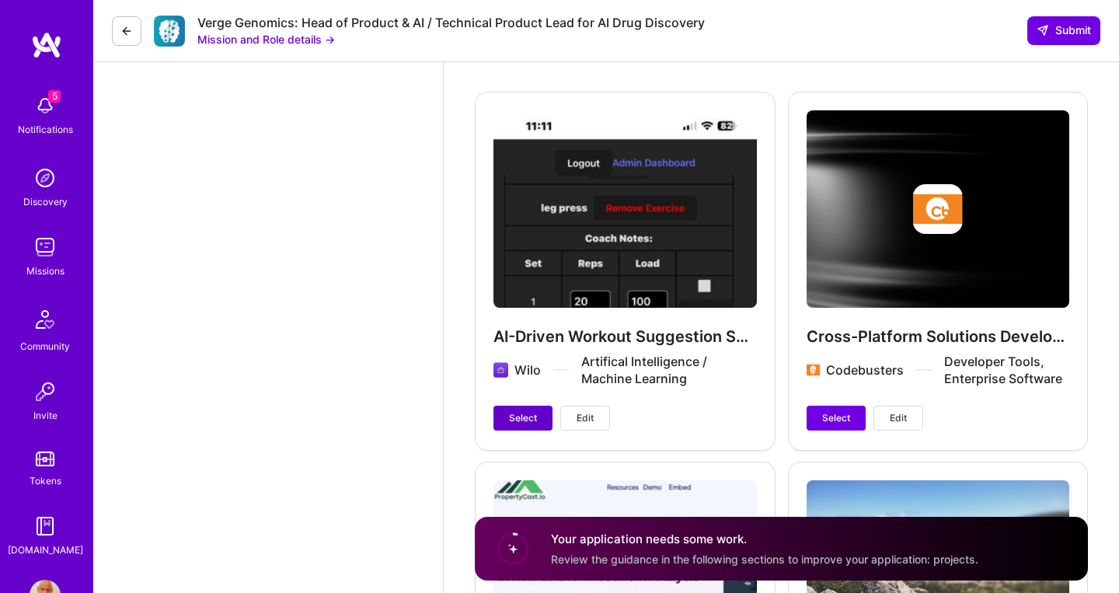
type input "15000"
click at [509, 411] on span "Select" at bounding box center [523, 418] width 28 height 14
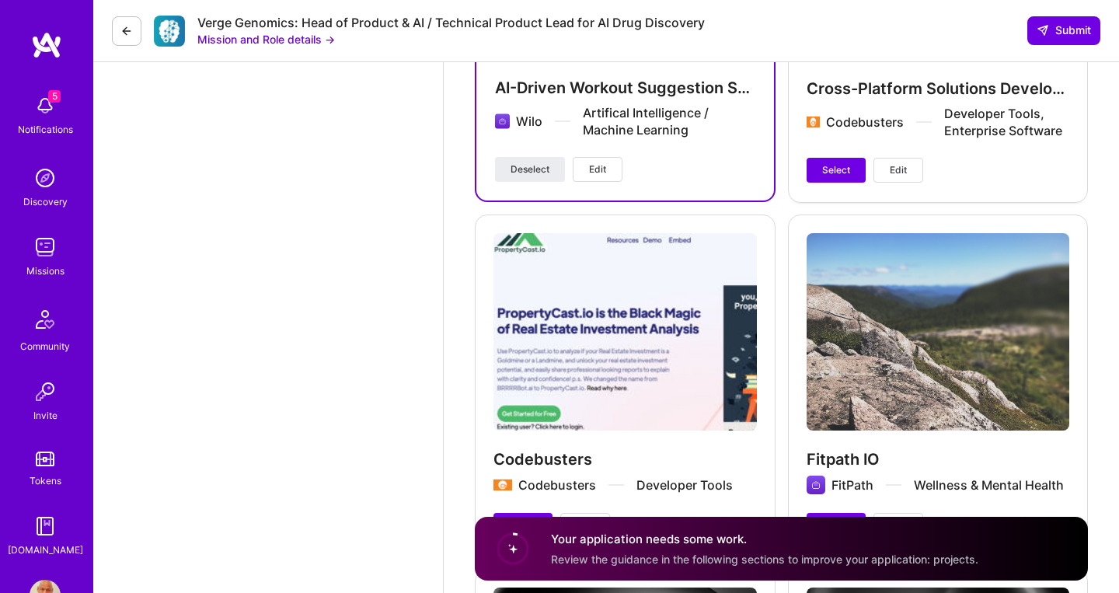
scroll to position [3706, 0]
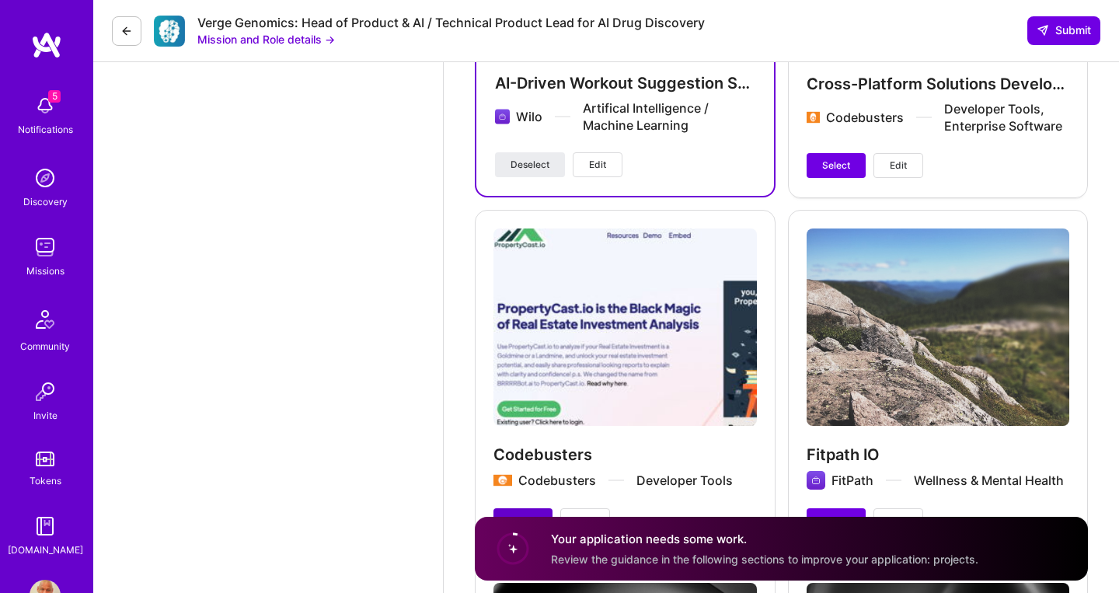
click at [524, 514] on span "Select" at bounding box center [523, 521] width 28 height 14
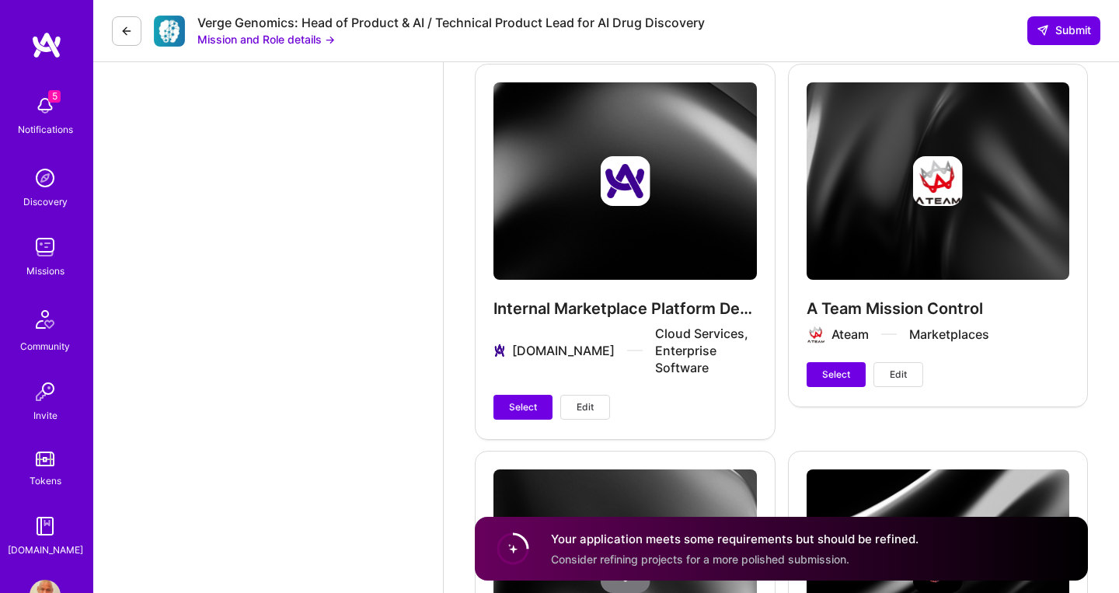
scroll to position [4211, 0]
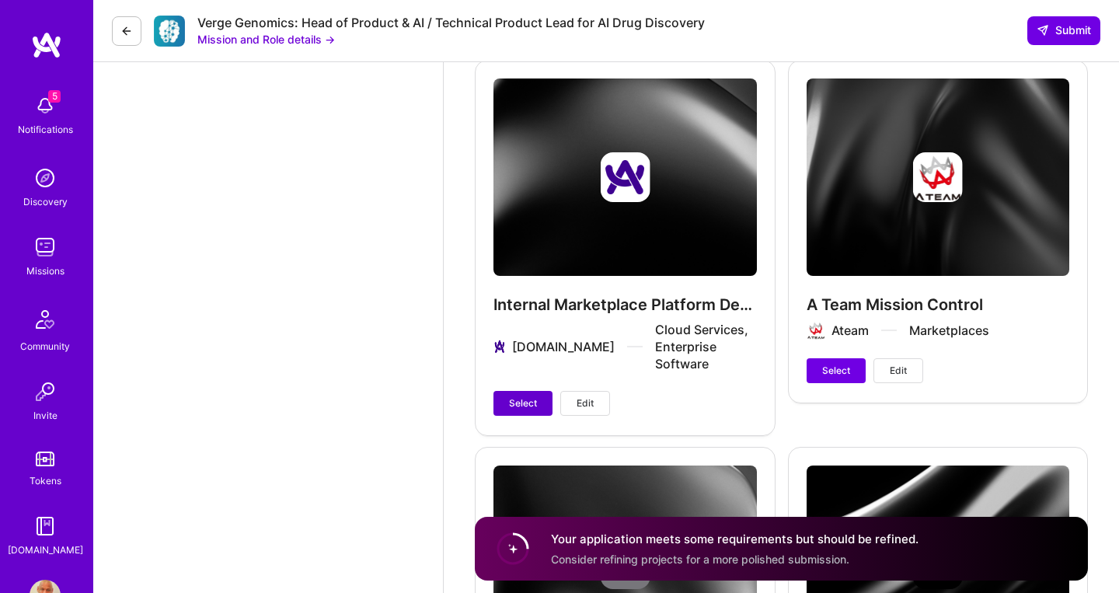
click at [517, 396] on span "Select" at bounding box center [523, 403] width 28 height 14
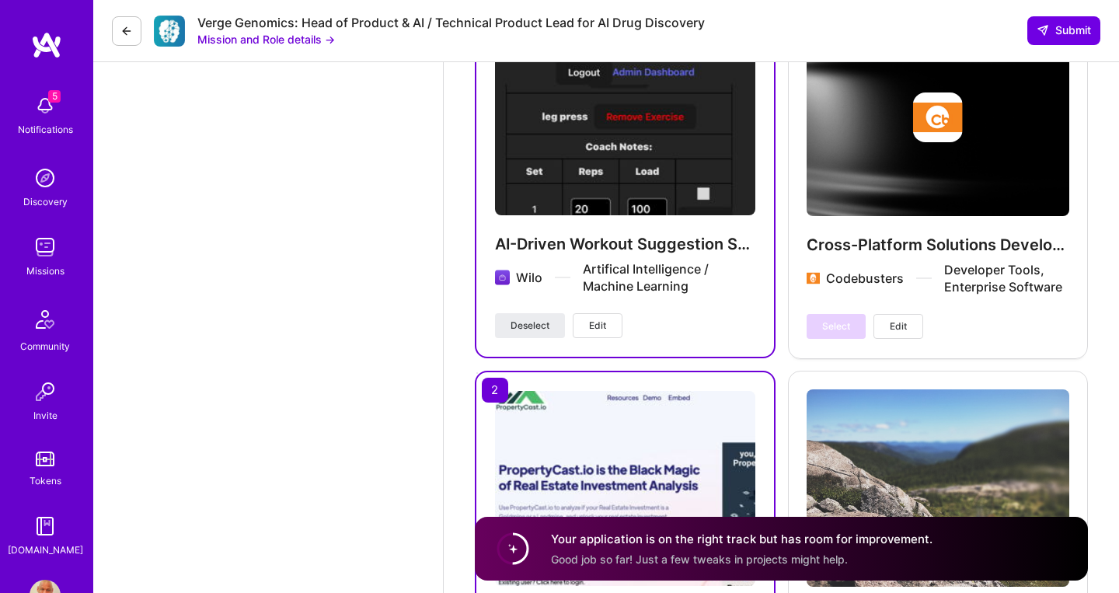
scroll to position [3535, 0]
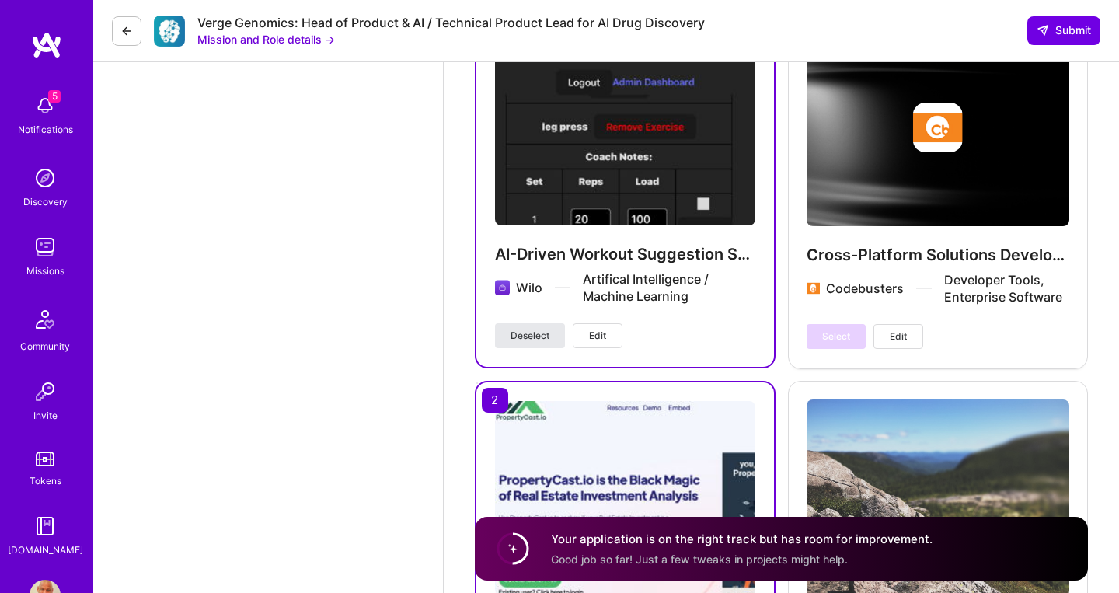
click at [526, 330] on span "Deselect" at bounding box center [530, 336] width 39 height 14
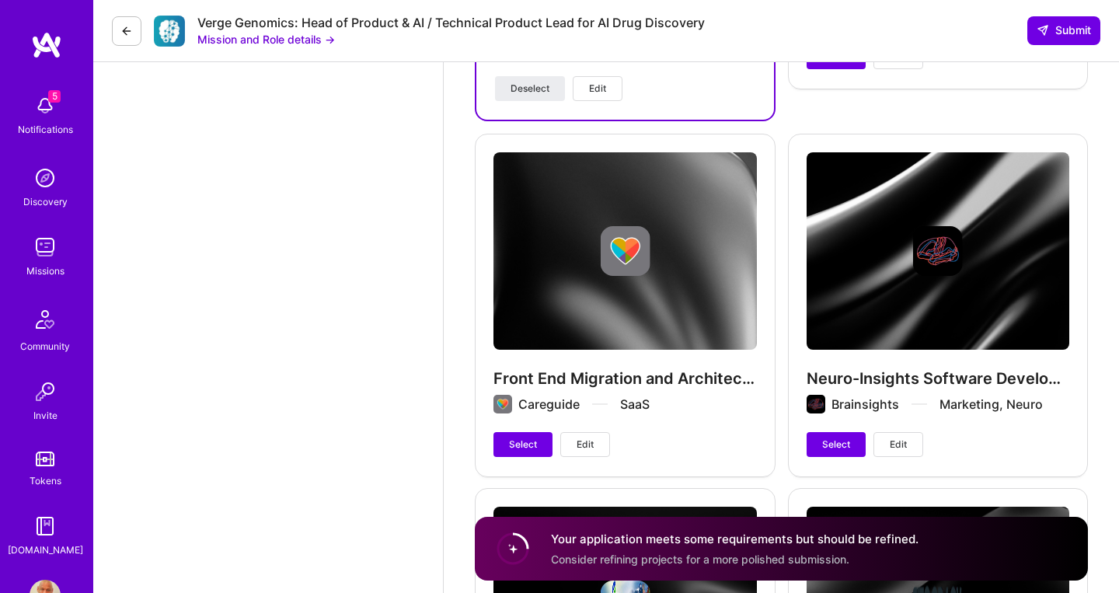
scroll to position [4544, 0]
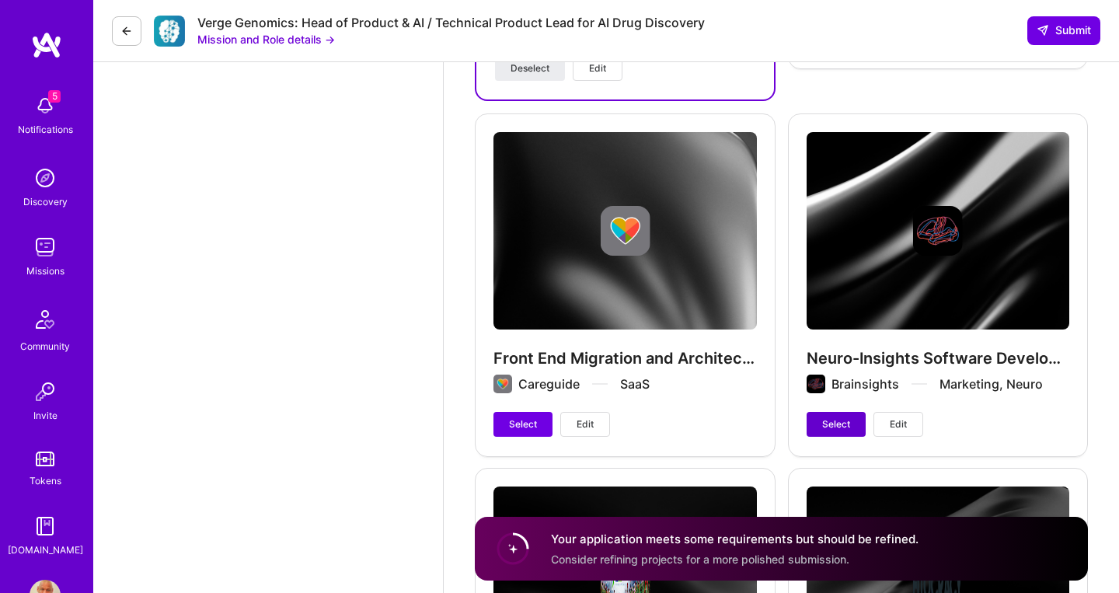
click at [831, 417] on span "Select" at bounding box center [836, 424] width 28 height 14
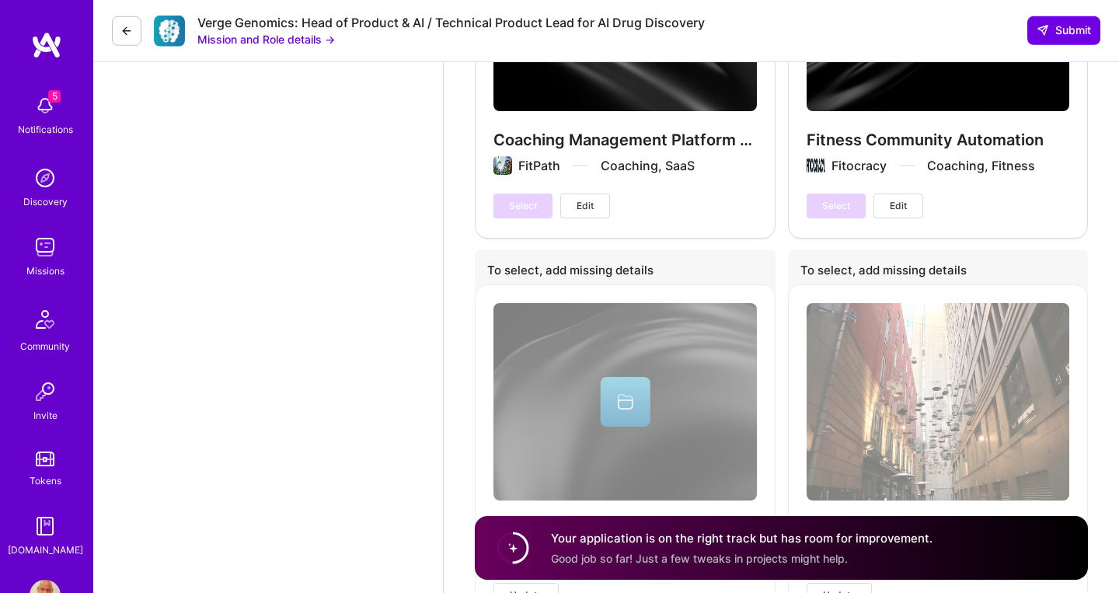
scroll to position [5117, 0]
click at [520, 544] on circle at bounding box center [513, 549] width 30 height 30
click at [723, 557] on span "Good job so far! Just a few tweaks in projects might help." at bounding box center [699, 558] width 297 height 13
click at [956, 549] on div "Your application is on the right track but has room for improvement. Good job s…" at bounding box center [781, 549] width 613 height 64
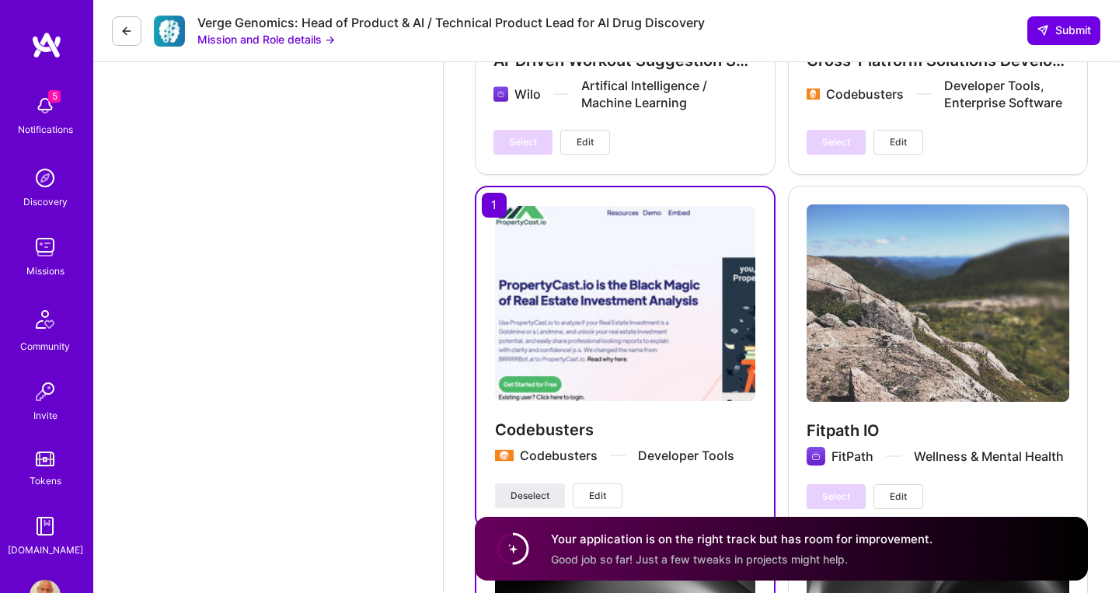
scroll to position [3741, 0]
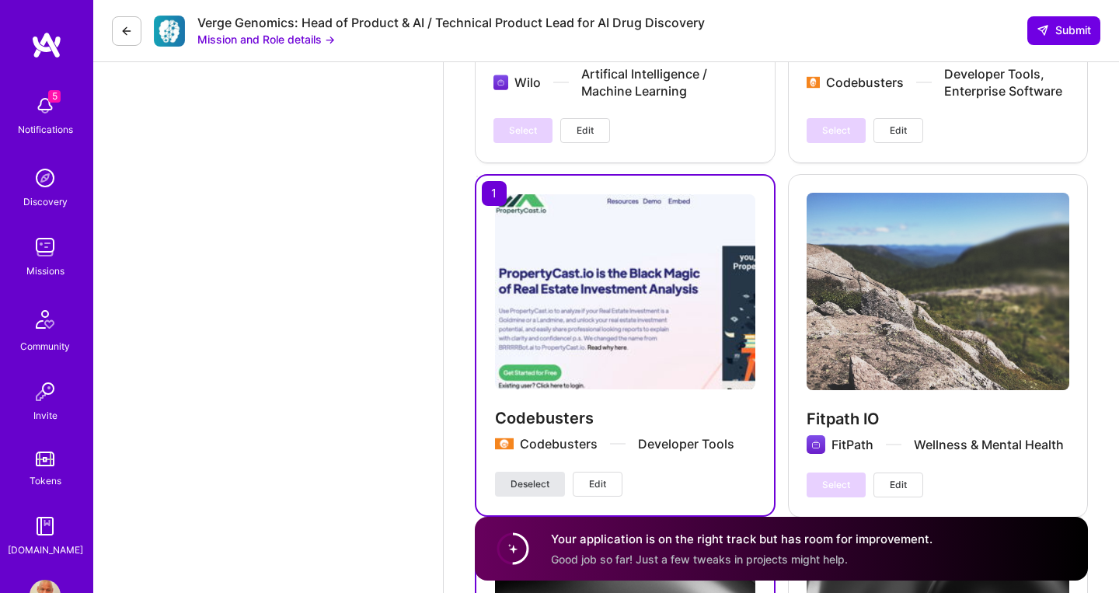
click at [547, 477] on span "Deselect" at bounding box center [530, 484] width 39 height 14
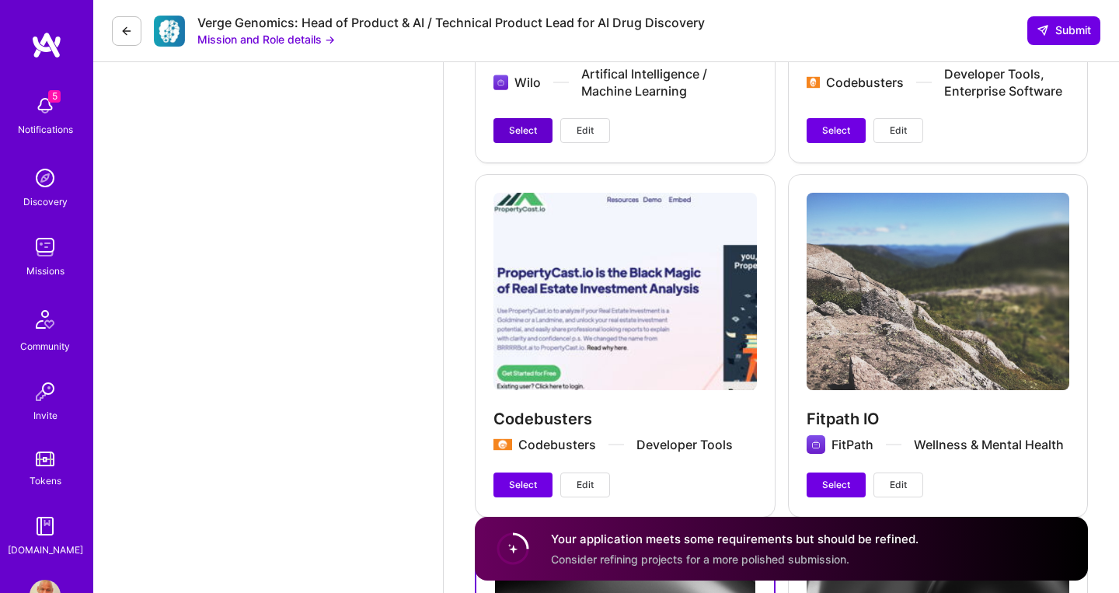
click at [542, 118] on button "Select" at bounding box center [522, 130] width 59 height 25
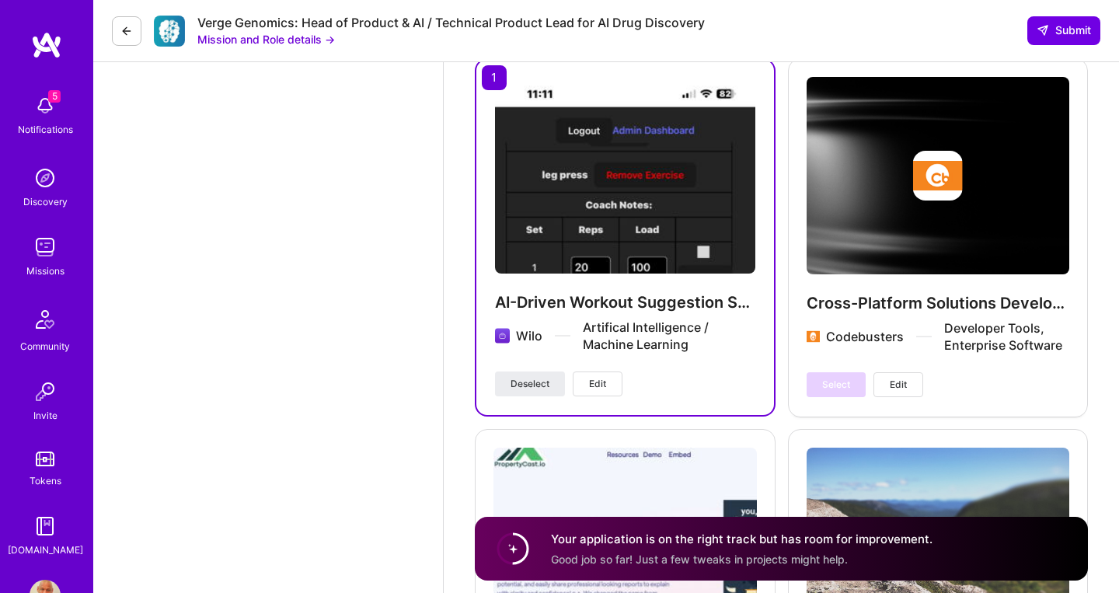
scroll to position [3488, 0]
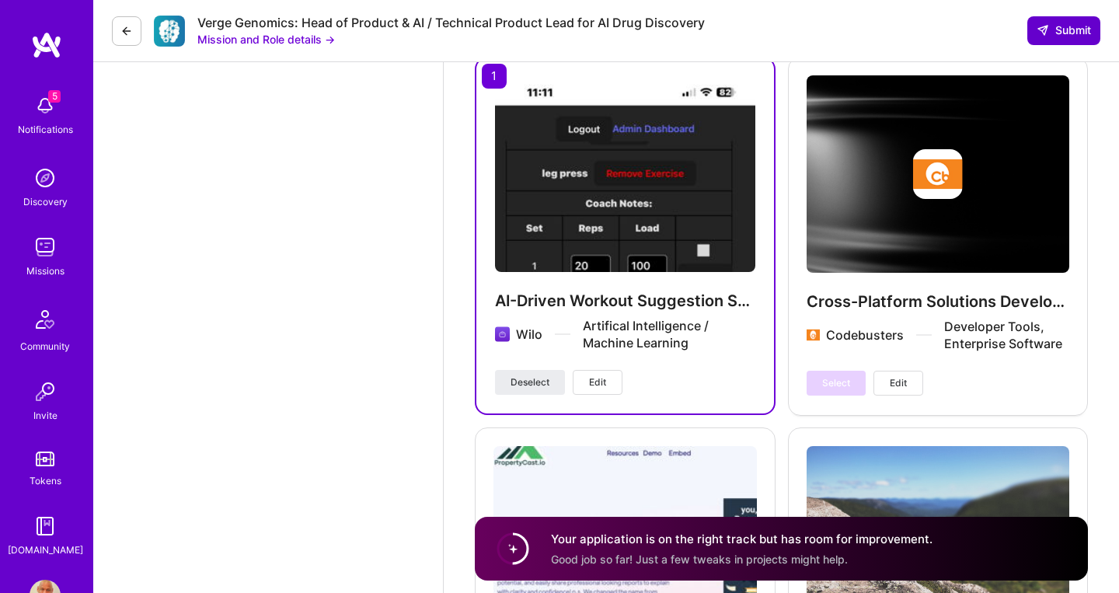
click at [1050, 37] on span "Submit" at bounding box center [1064, 31] width 54 height 16
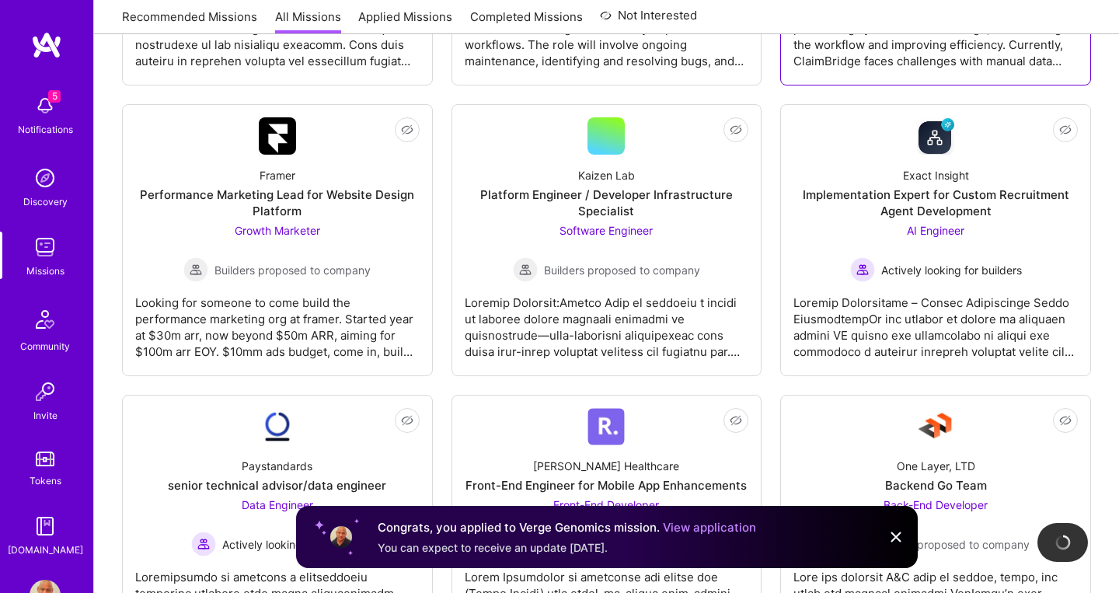
scroll to position [468, 0]
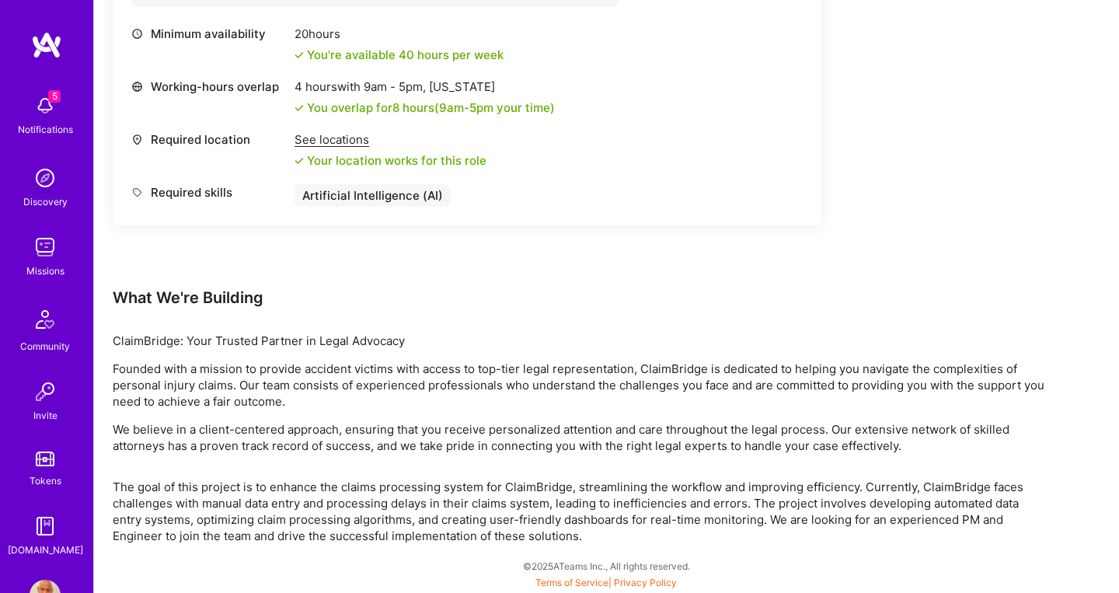
scroll to position [691, 0]
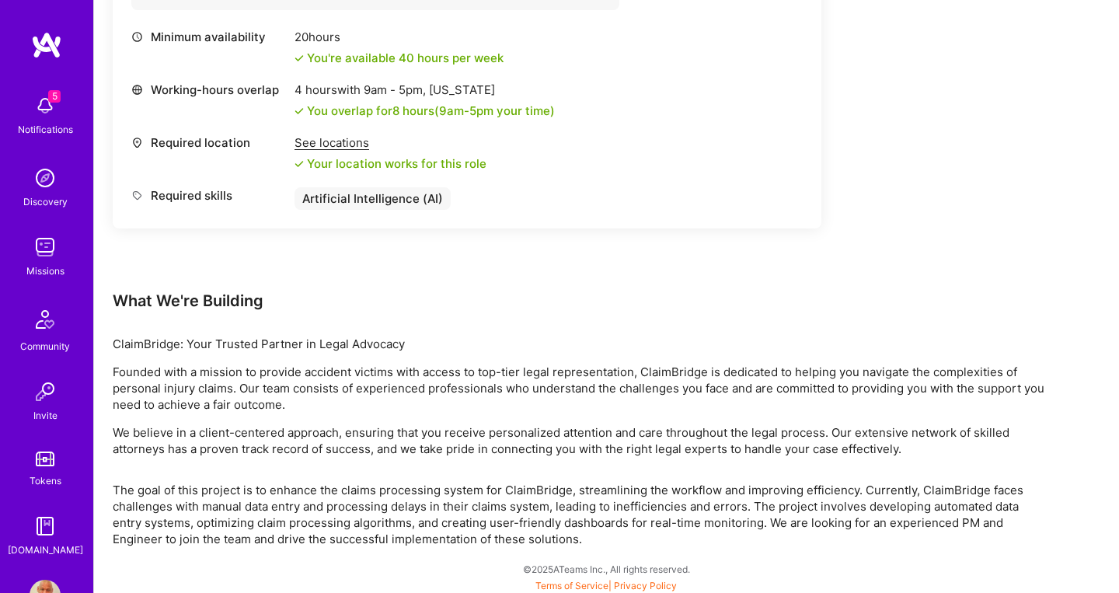
click at [1018, 162] on div "Earn tokens for inviting a new [PERSON_NAME] to this mission Do you know the pe…" at bounding box center [579, 41] width 932 height 1011
click at [45, 245] on img at bounding box center [45, 247] width 31 height 31
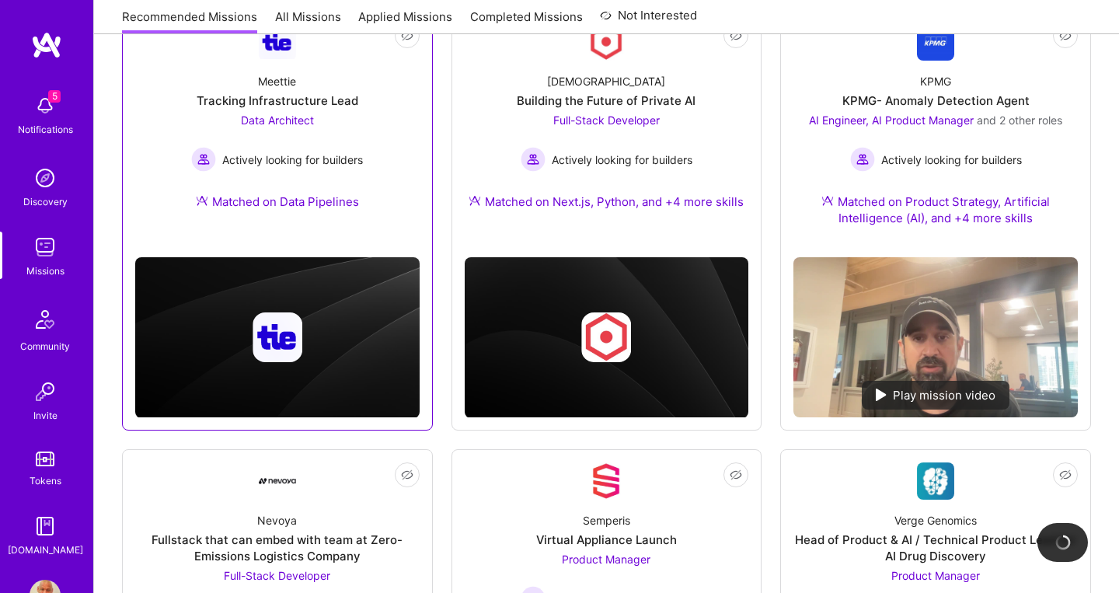
scroll to position [254, 0]
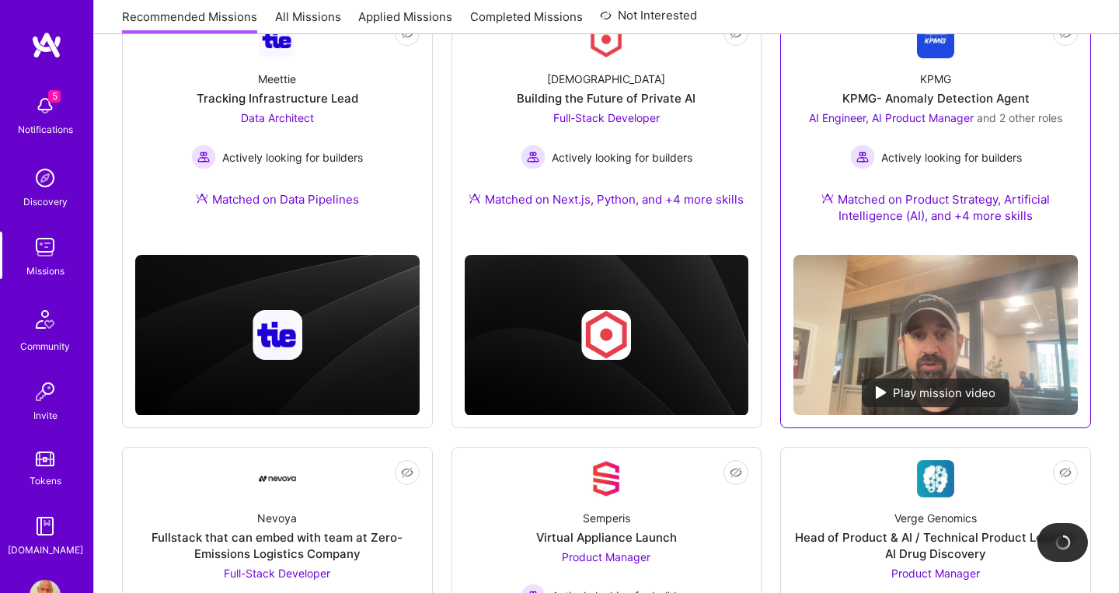
click at [933, 198] on div "Matched on Product Strategy, Artificial Intelligence (AI), and +4 more skills" at bounding box center [935, 207] width 284 height 33
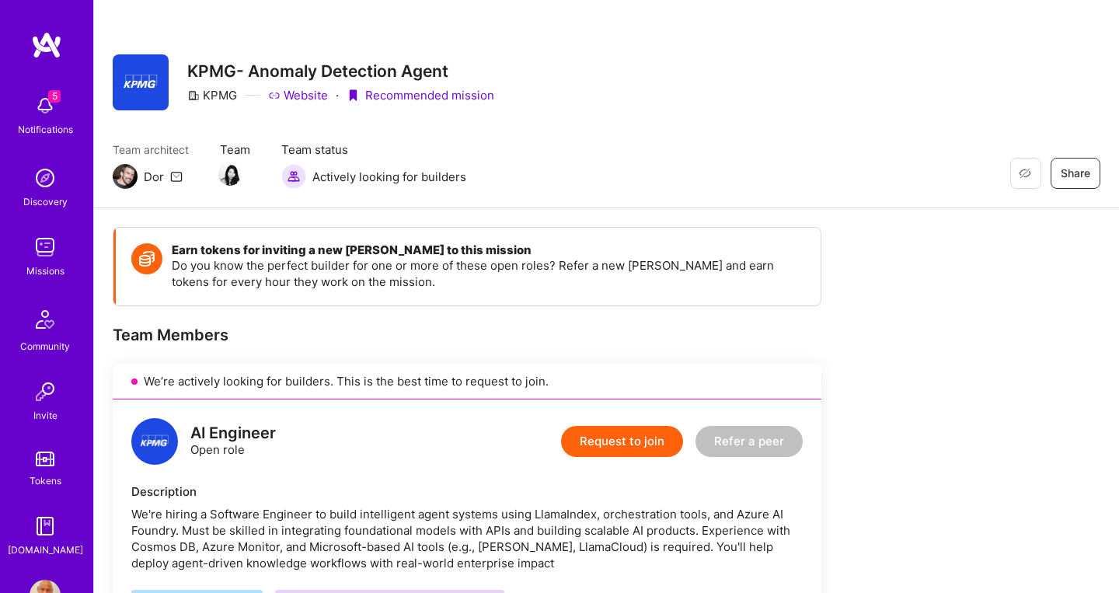
scroll to position [3, 0]
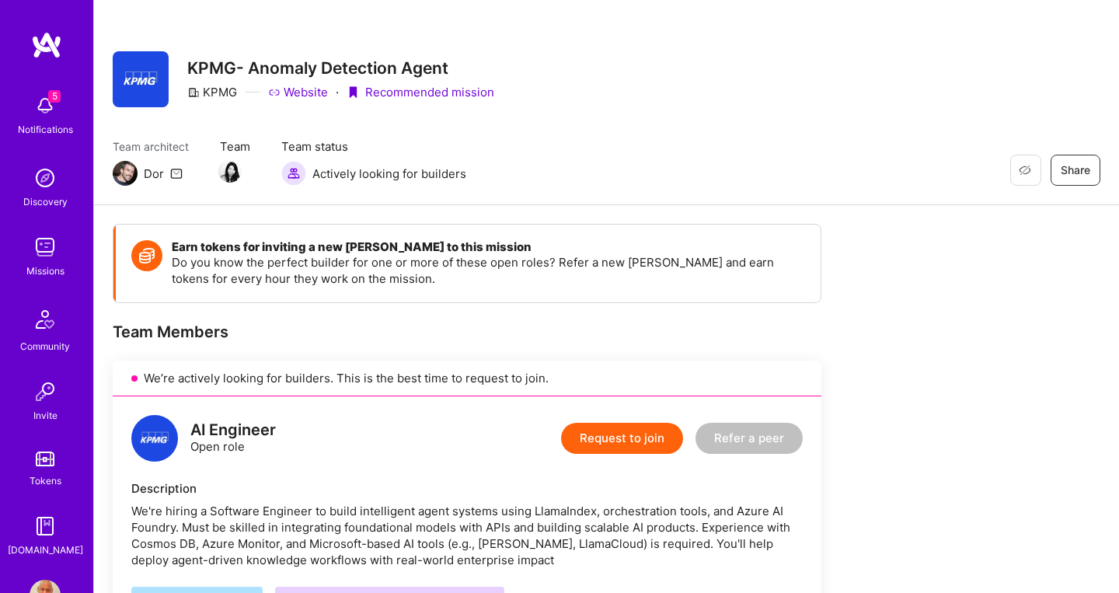
click at [36, 253] on img at bounding box center [45, 247] width 31 height 31
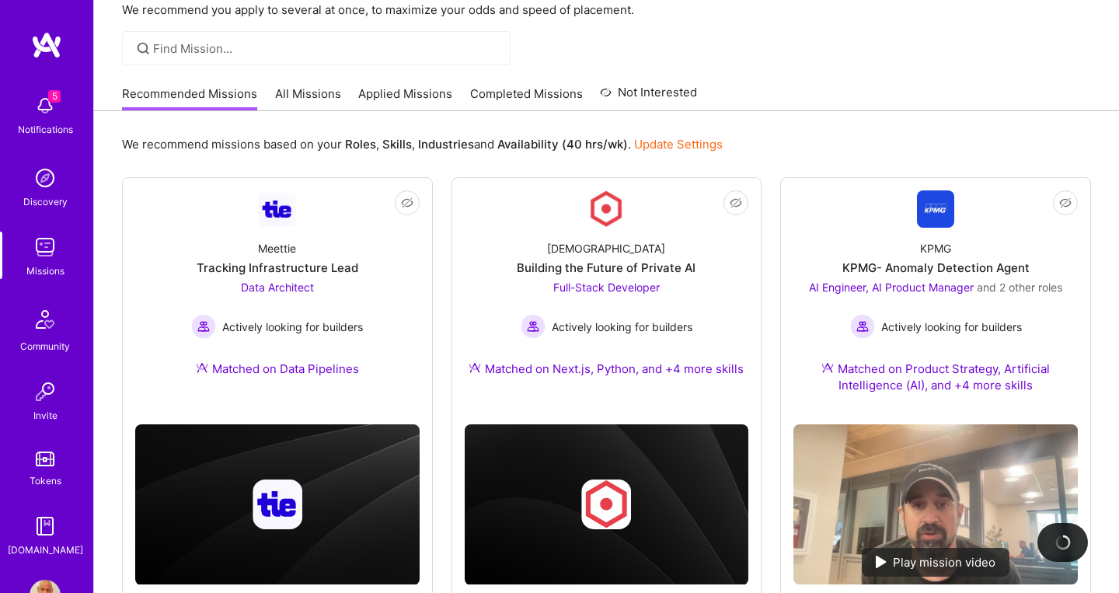
scroll to position [83, 0]
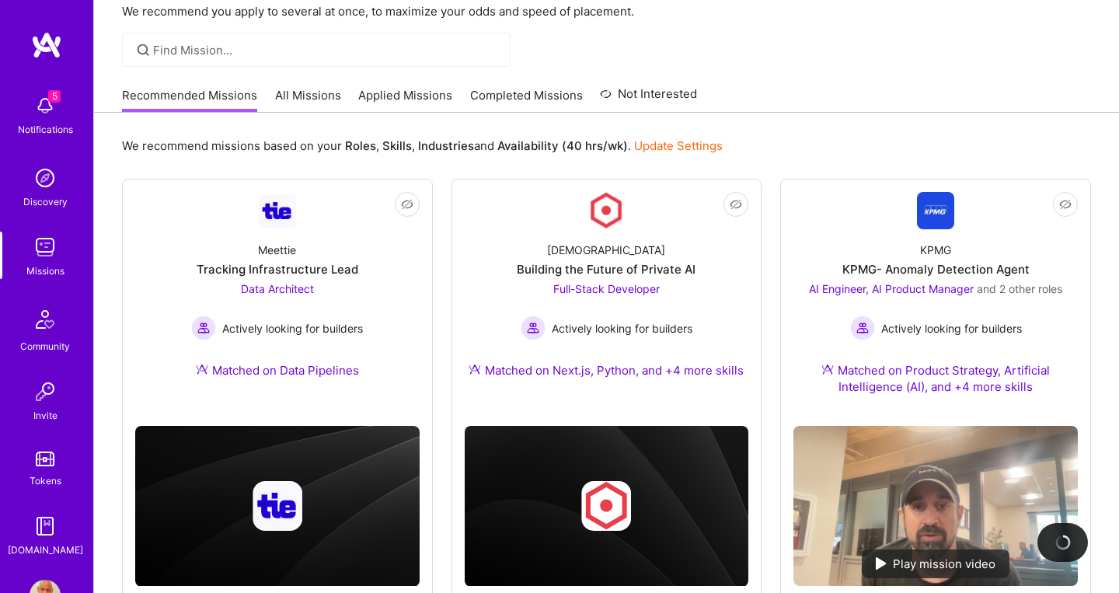
click at [283, 95] on link "All Missions" at bounding box center [308, 100] width 66 height 26
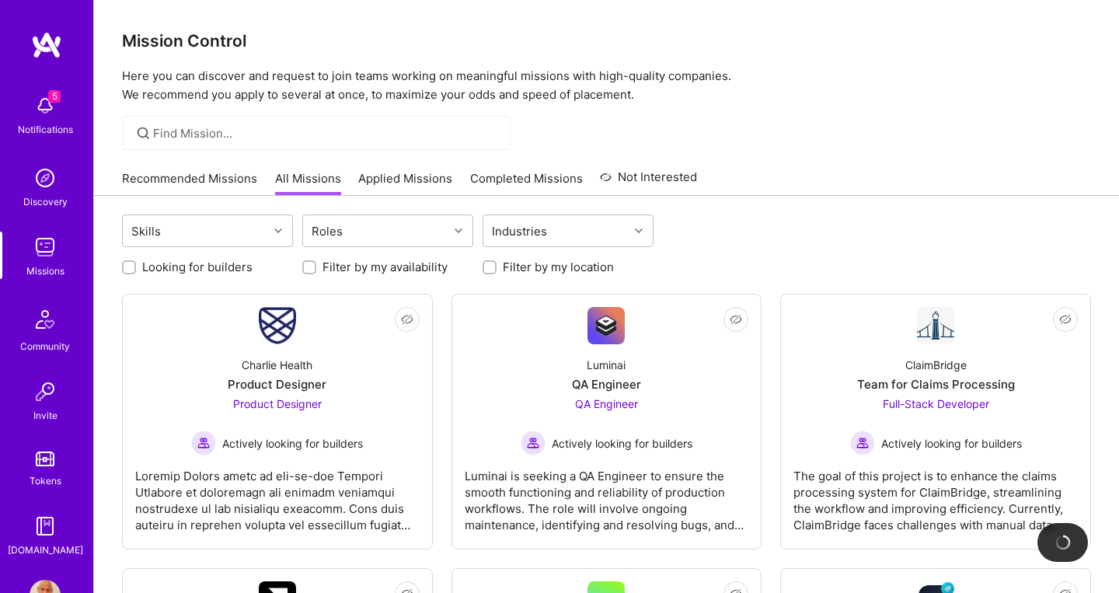
drag, startPoint x: 130, startPoint y: 267, endPoint x: 143, endPoint y: 266, distance: 13.3
click at [131, 267] on input "Looking for builders" at bounding box center [130, 268] width 11 height 11
checkbox input "true"
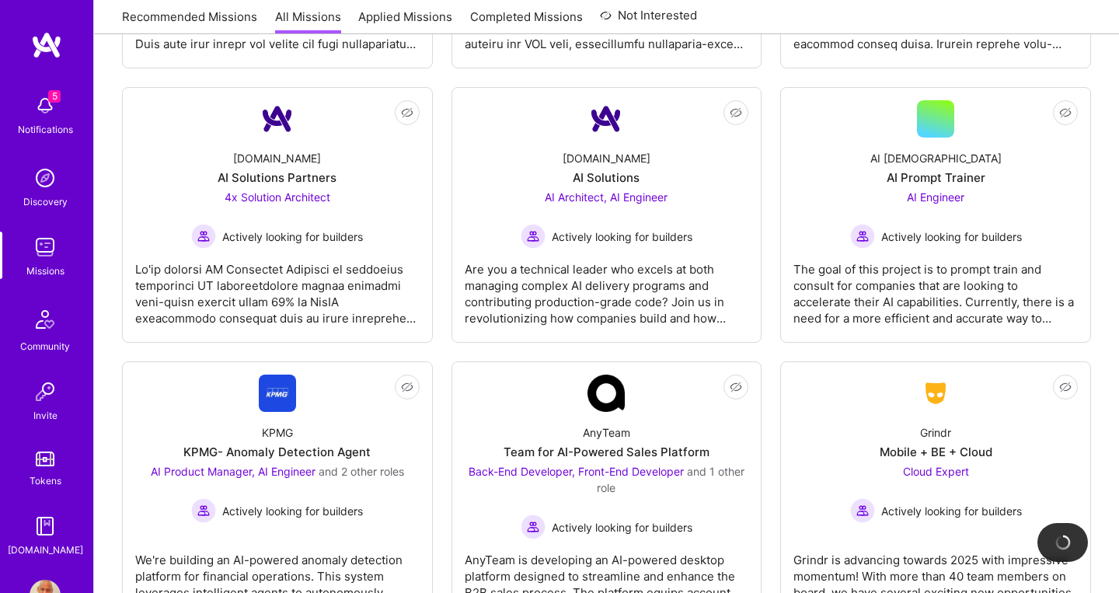
scroll to position [1623, 0]
